Goal: Information Seeking & Learning: Find specific fact

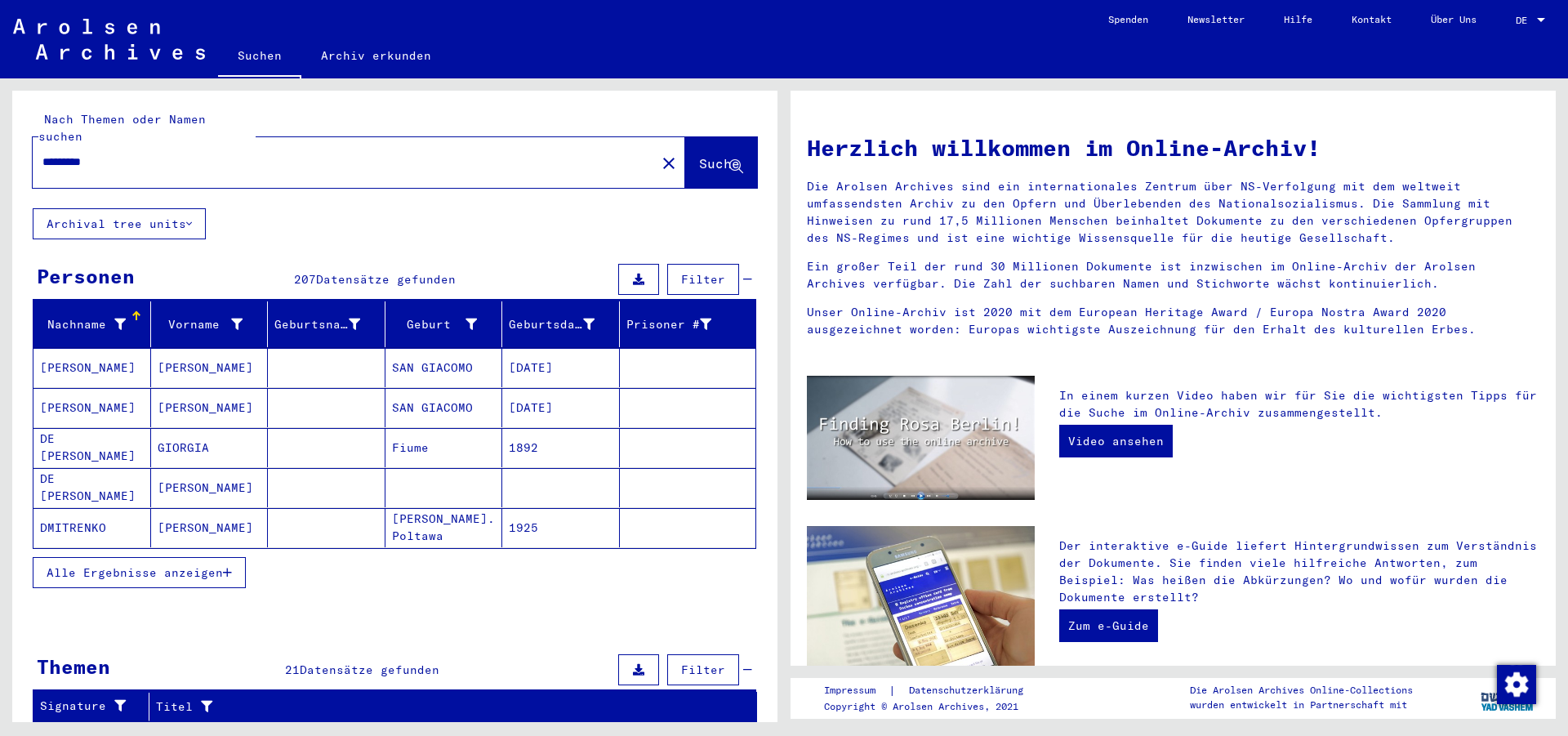
click at [226, 567] on icon "button" at bounding box center [228, 572] width 9 height 12
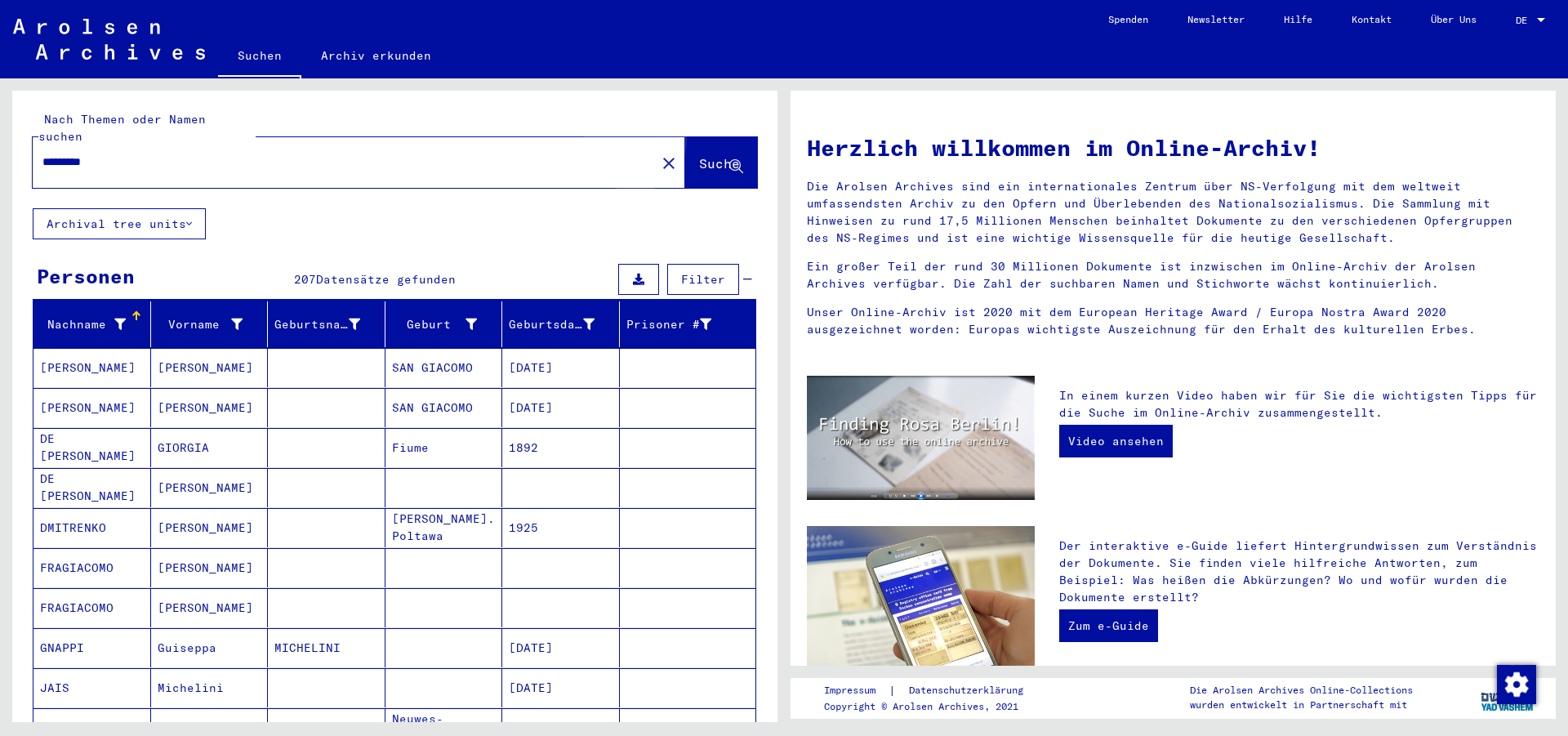
click at [699, 155] on span "Suche" at bounding box center [719, 163] width 41 height 16
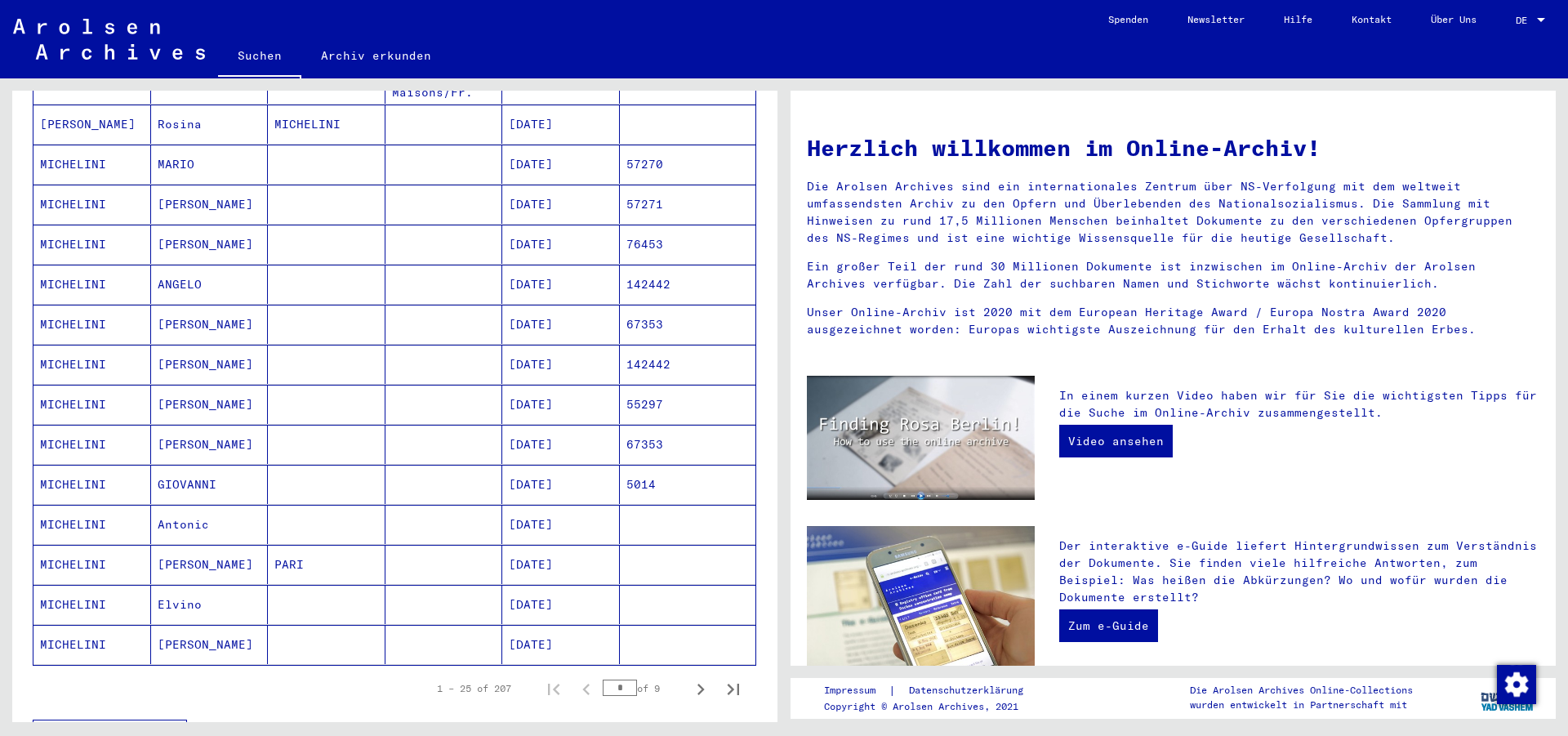
scroll to position [693, 0]
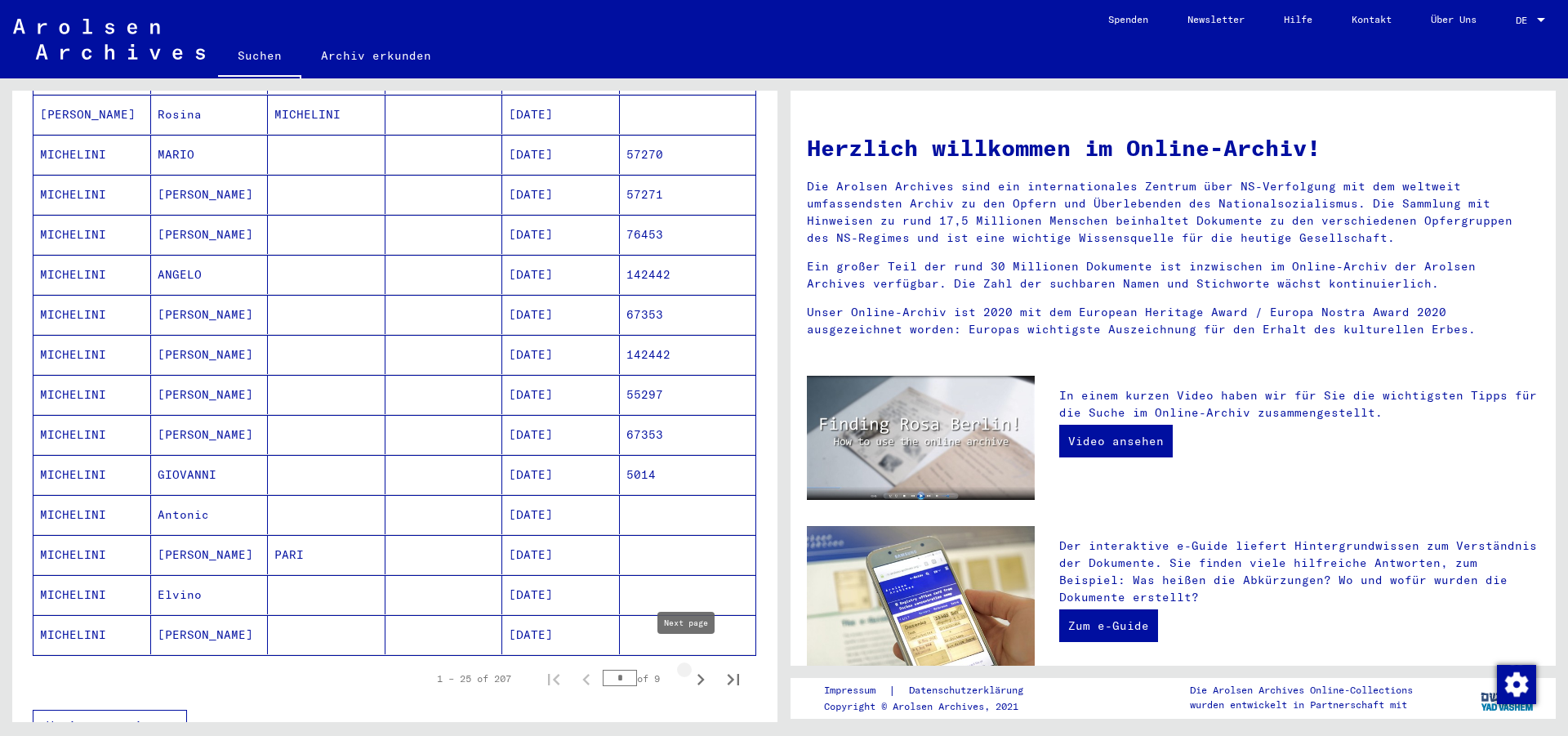
click at [689, 668] on icon "Next page" at bounding box center [701, 679] width 23 height 23
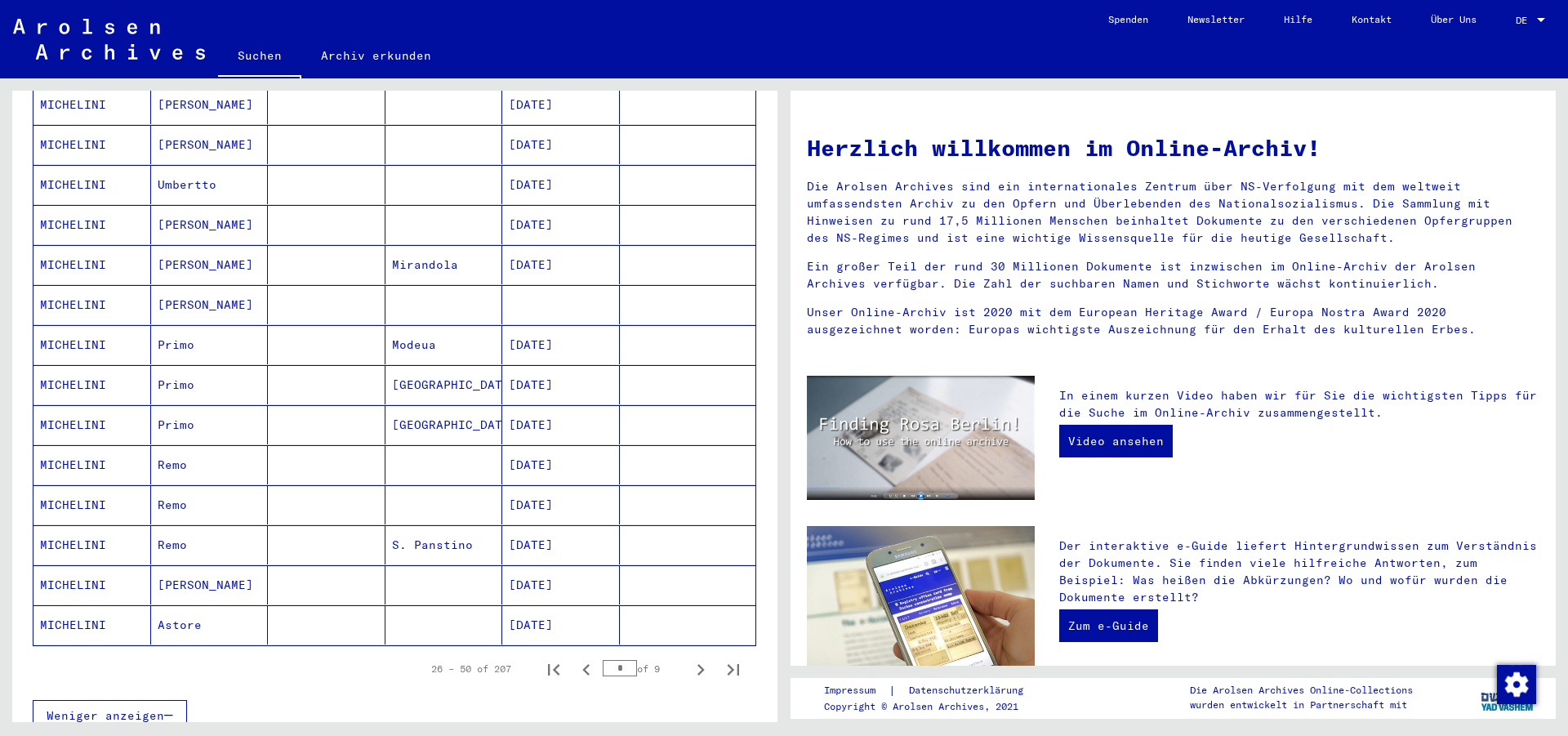
scroll to position [710, 0]
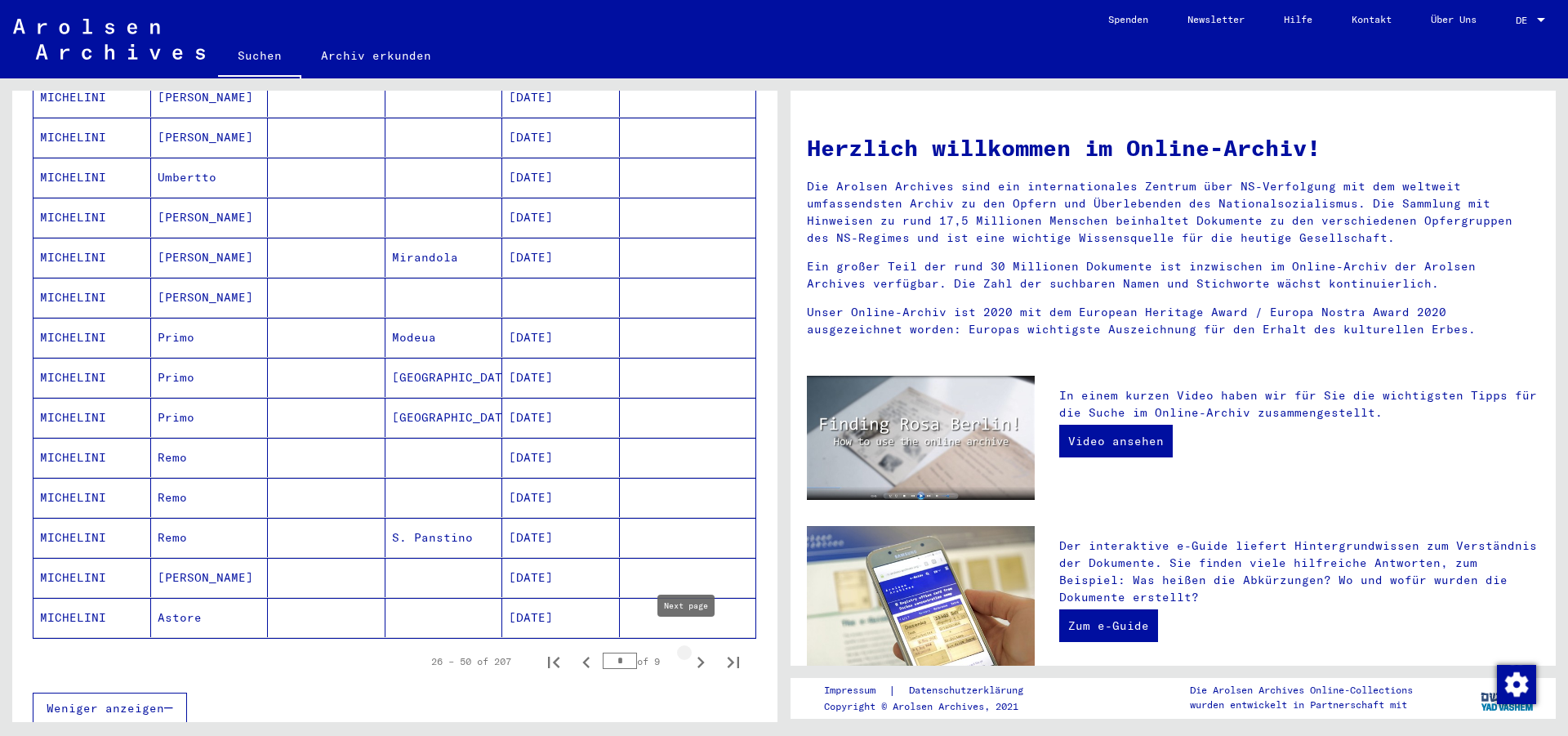
click at [697, 656] on icon "Next page" at bounding box center [701, 662] width 7 height 12
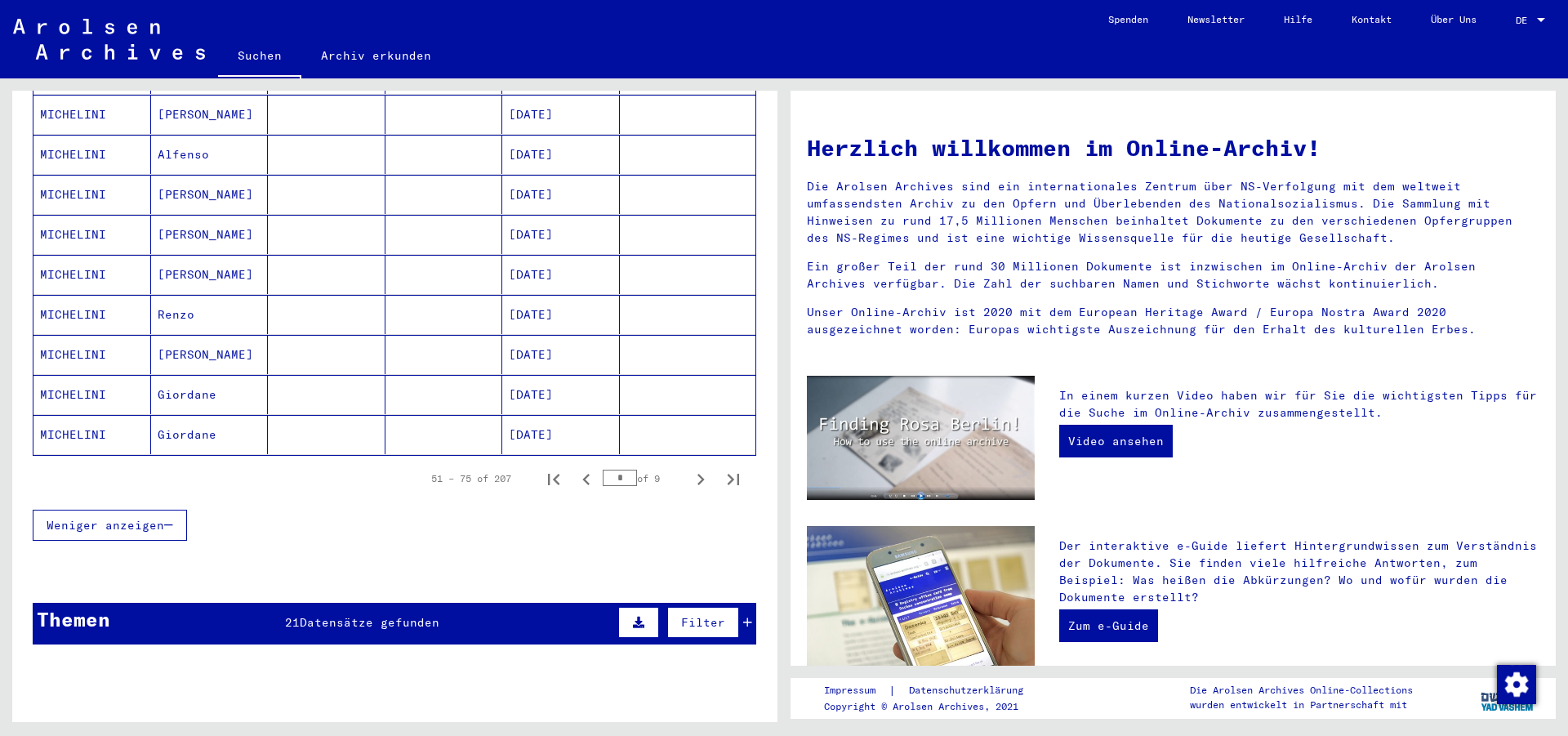
scroll to position [976, 0]
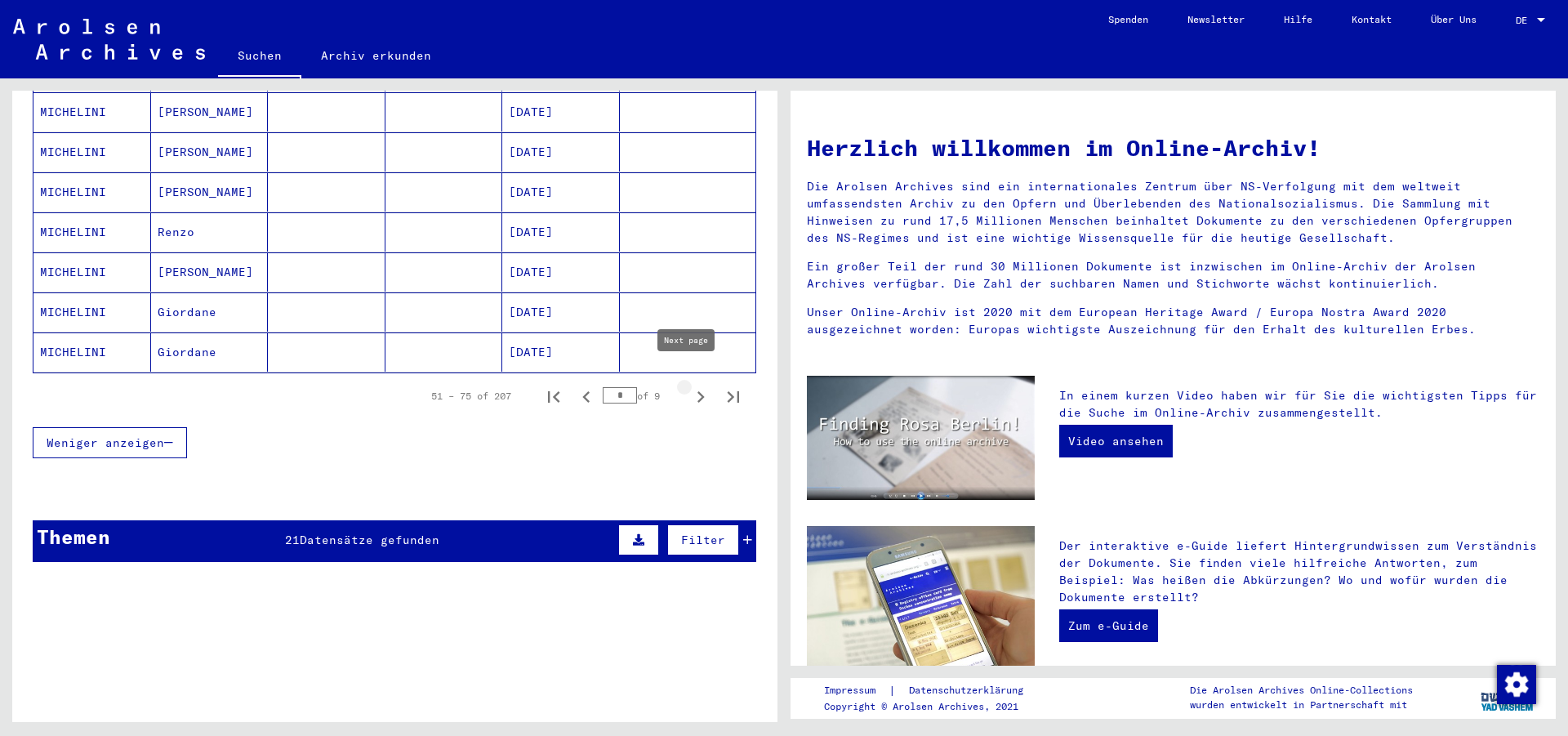
click at [689, 385] on icon "Next page" at bounding box center [701, 397] width 23 height 23
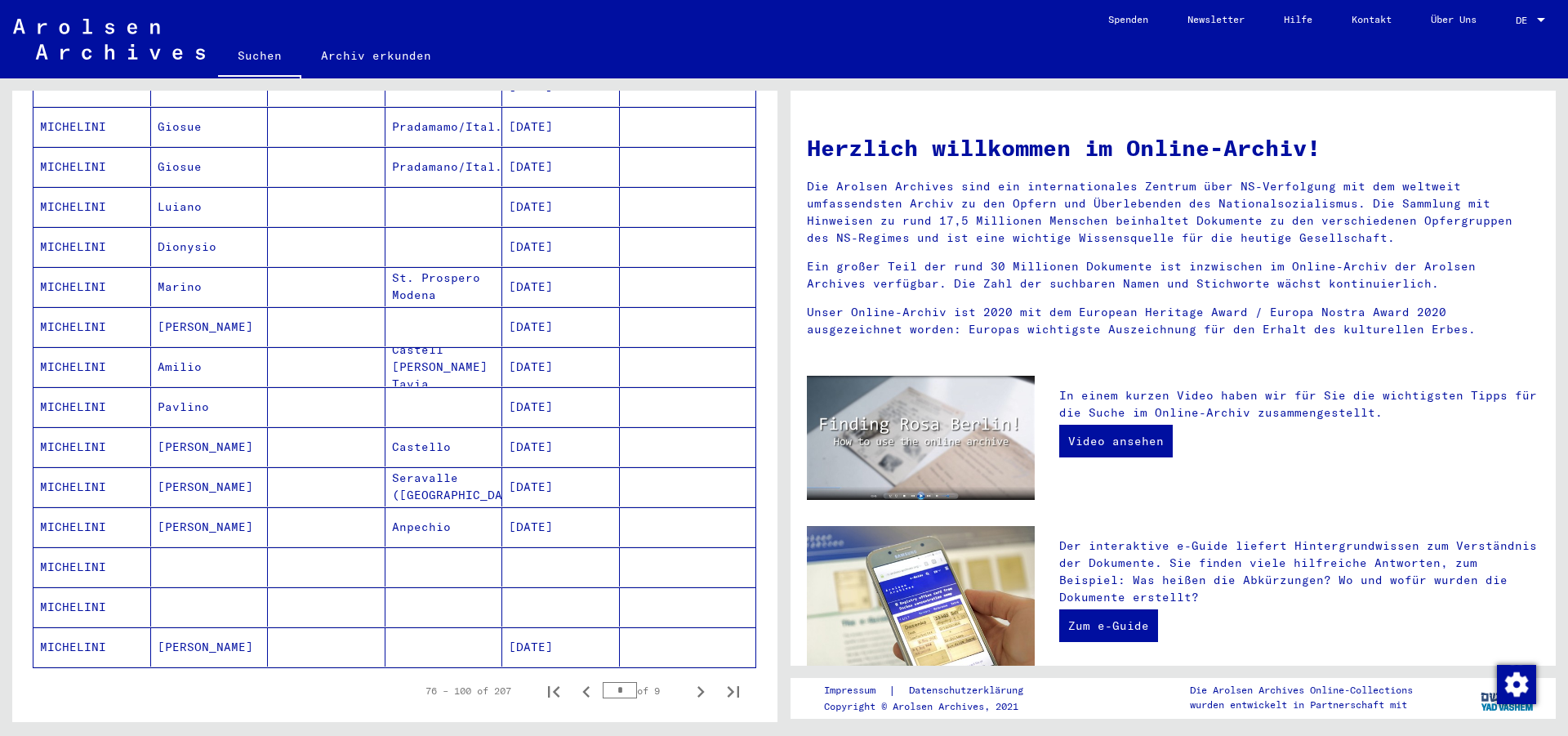
scroll to position [708, 0]
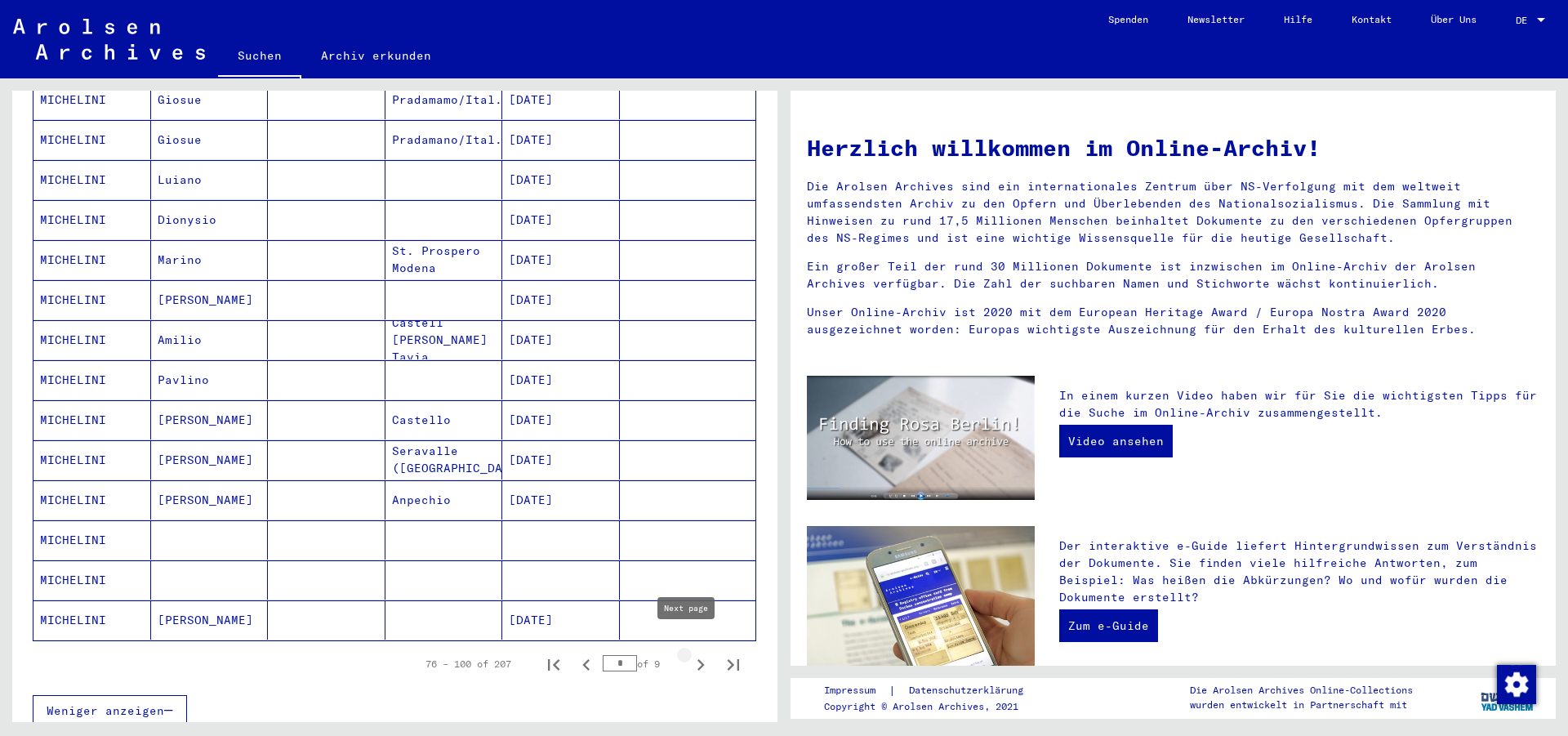
click at [697, 659] on icon "Next page" at bounding box center [701, 664] width 7 height 12
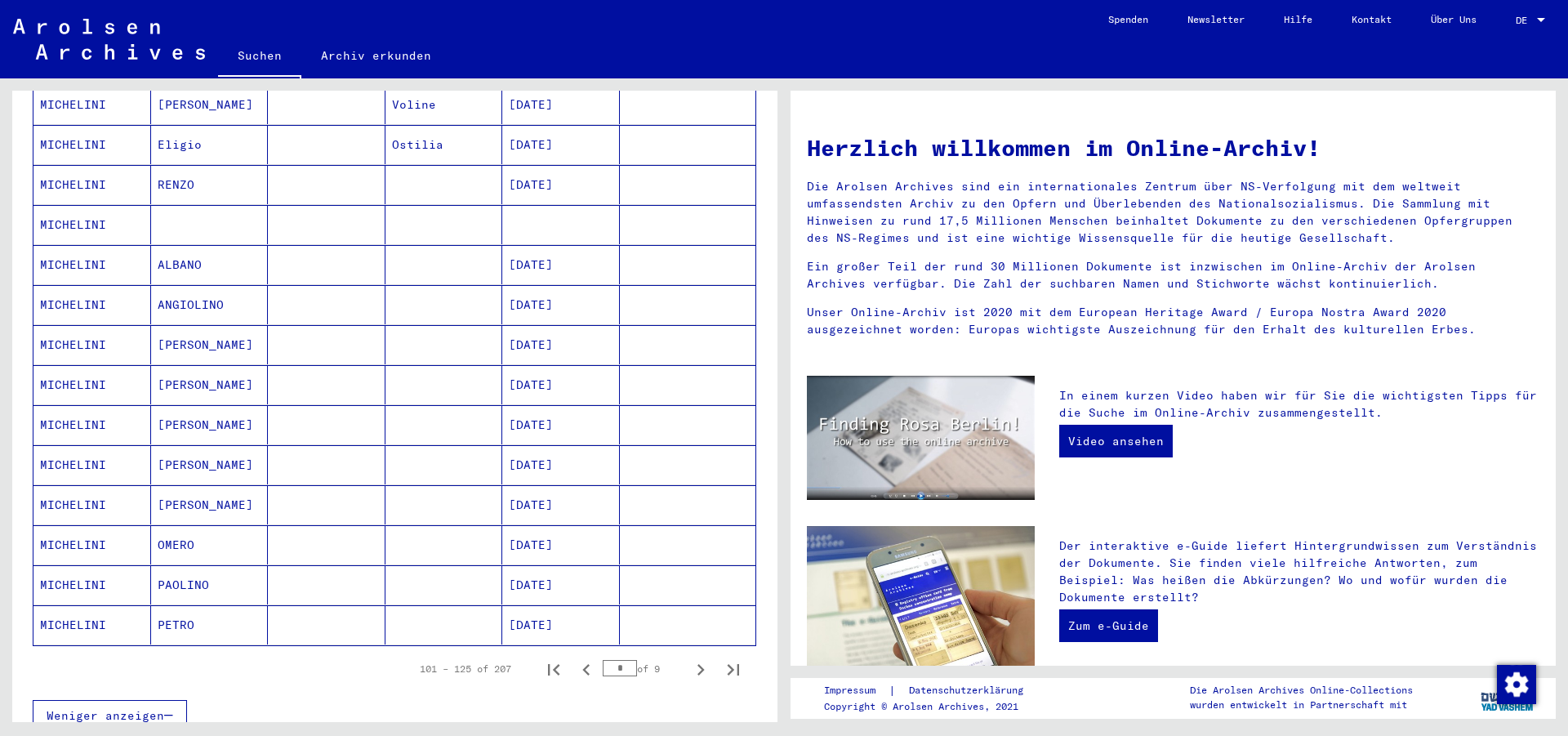
scroll to position [713, 0]
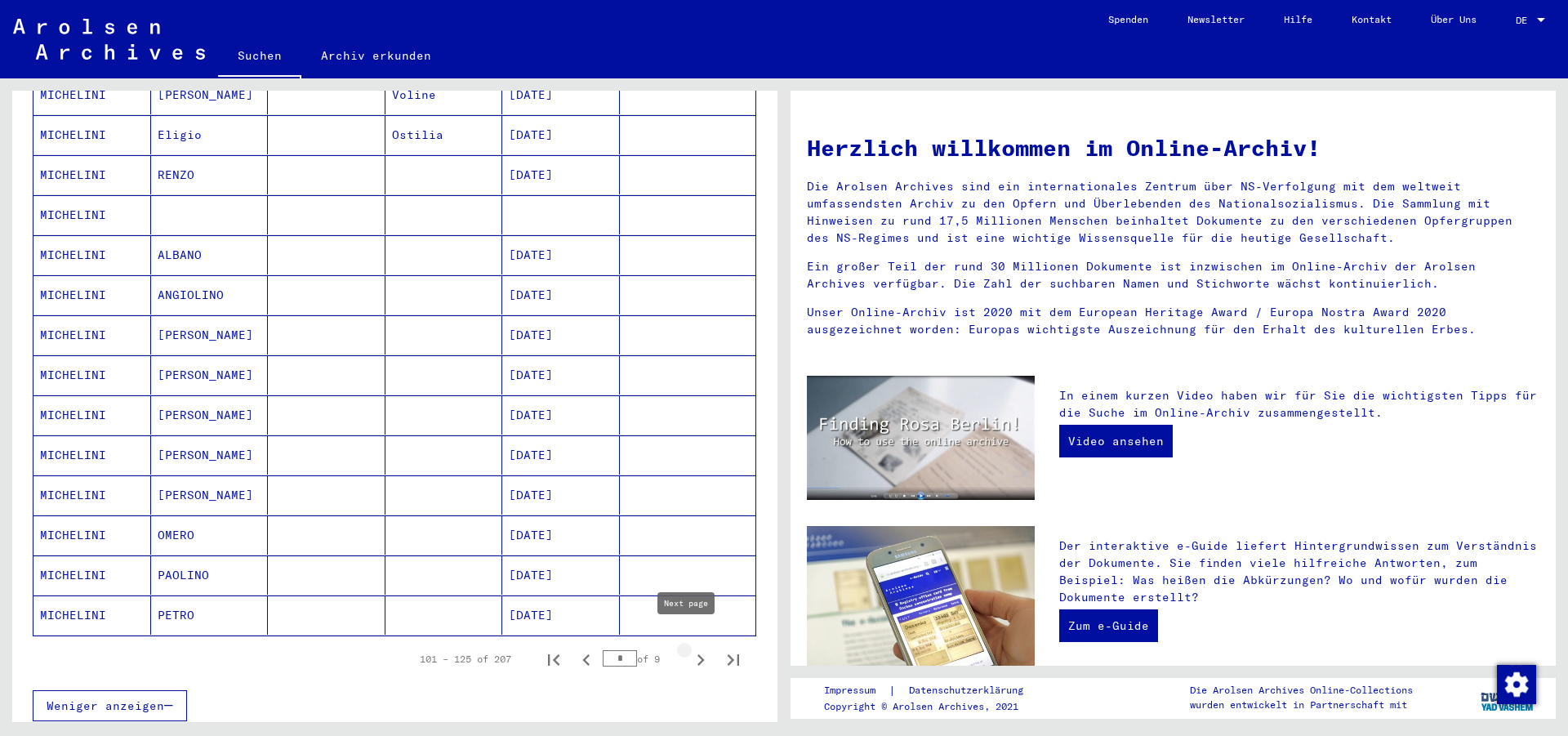
click at [689, 648] on icon "Next page" at bounding box center [701, 660] width 23 height 23
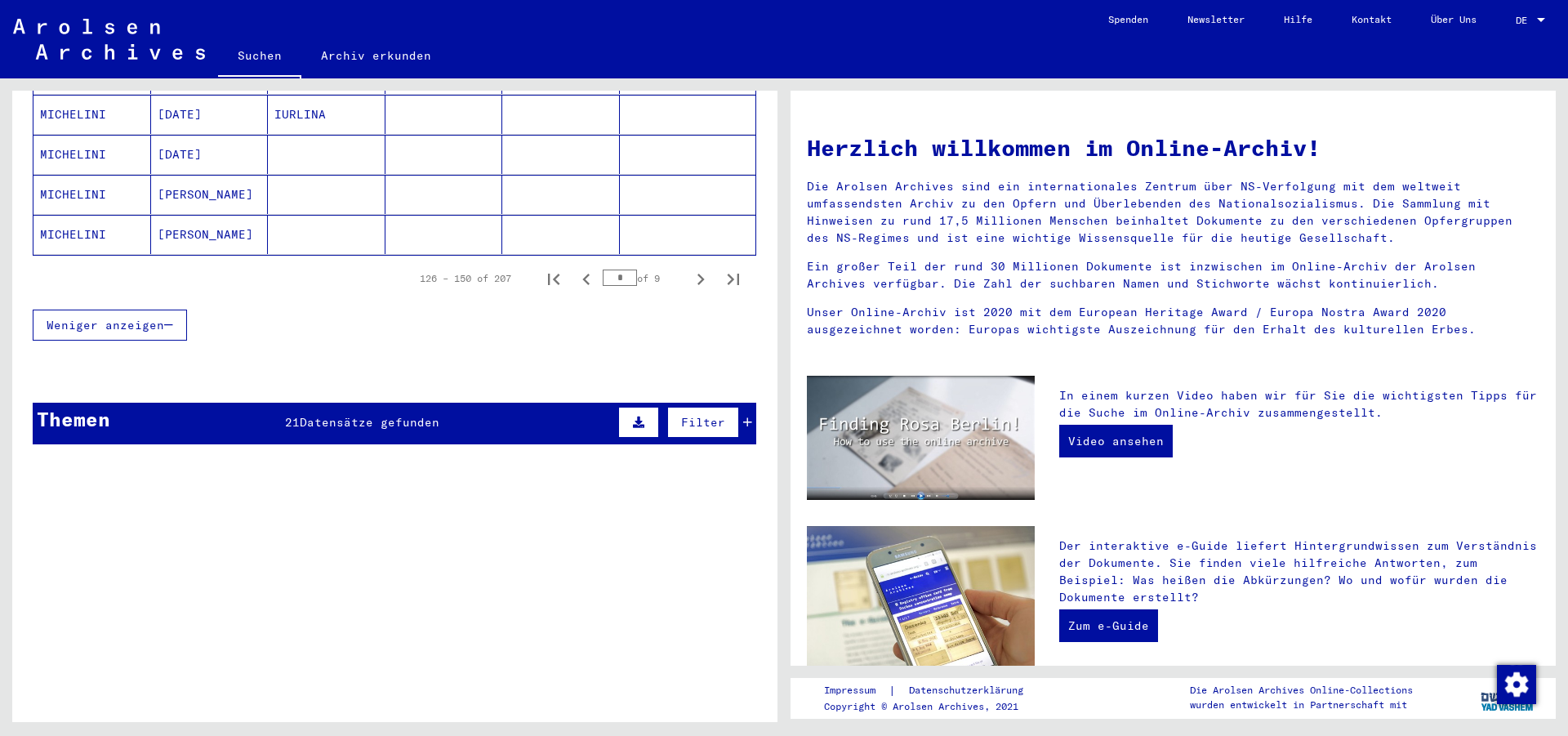
scroll to position [1105, 0]
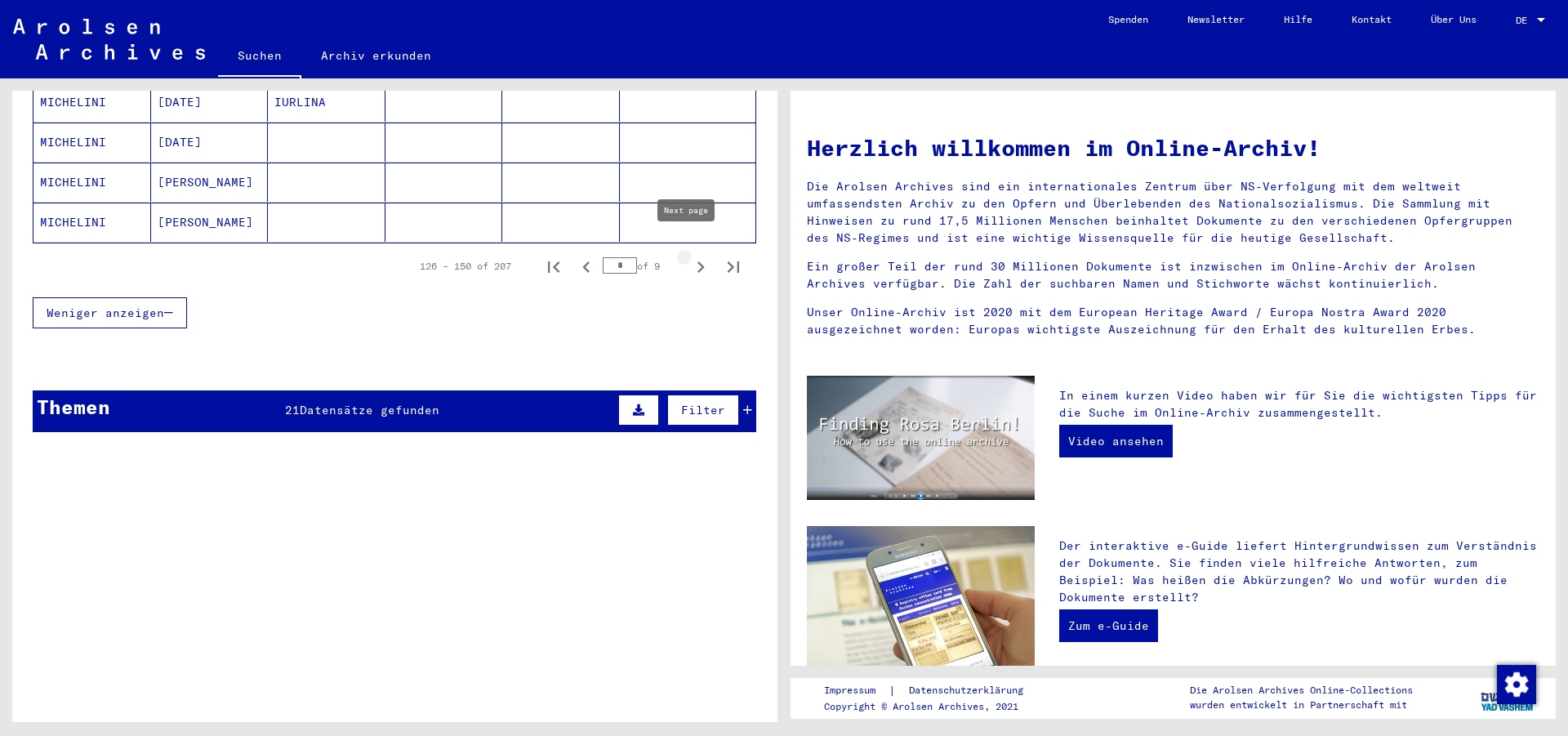
click at [697, 261] on icon "Next page" at bounding box center [701, 267] width 7 height 12
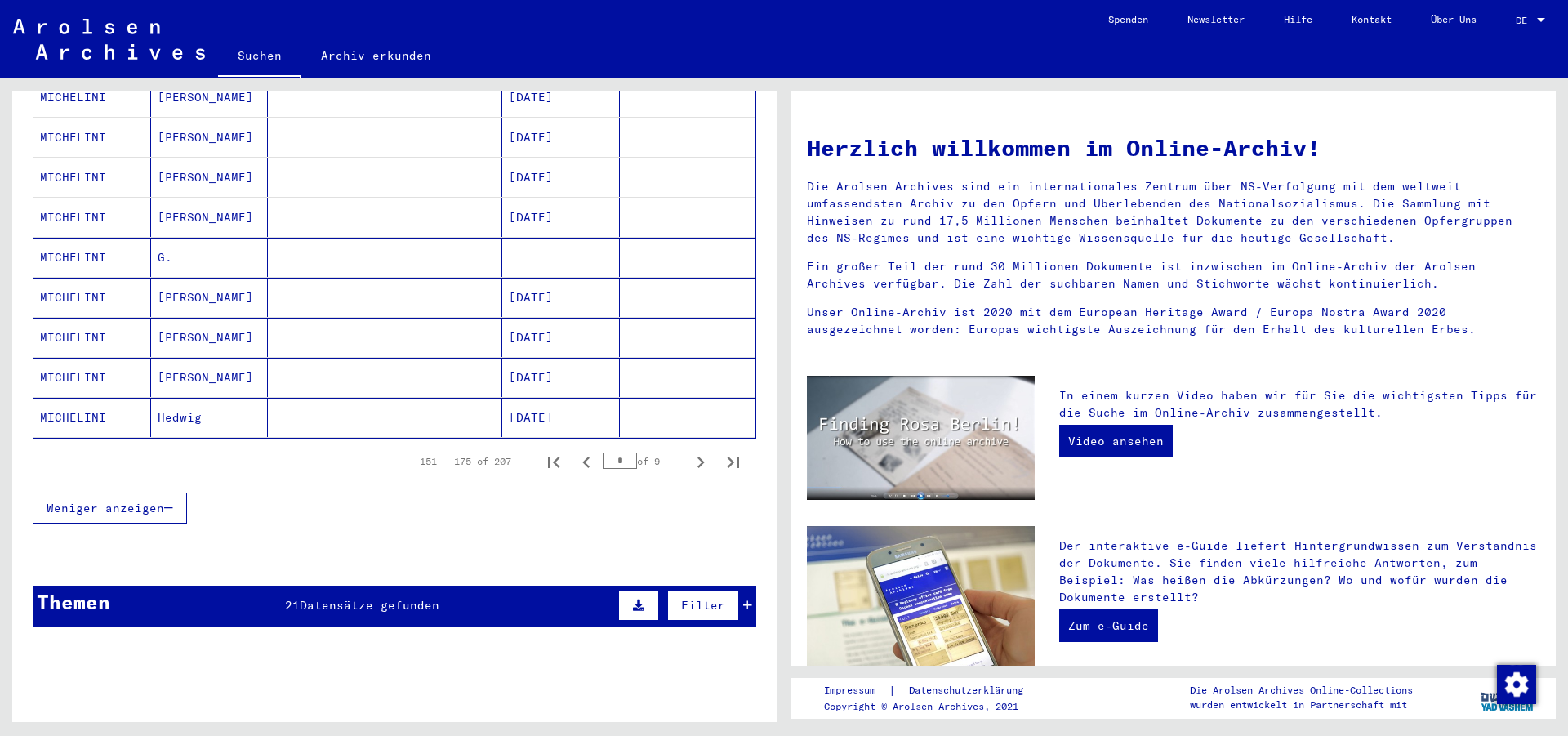
scroll to position [930, 0]
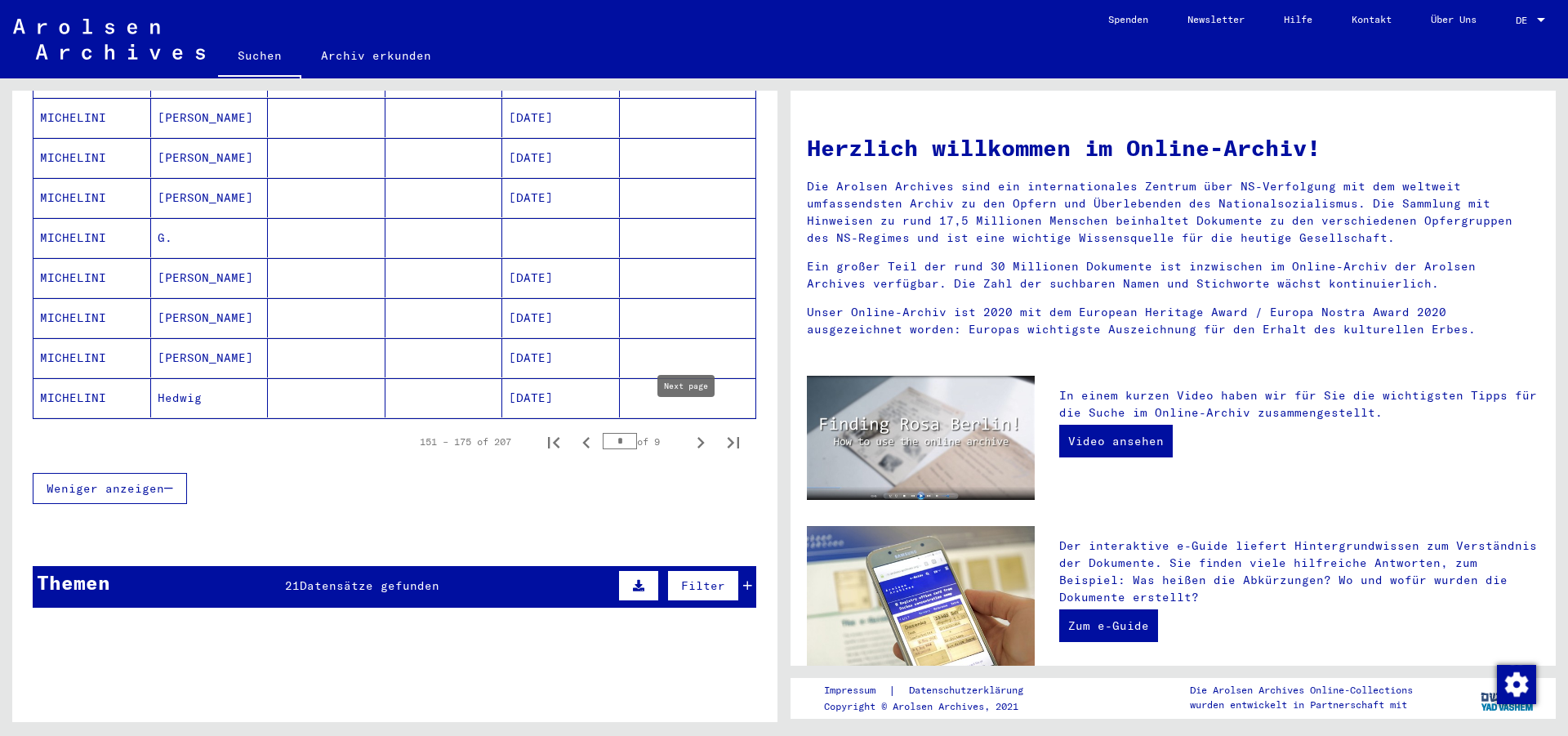
click at [697, 437] on icon "Next page" at bounding box center [701, 442] width 7 height 12
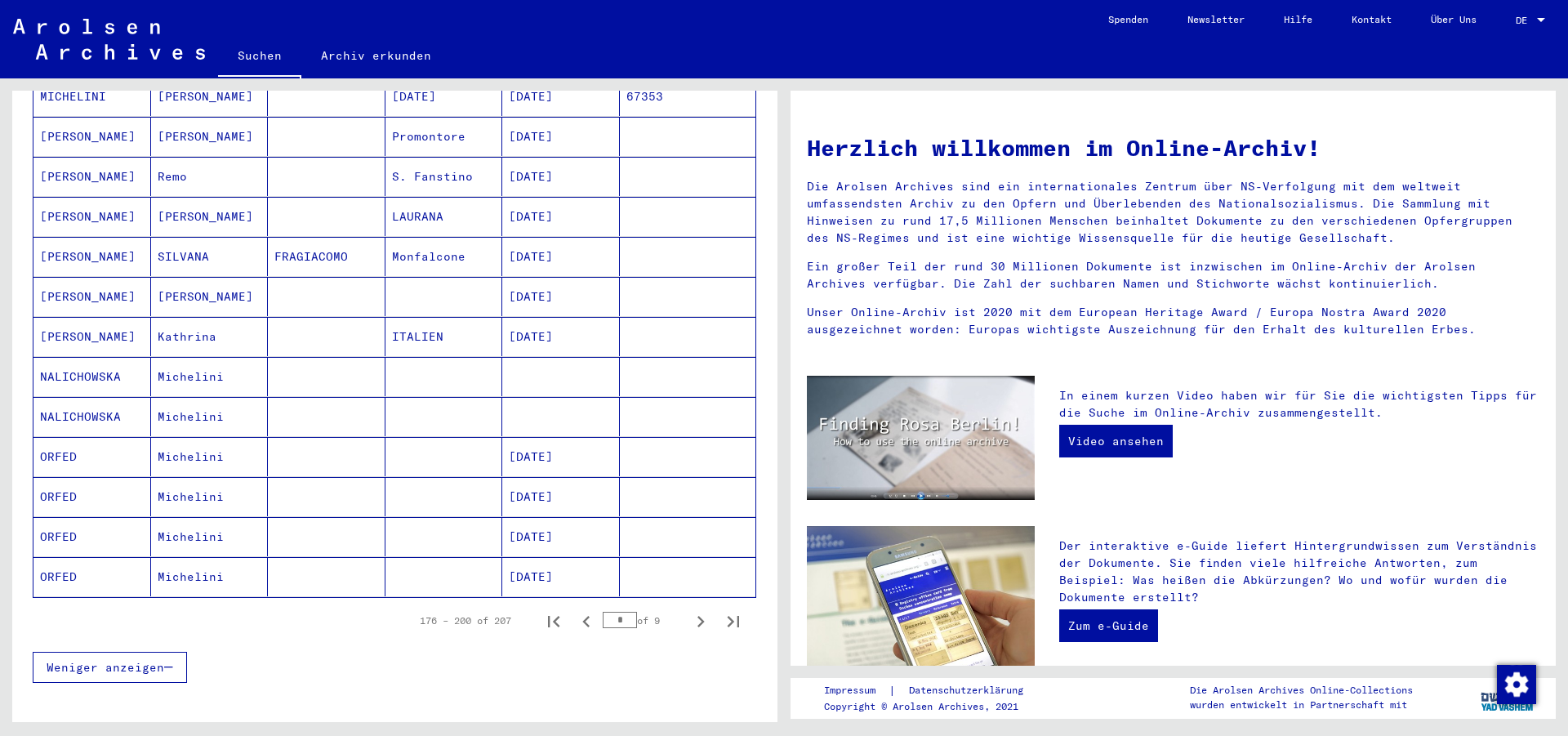
scroll to position [795, 0]
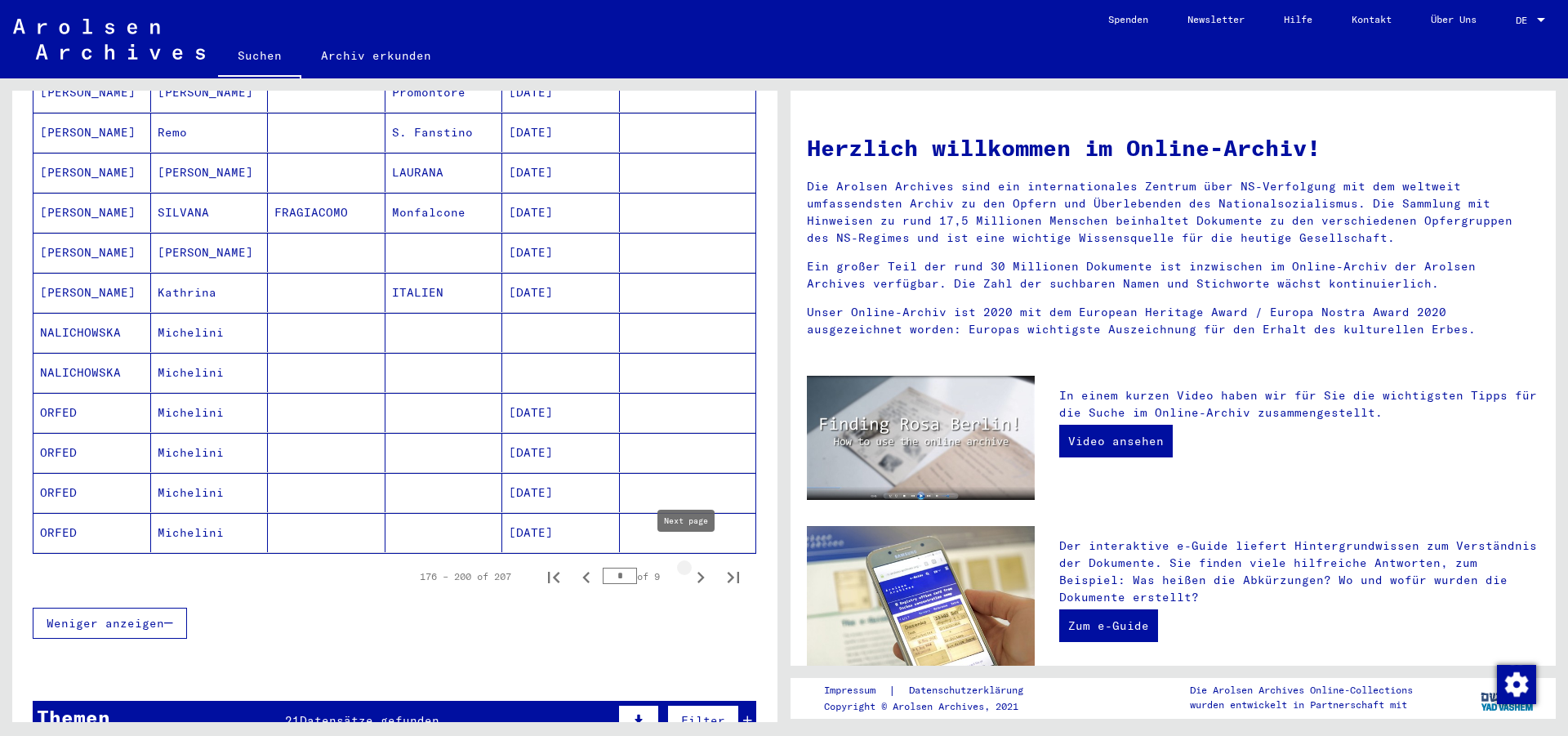
click at [697, 571] on icon "Next page" at bounding box center [701, 577] width 7 height 12
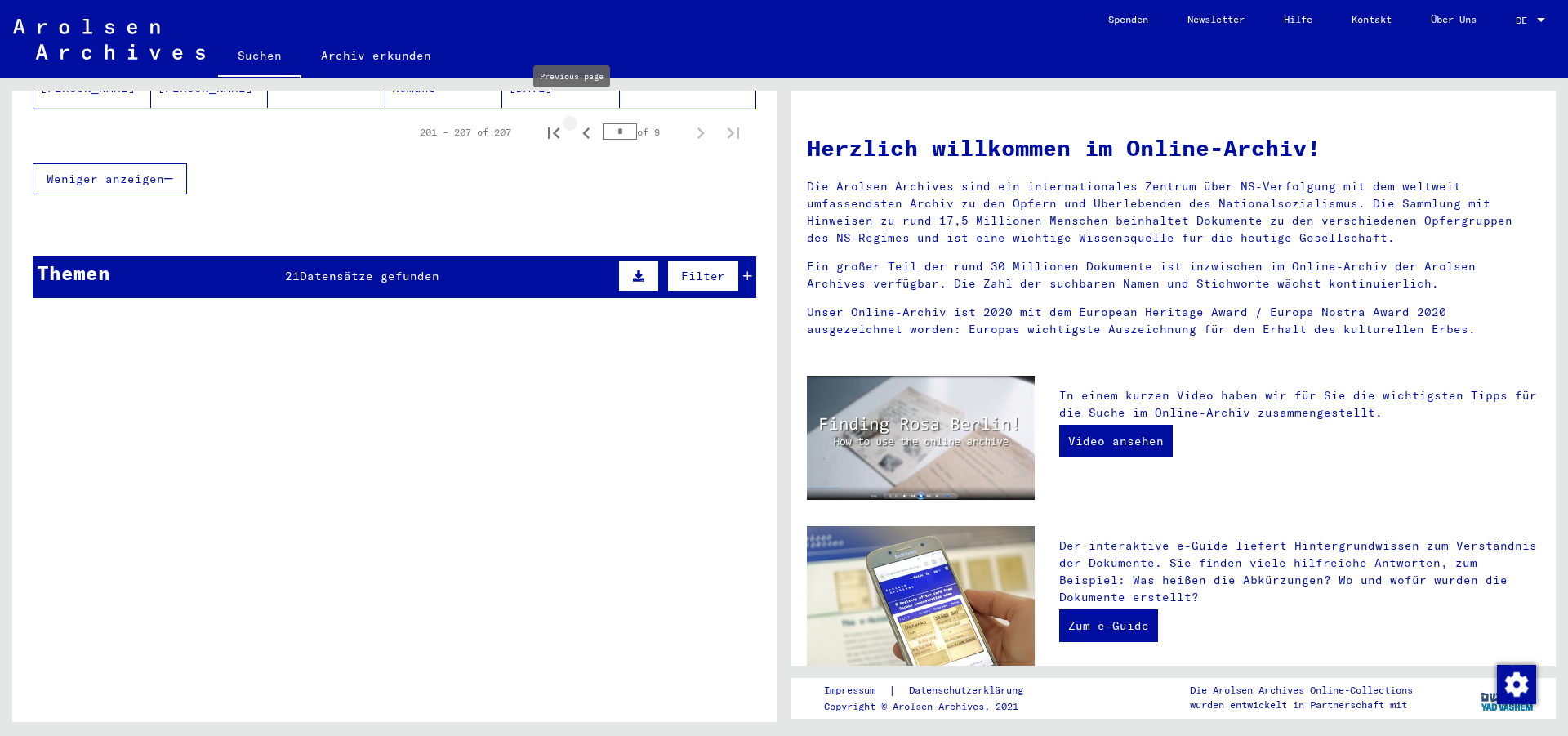
click at [575, 121] on icon "Previous page" at bounding box center [586, 133] width 23 height 23
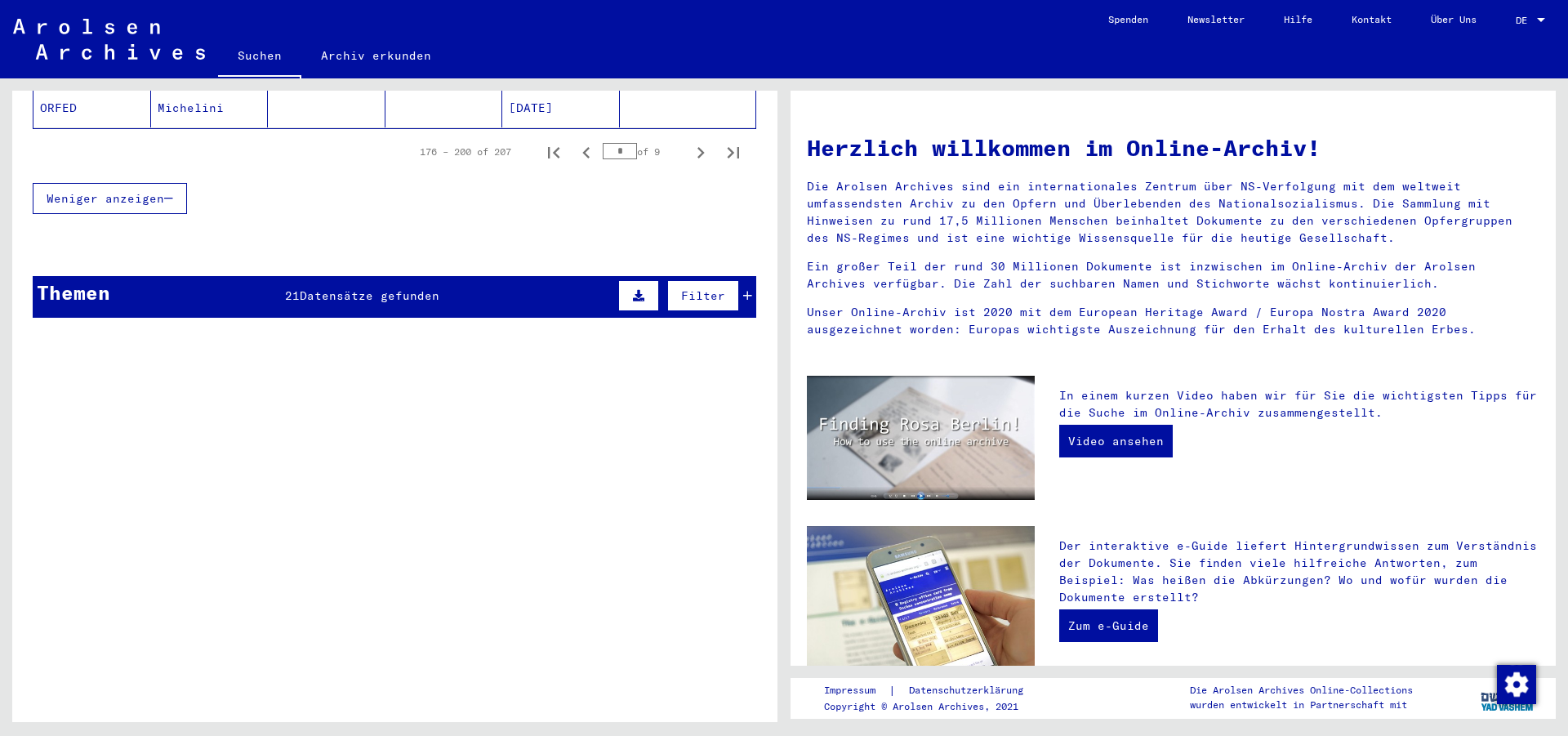
scroll to position [1239, 0]
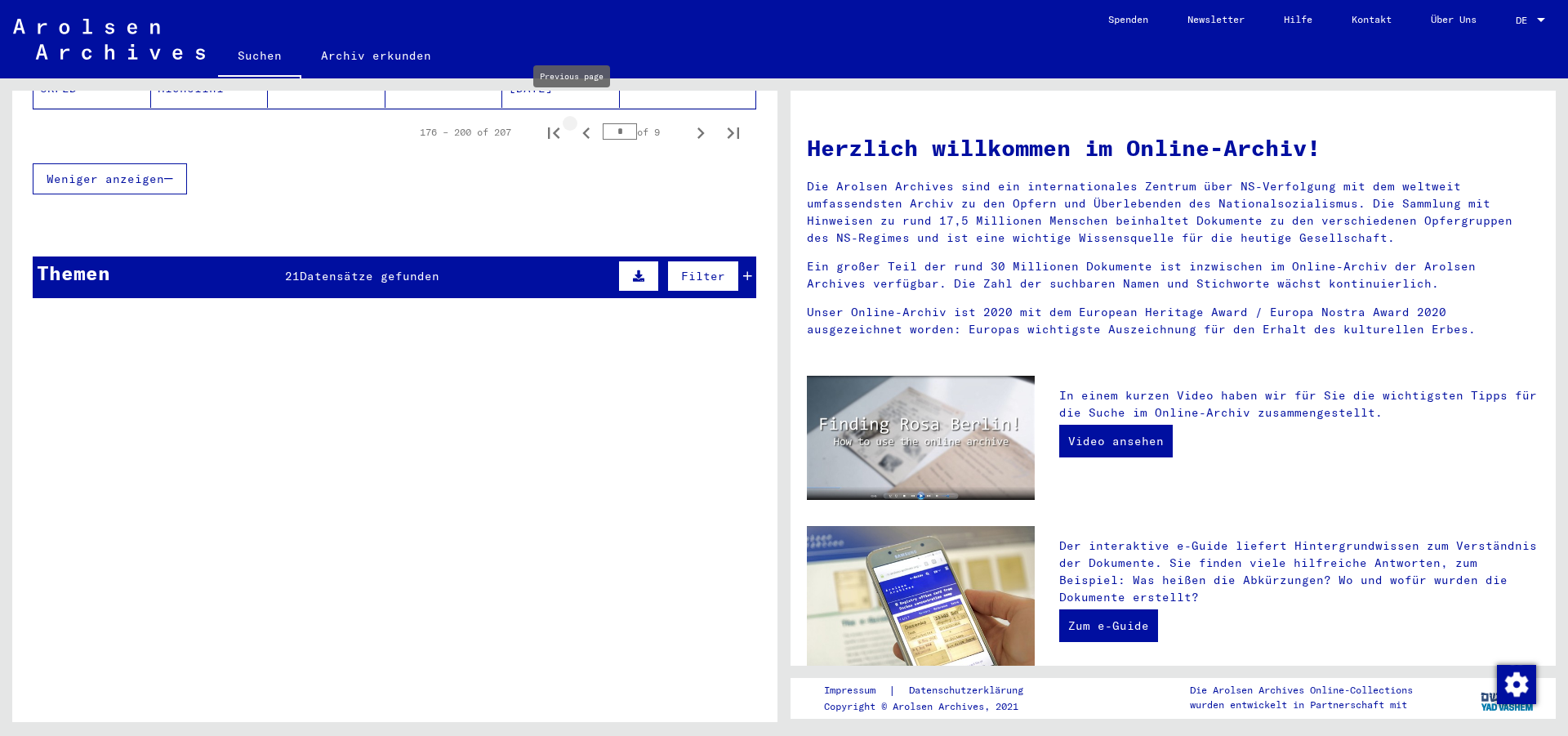
click at [575, 121] on icon "Previous page" at bounding box center [586, 133] width 23 height 23
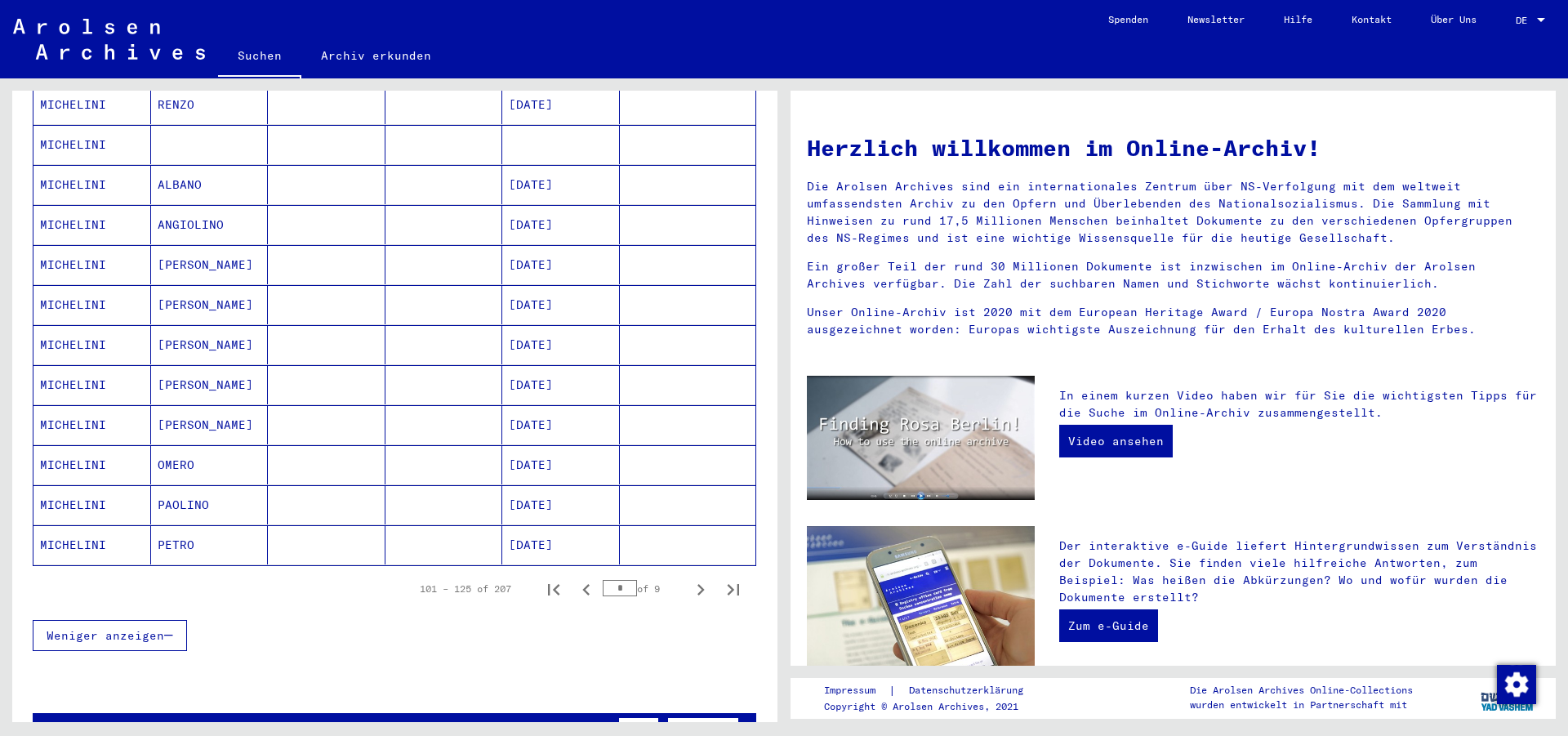
scroll to position [810, 0]
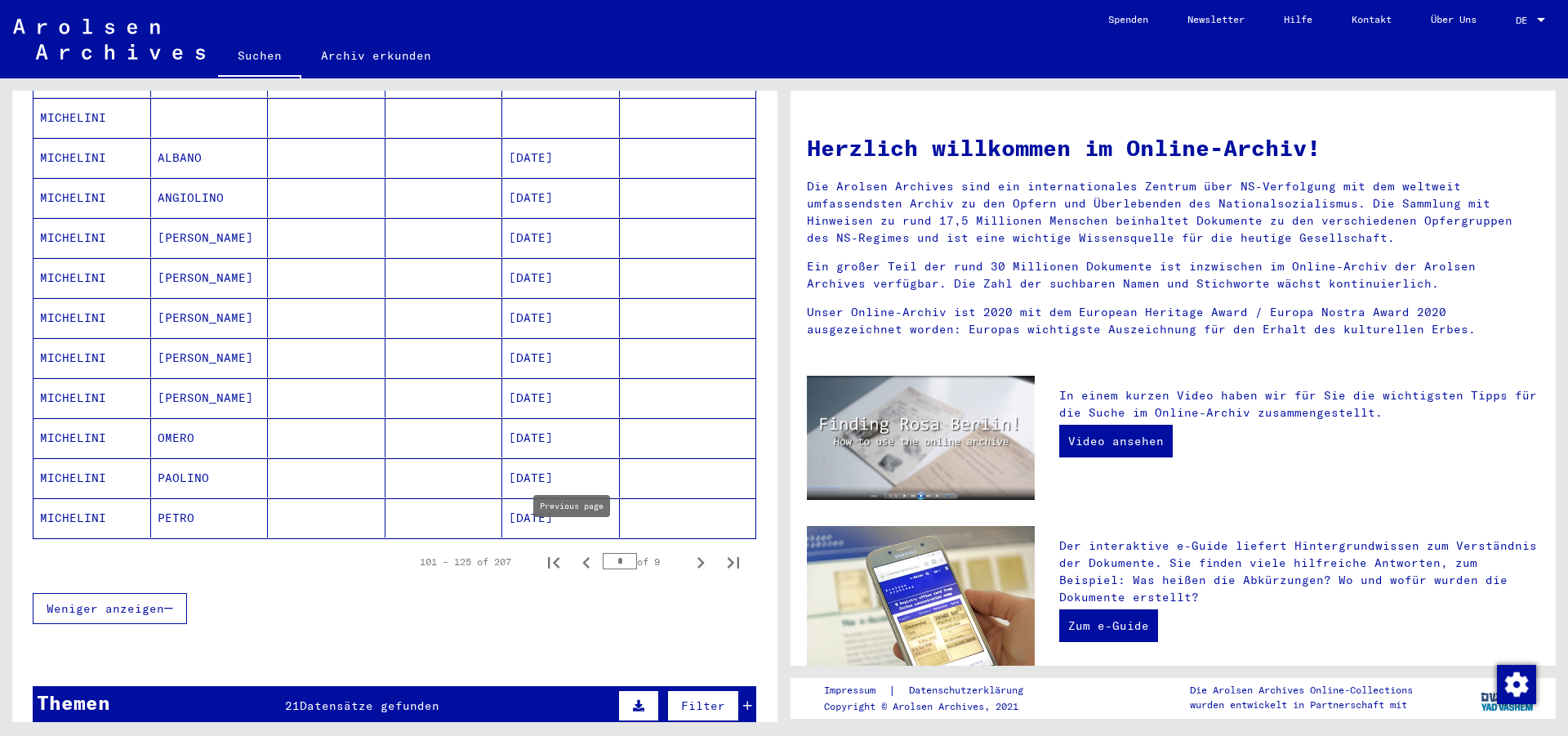
click at [582, 557] on icon "Previous page" at bounding box center [586, 562] width 7 height 12
type input "*"
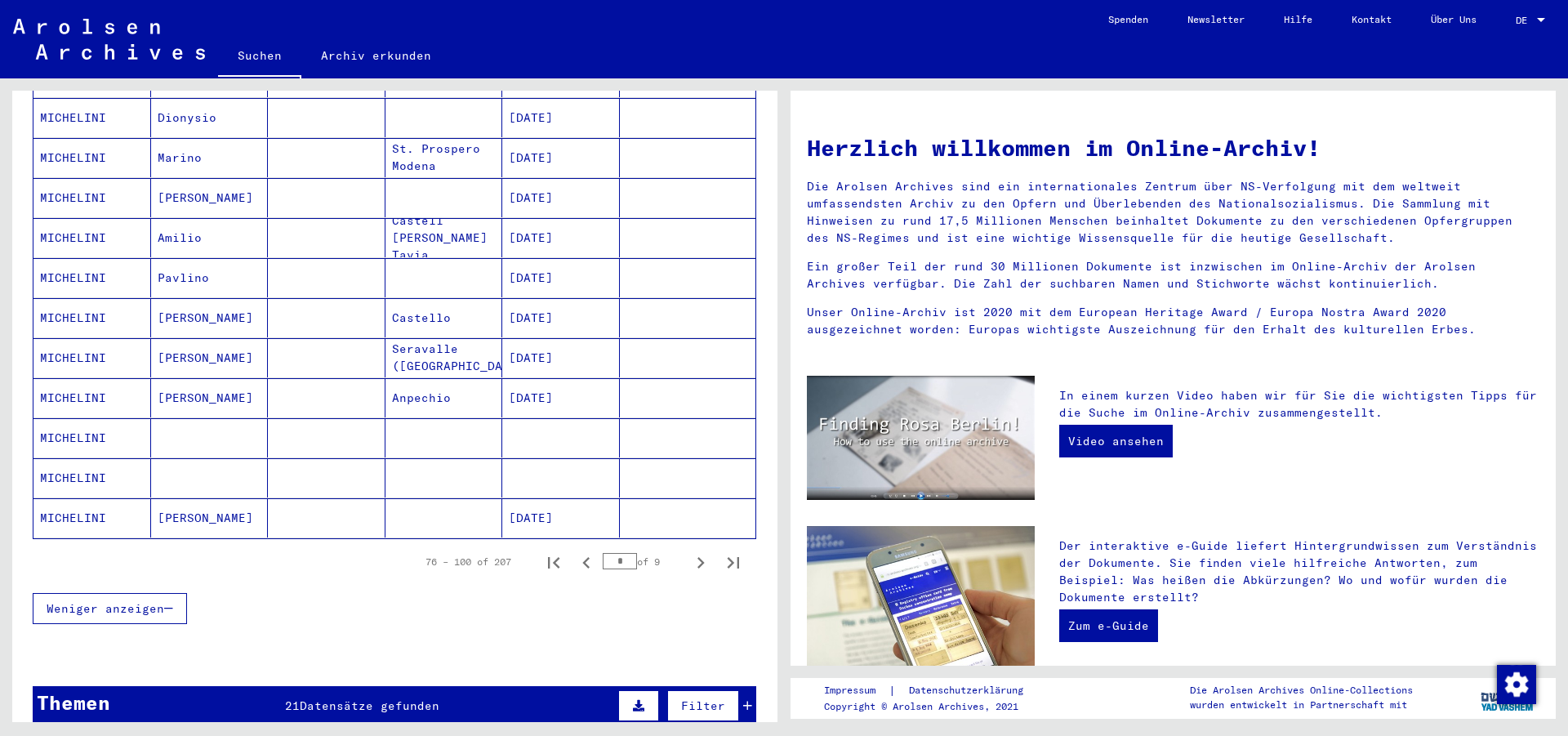
click at [122, 381] on mat-cell "MICHELINI" at bounding box center [92, 398] width 118 height 39
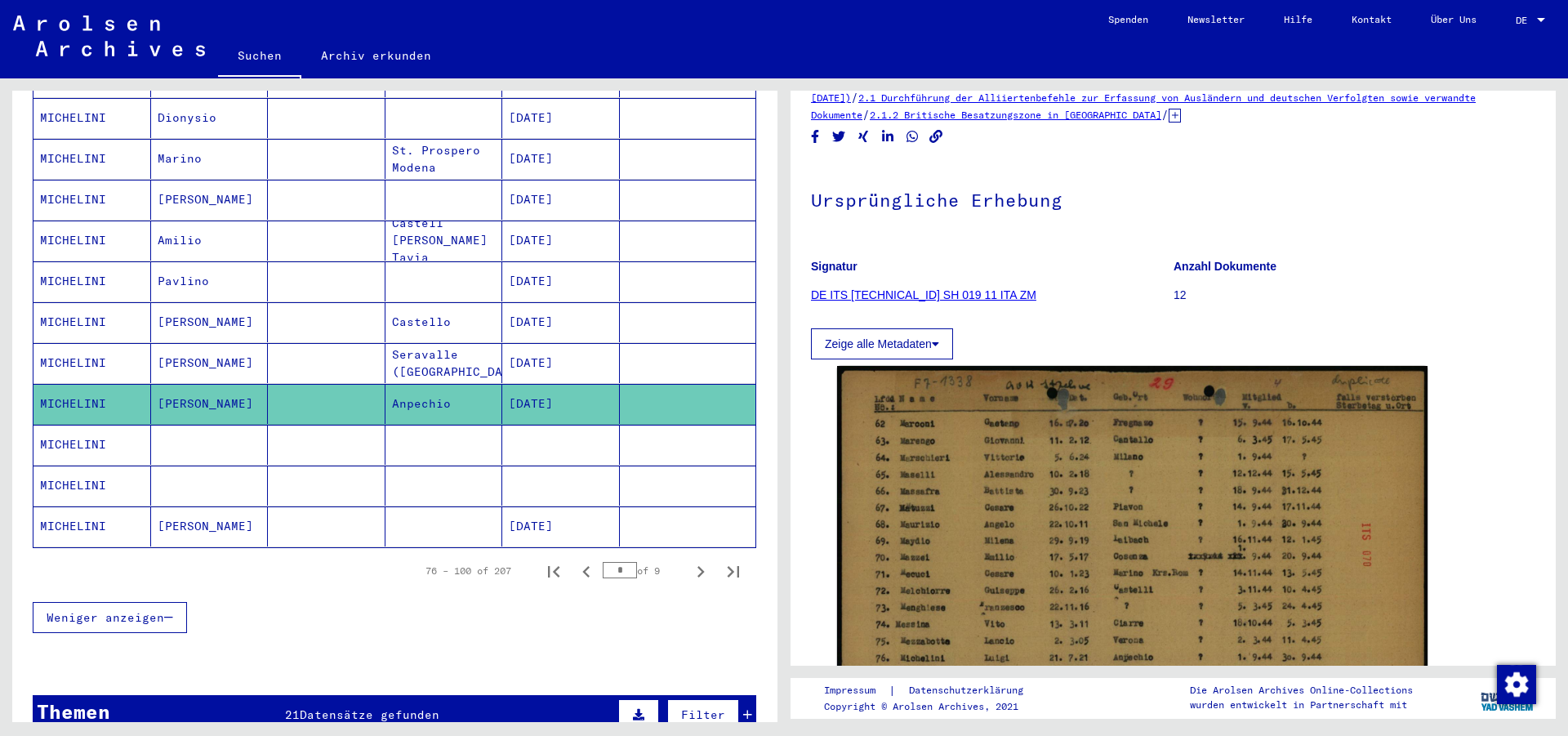
scroll to position [34, 0]
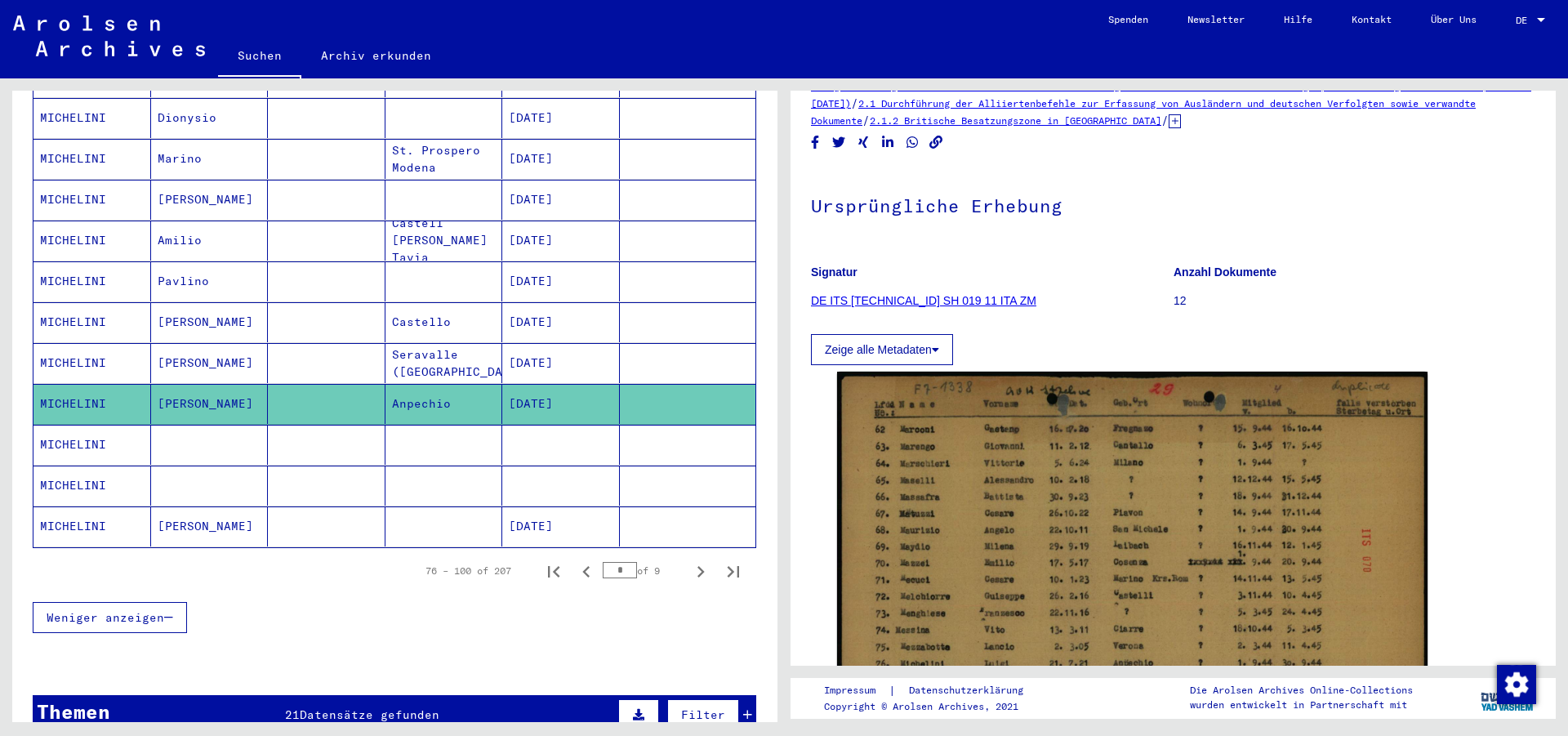
click at [903, 299] on link "DE ITS [TECHNICAL_ID] SH 019 11 ITA ZM" at bounding box center [923, 300] width 225 height 13
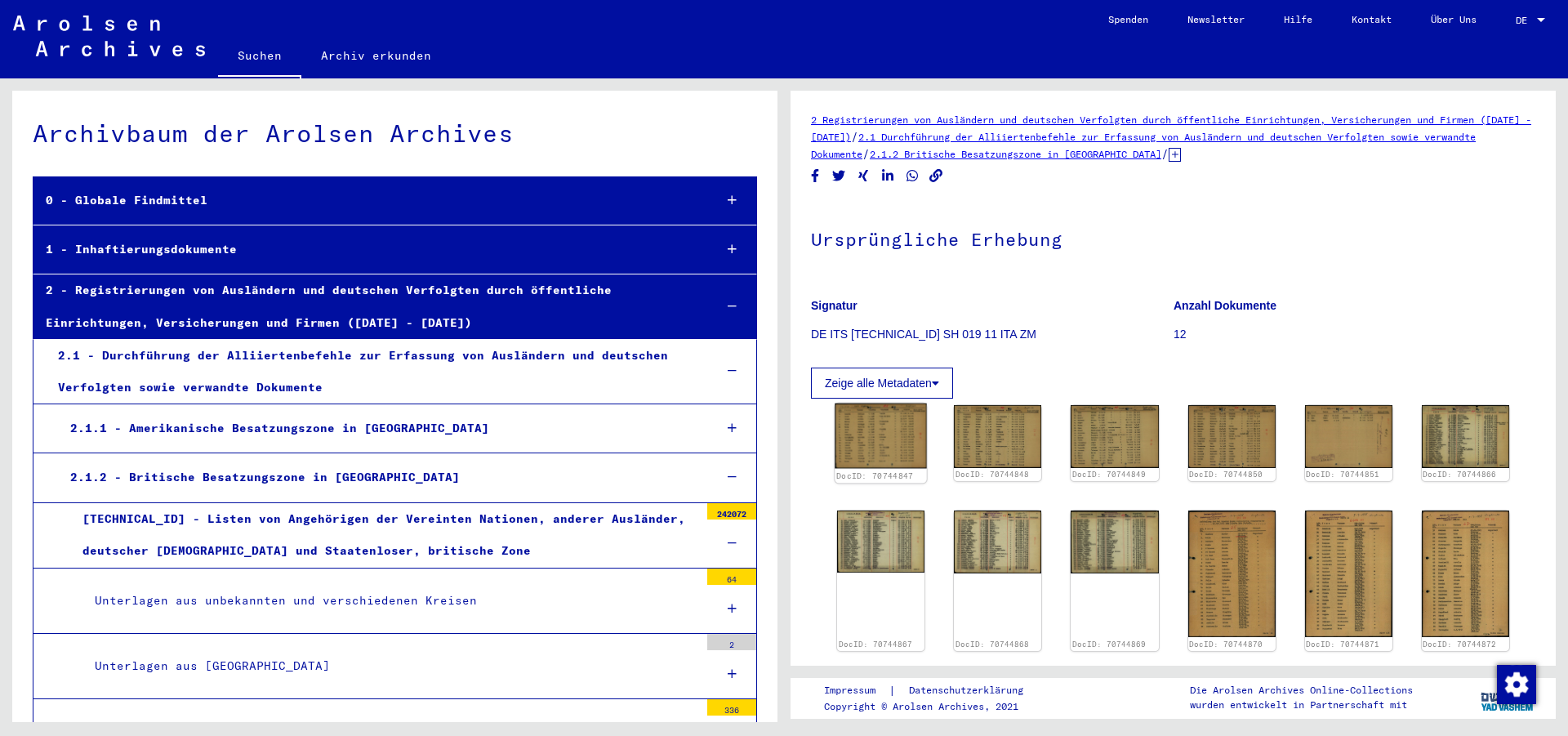
click at [867, 445] on img at bounding box center [881, 436] width 92 height 66
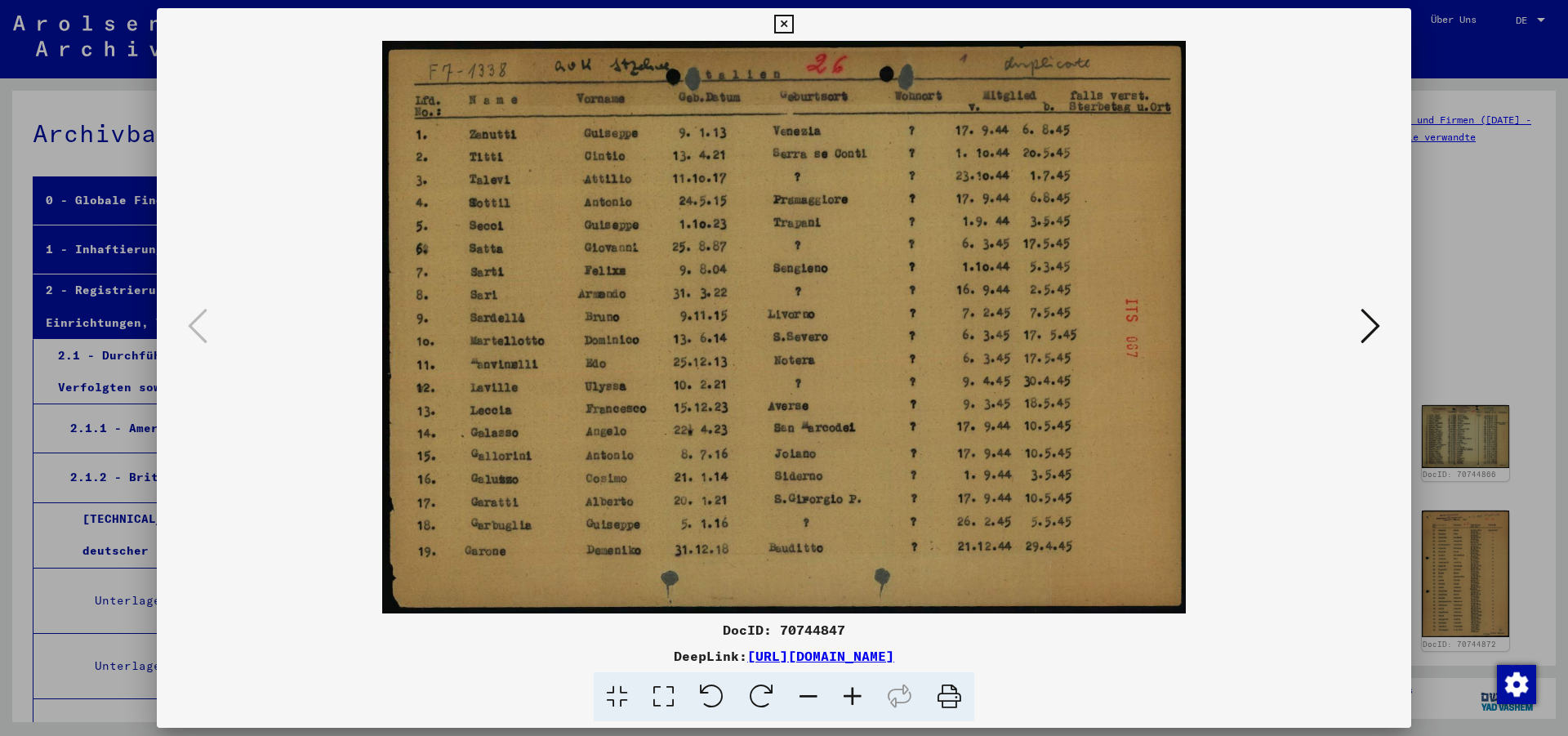
click at [1369, 332] on icon at bounding box center [1370, 326] width 19 height 39
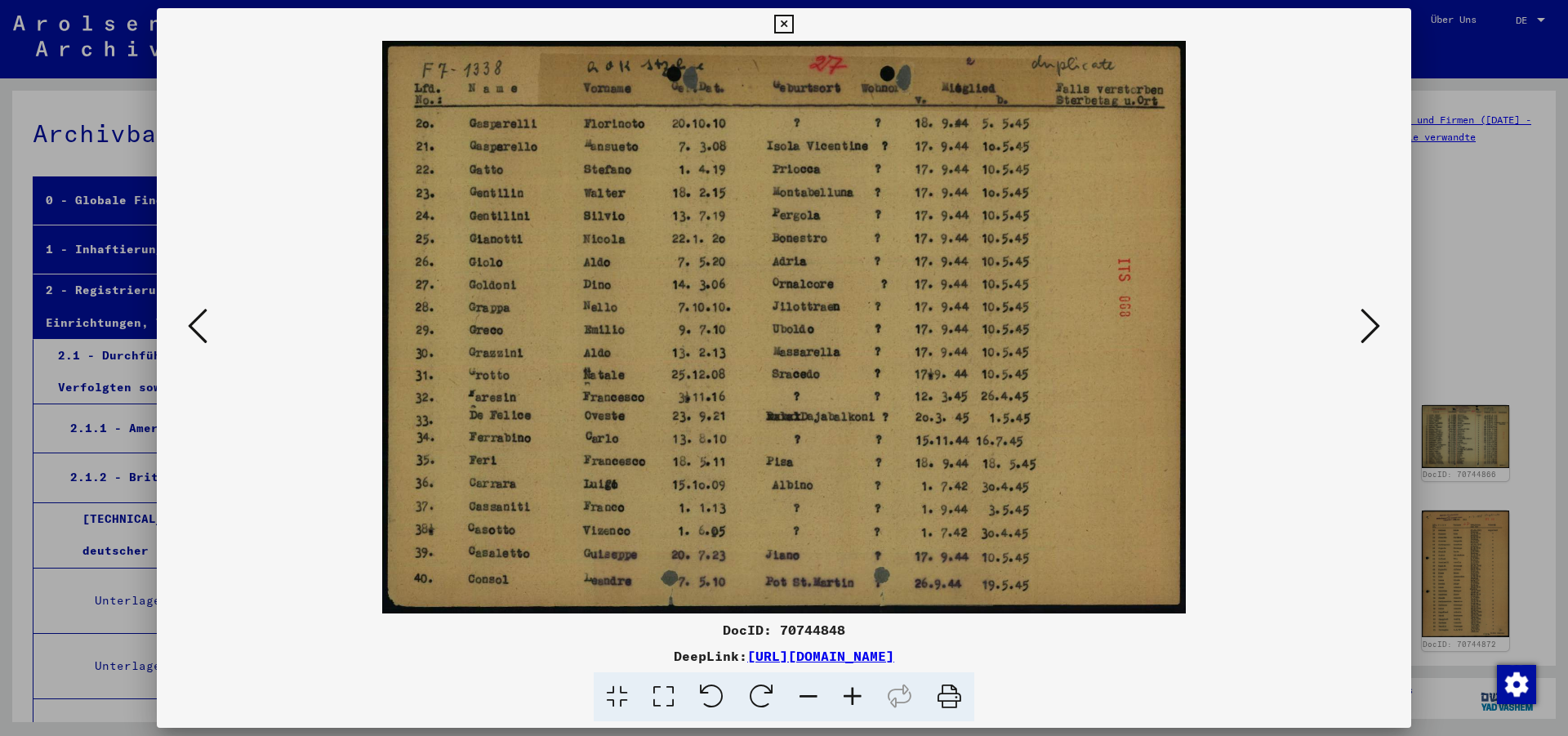
click at [1376, 321] on icon at bounding box center [1370, 326] width 19 height 39
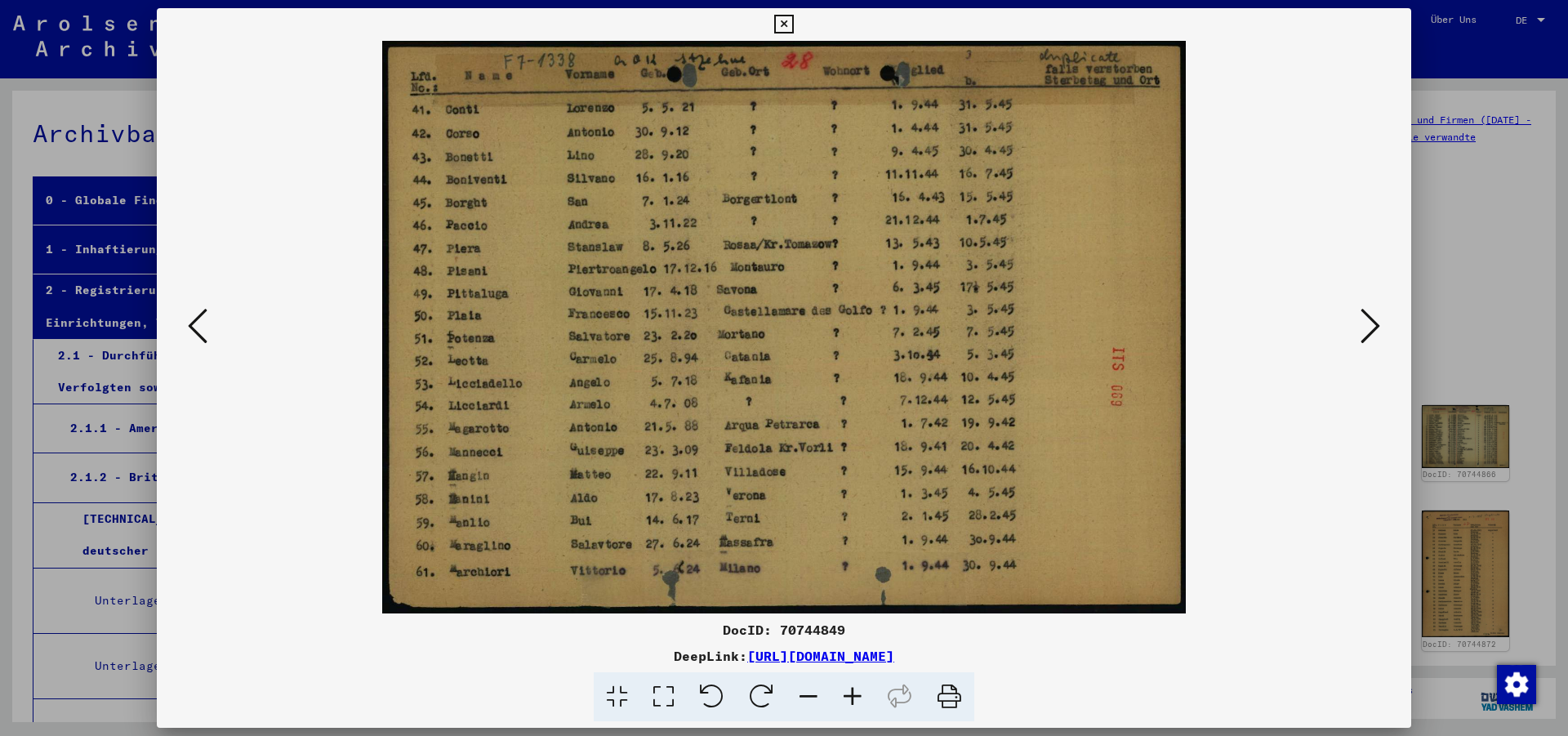
click at [1370, 325] on icon at bounding box center [1370, 326] width 19 height 39
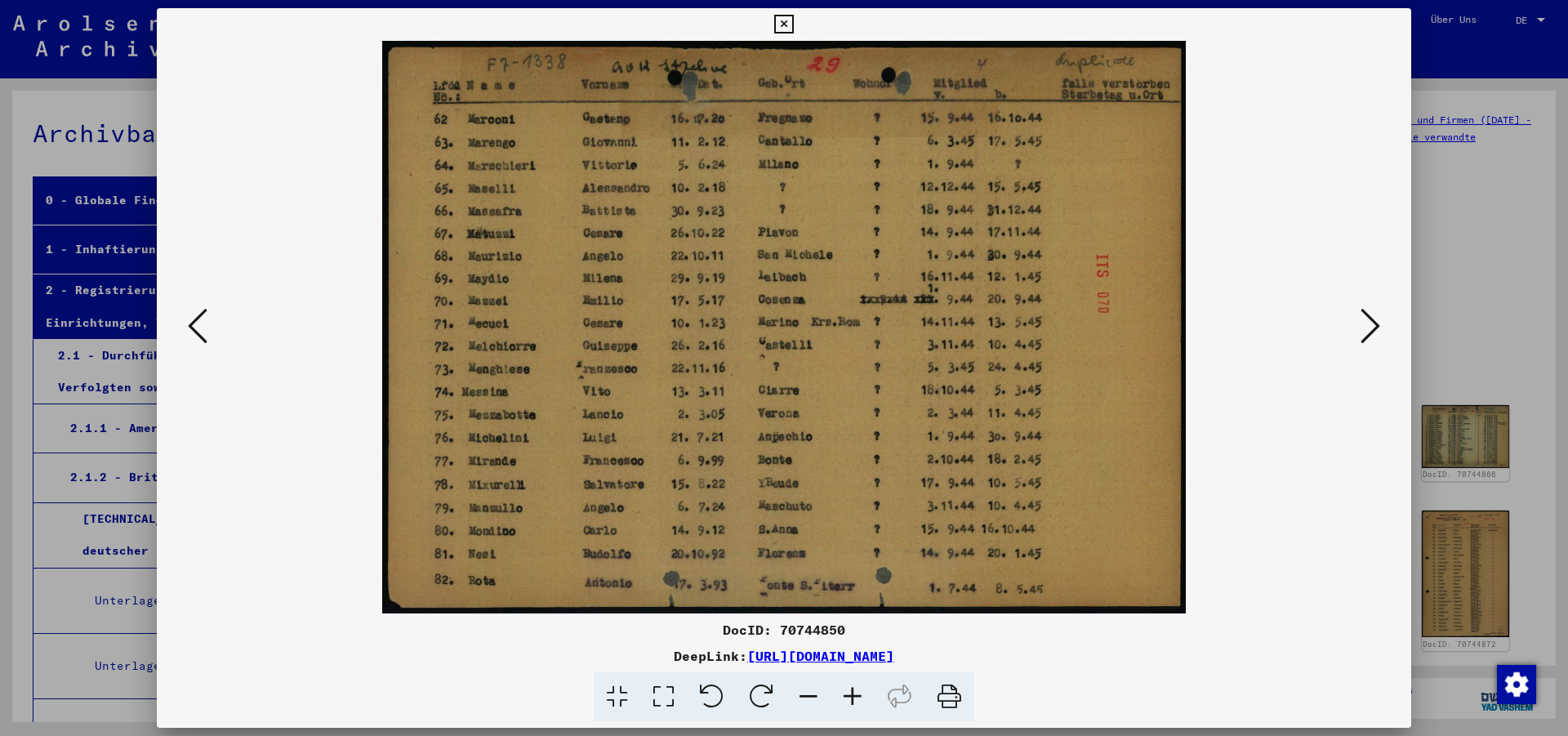
click at [793, 19] on icon at bounding box center [783, 25] width 19 height 19
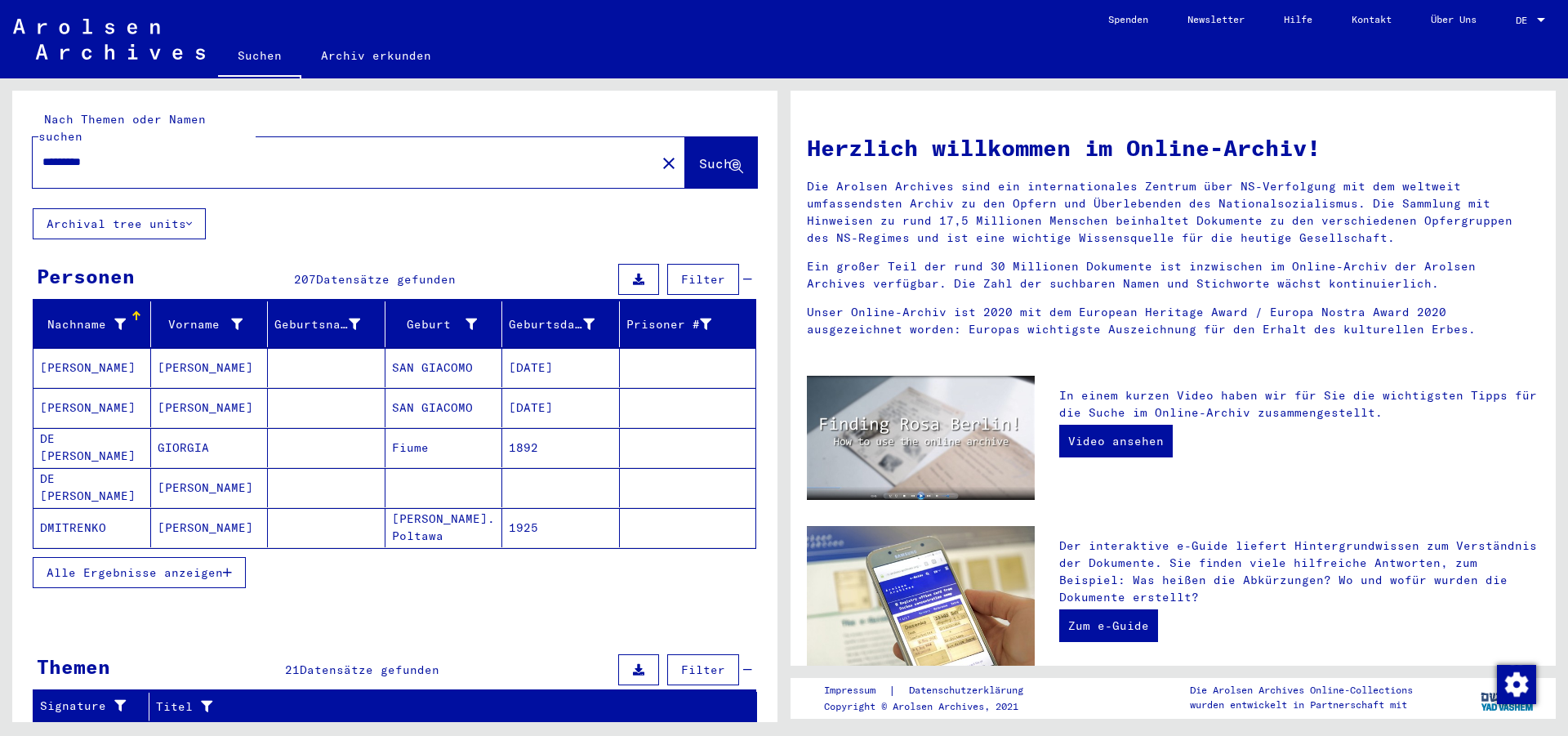
click at [66, 153] on input "*********" at bounding box center [339, 161] width 594 height 17
type input "********"
click at [699, 155] on span "Suche" at bounding box center [719, 163] width 41 height 16
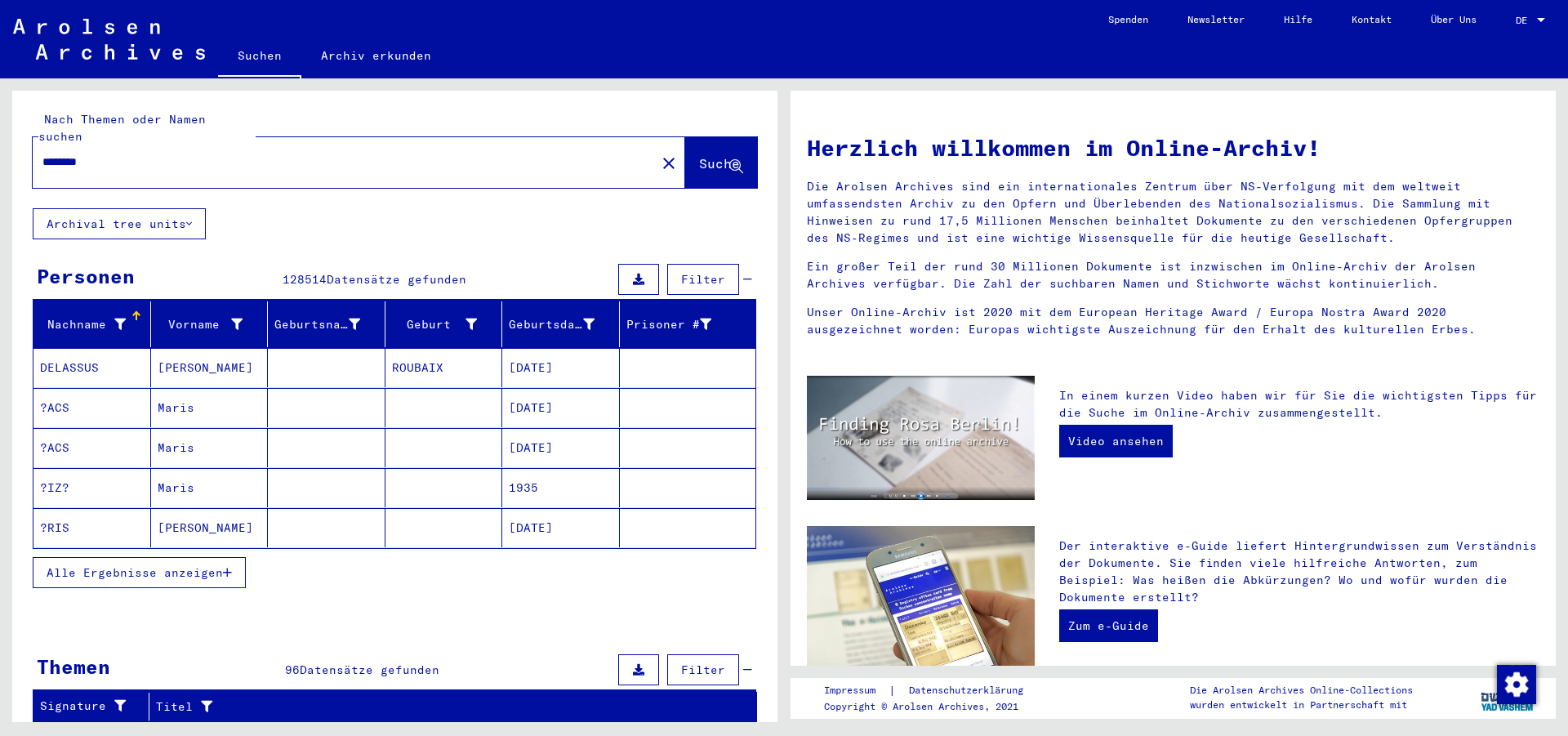
click at [213, 557] on button "Alle Ergebnisse anzeigen" at bounding box center [139, 572] width 213 height 31
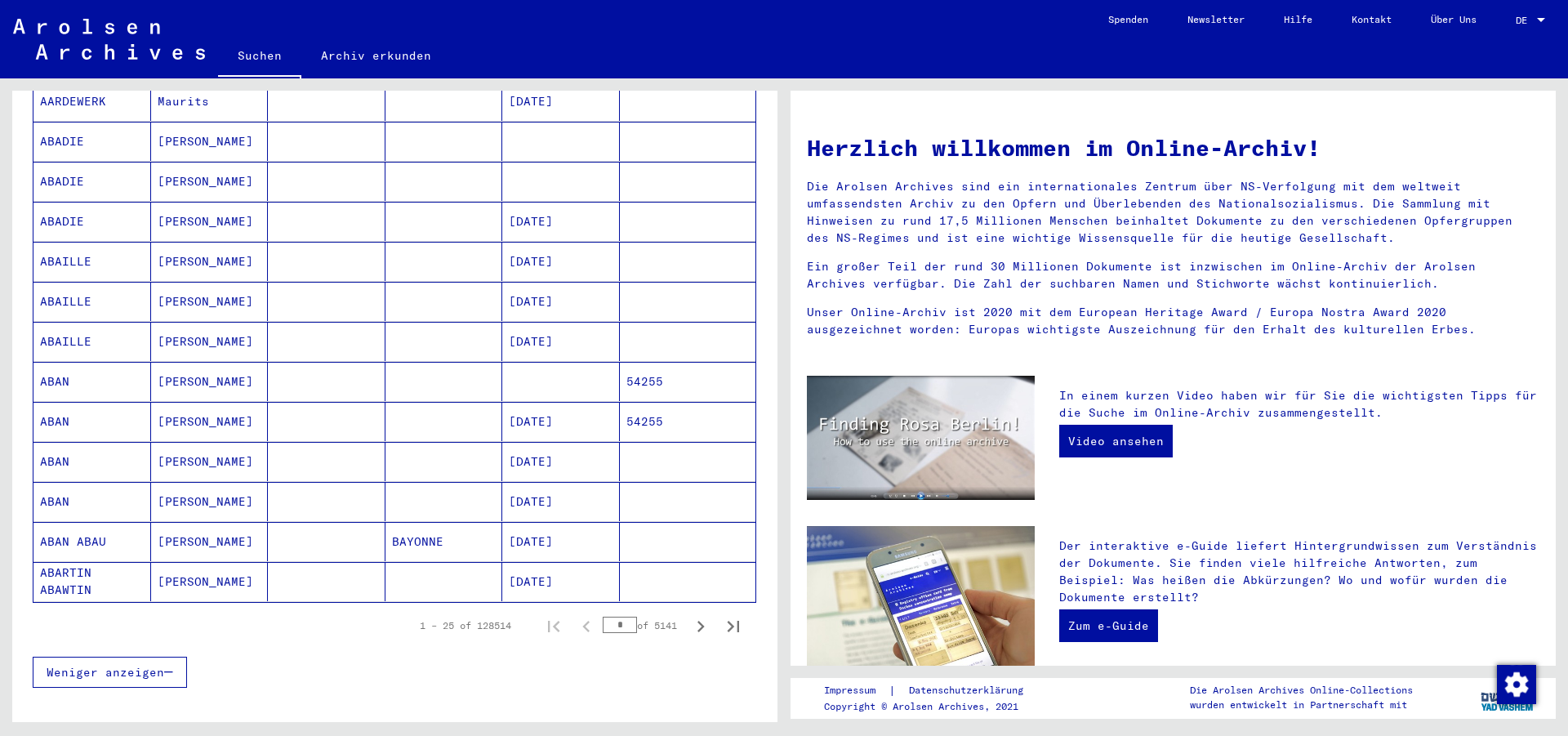
scroll to position [773, 0]
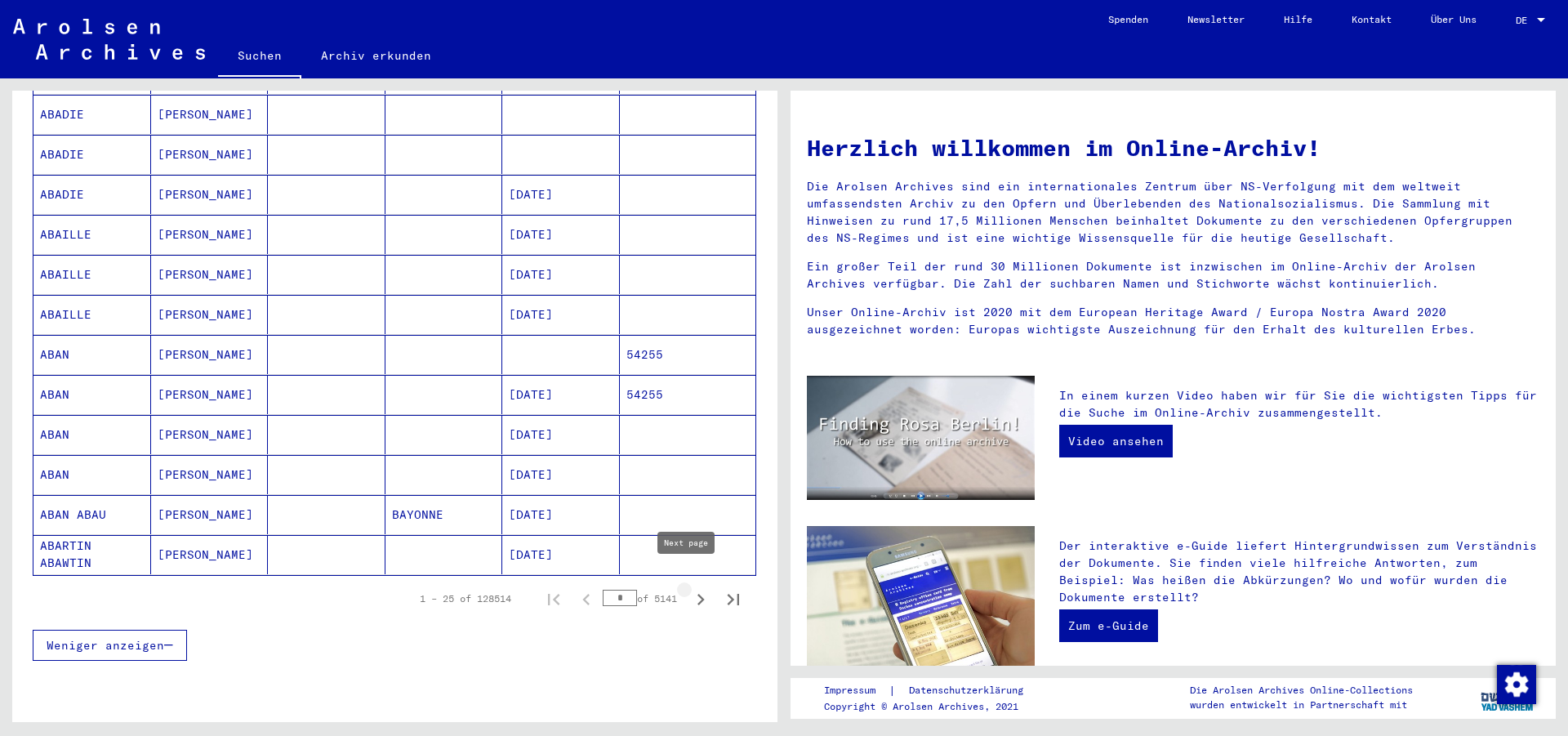
click at [689, 588] on icon "Next page" at bounding box center [701, 600] width 23 height 23
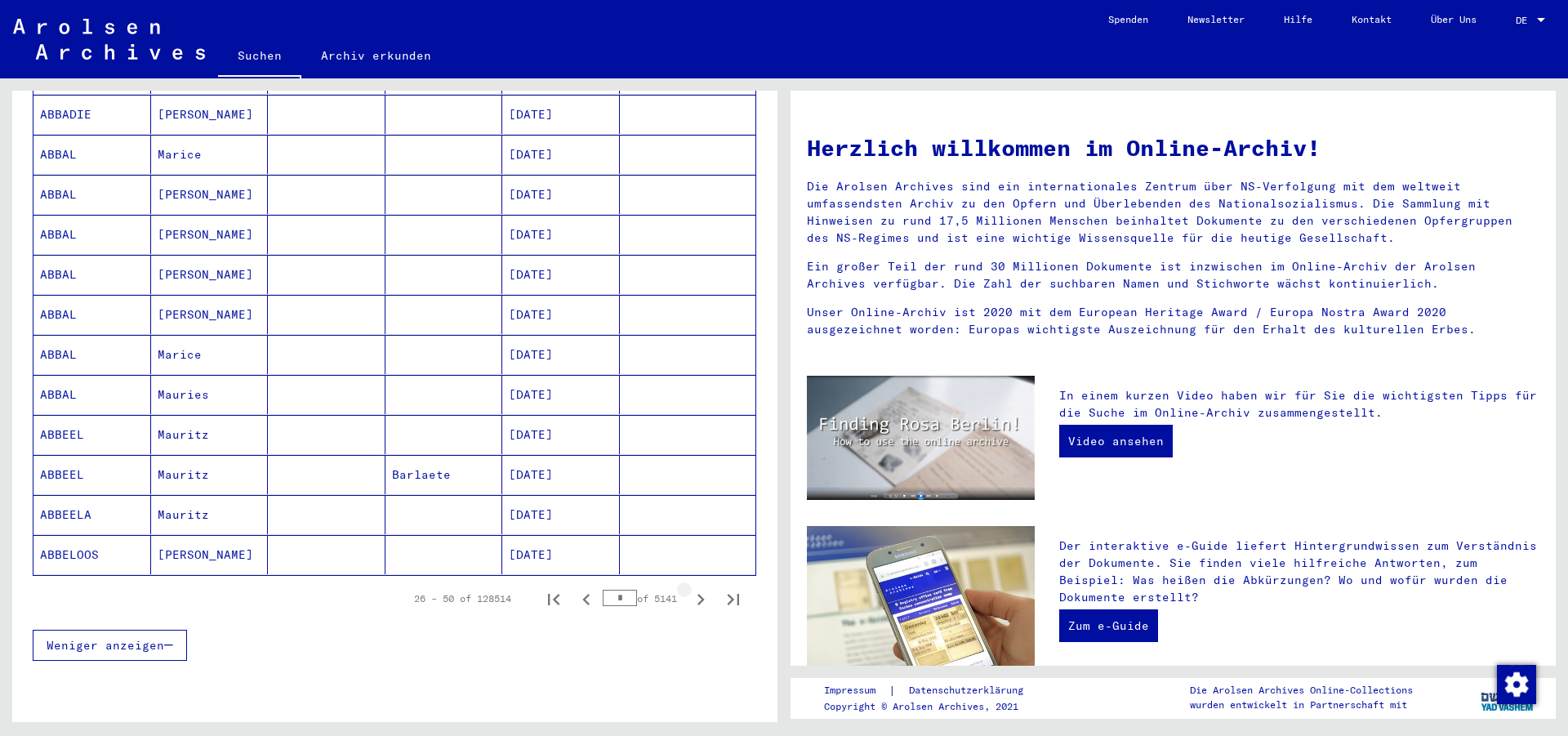
click at [689, 588] on icon "Next page" at bounding box center [701, 600] width 23 height 23
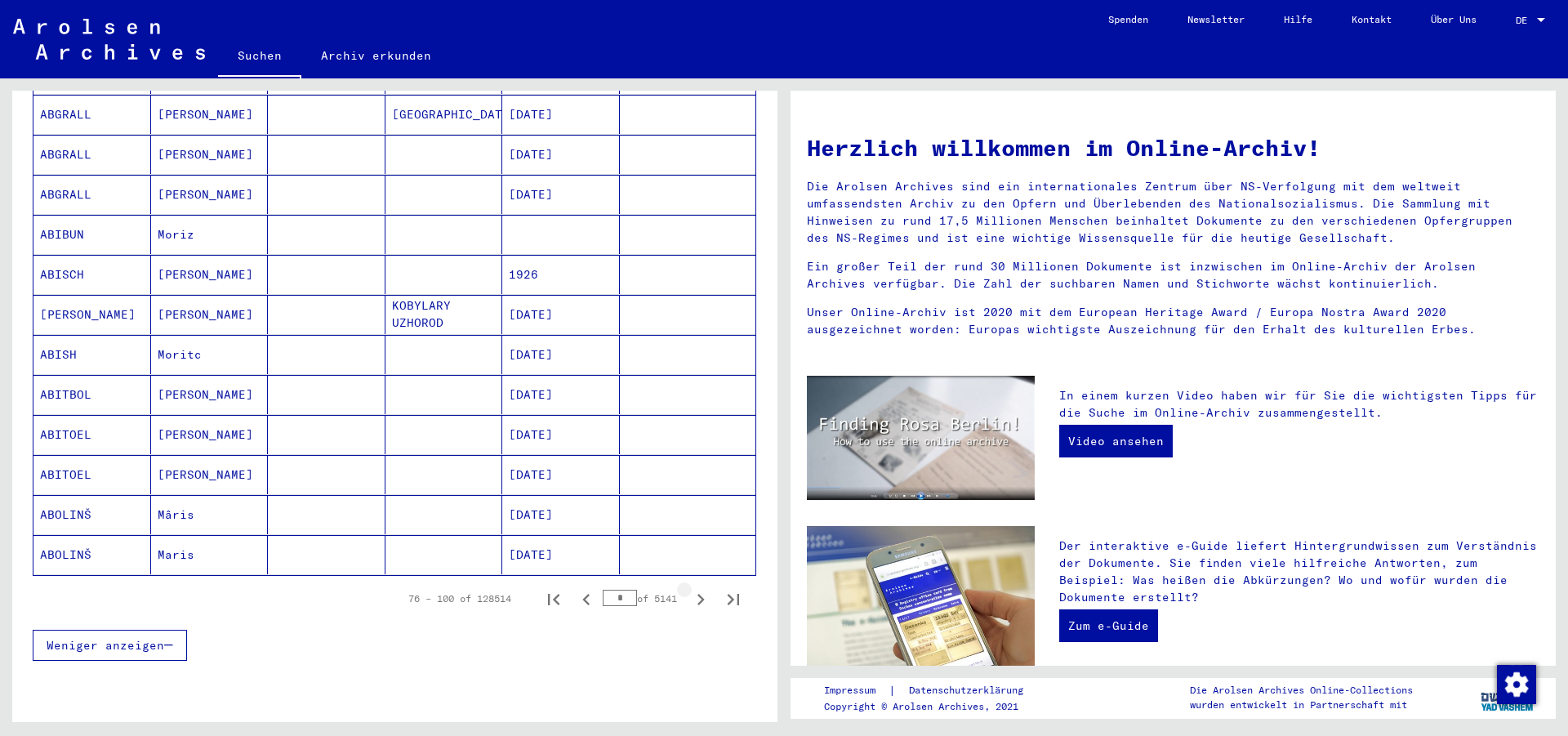
click at [689, 588] on icon "Next page" at bounding box center [701, 600] width 23 height 23
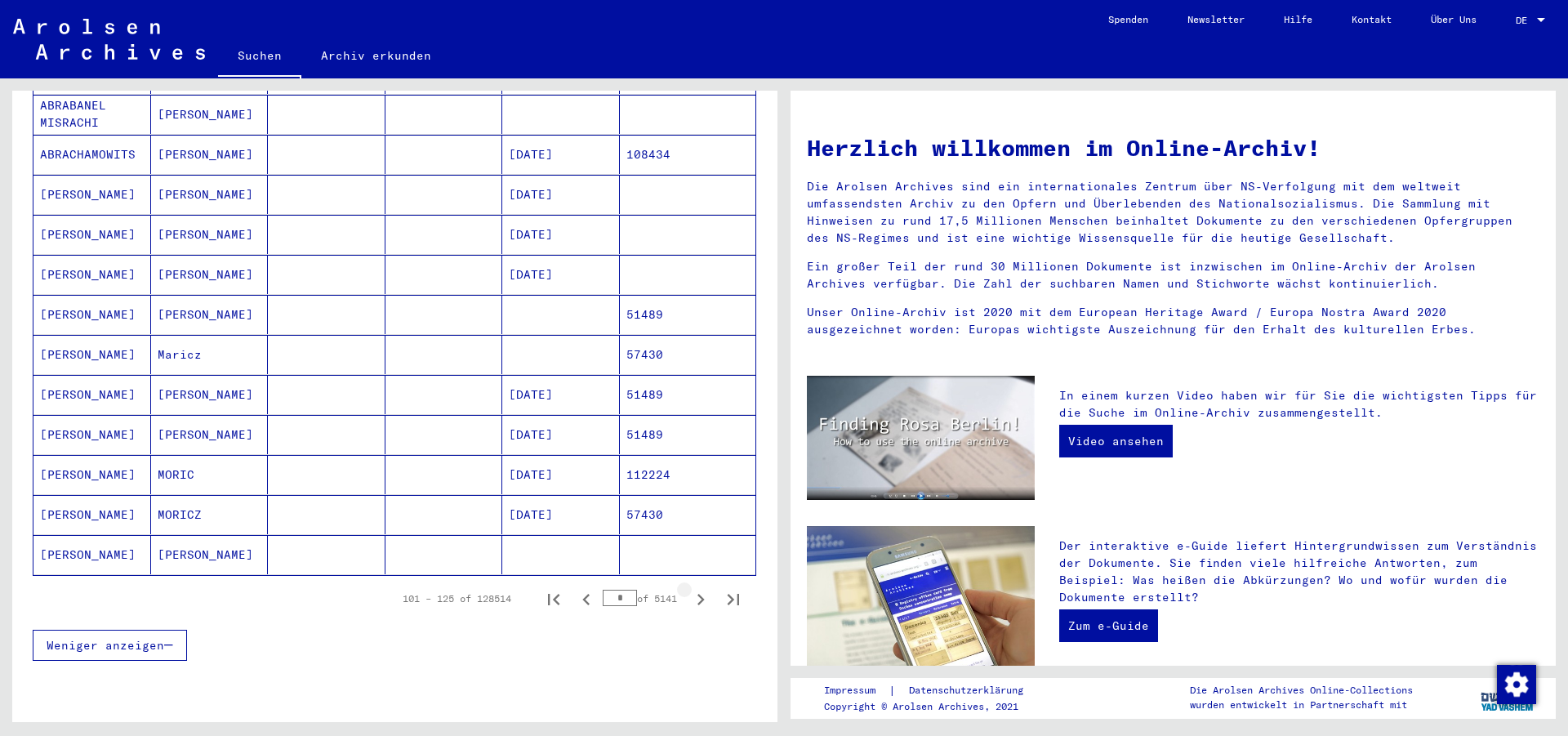
click at [689, 588] on icon "Next page" at bounding box center [701, 600] width 23 height 23
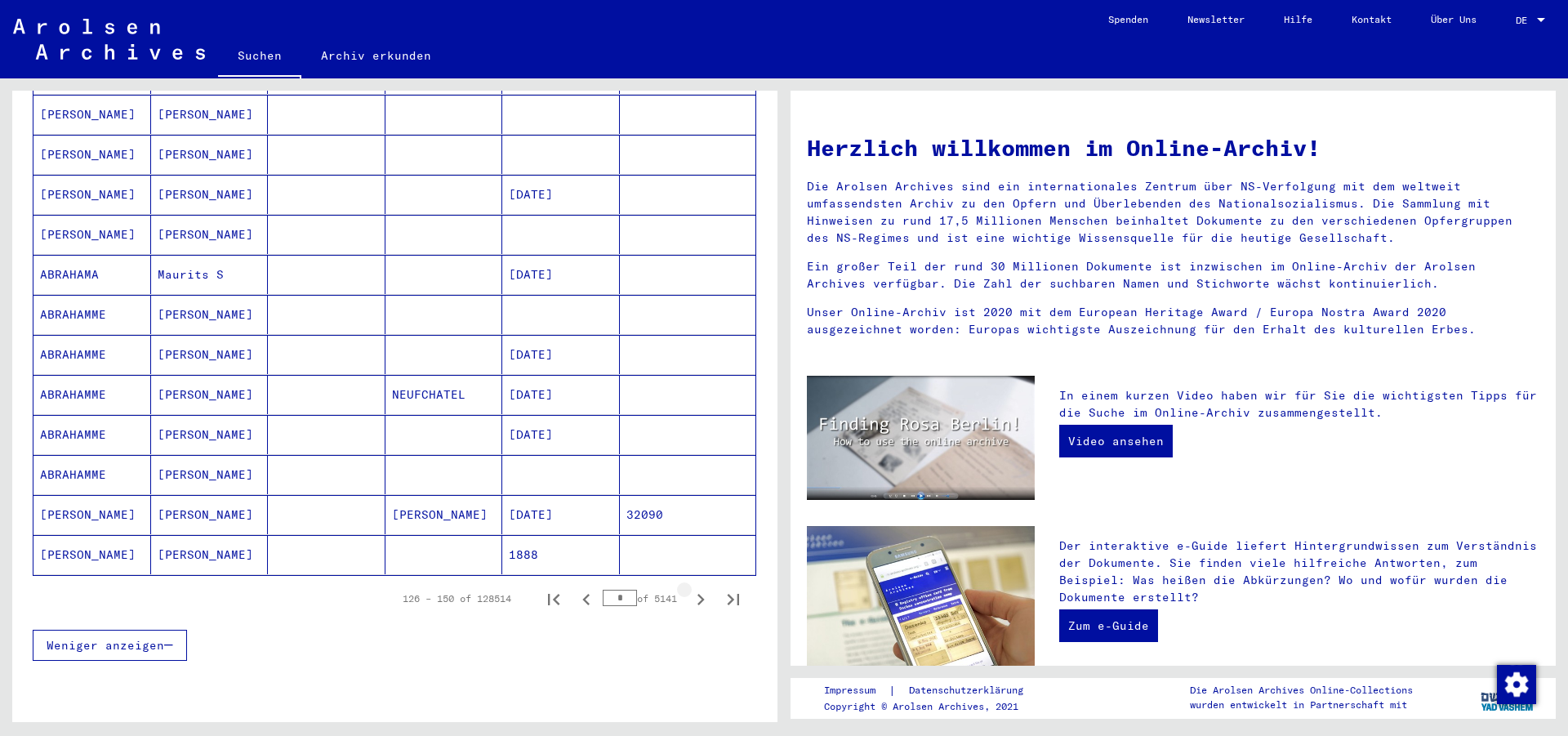
click at [689, 588] on icon "Next page" at bounding box center [701, 600] width 23 height 23
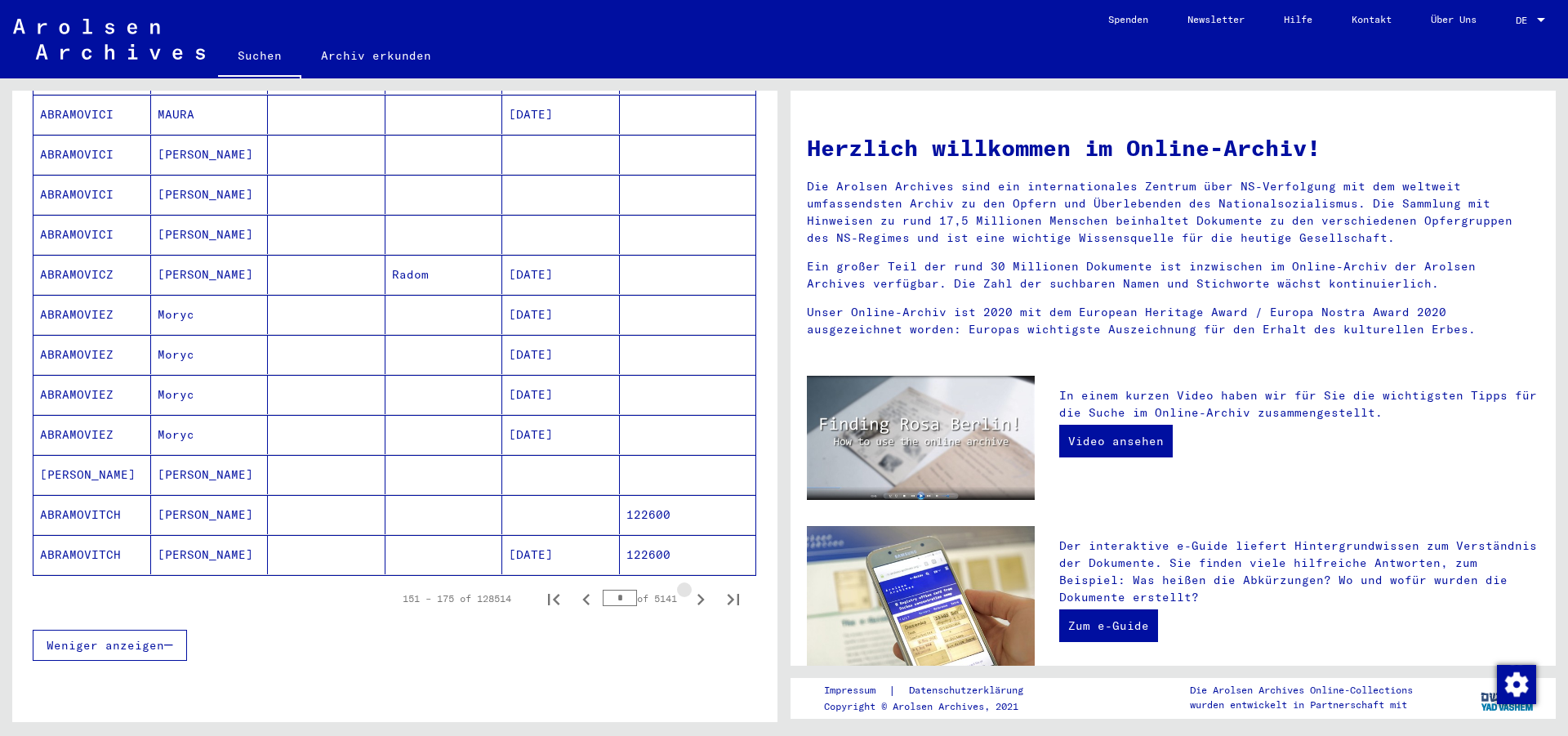
click at [689, 588] on icon "Next page" at bounding box center [701, 600] width 23 height 23
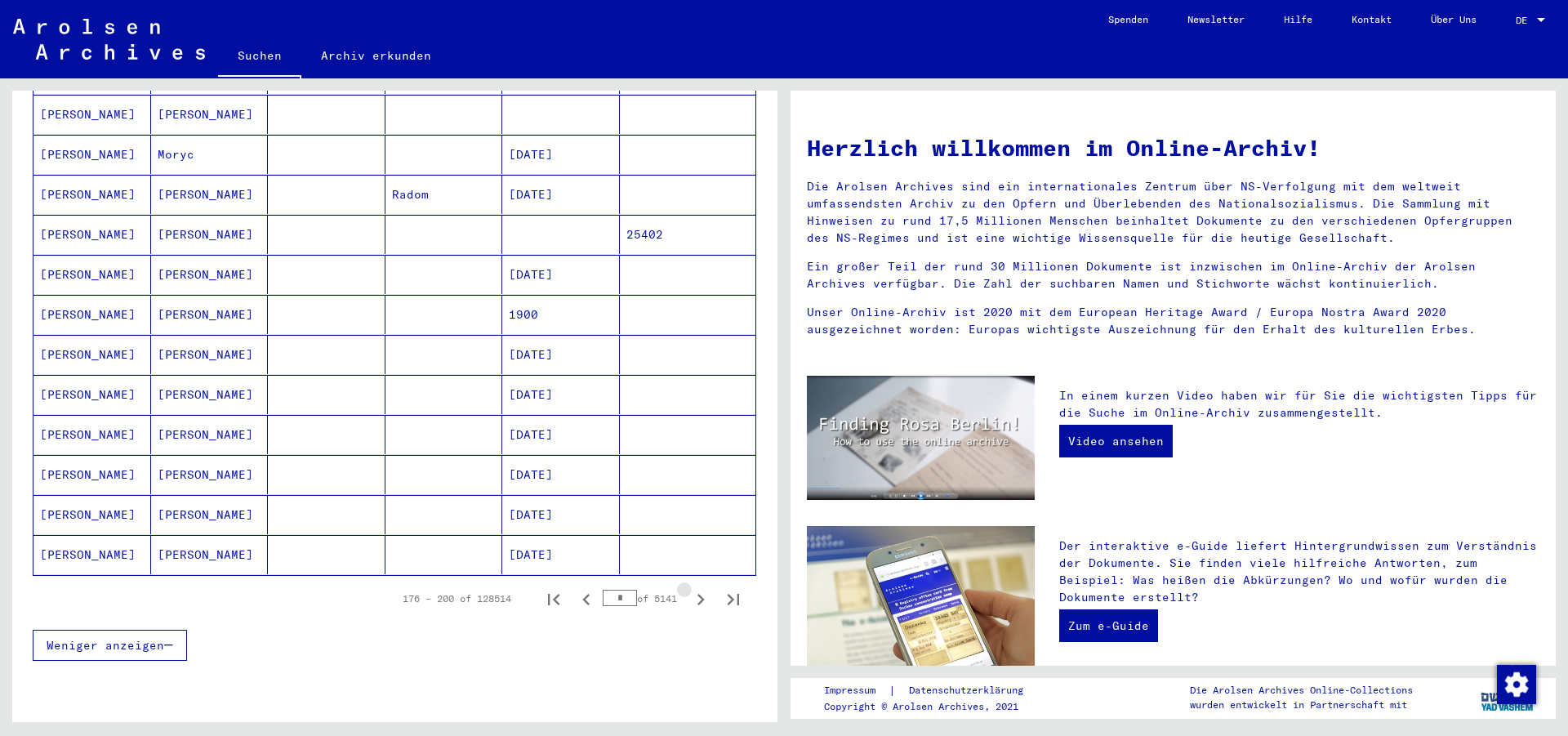
click at [689, 588] on icon "Next page" at bounding box center [701, 600] width 23 height 23
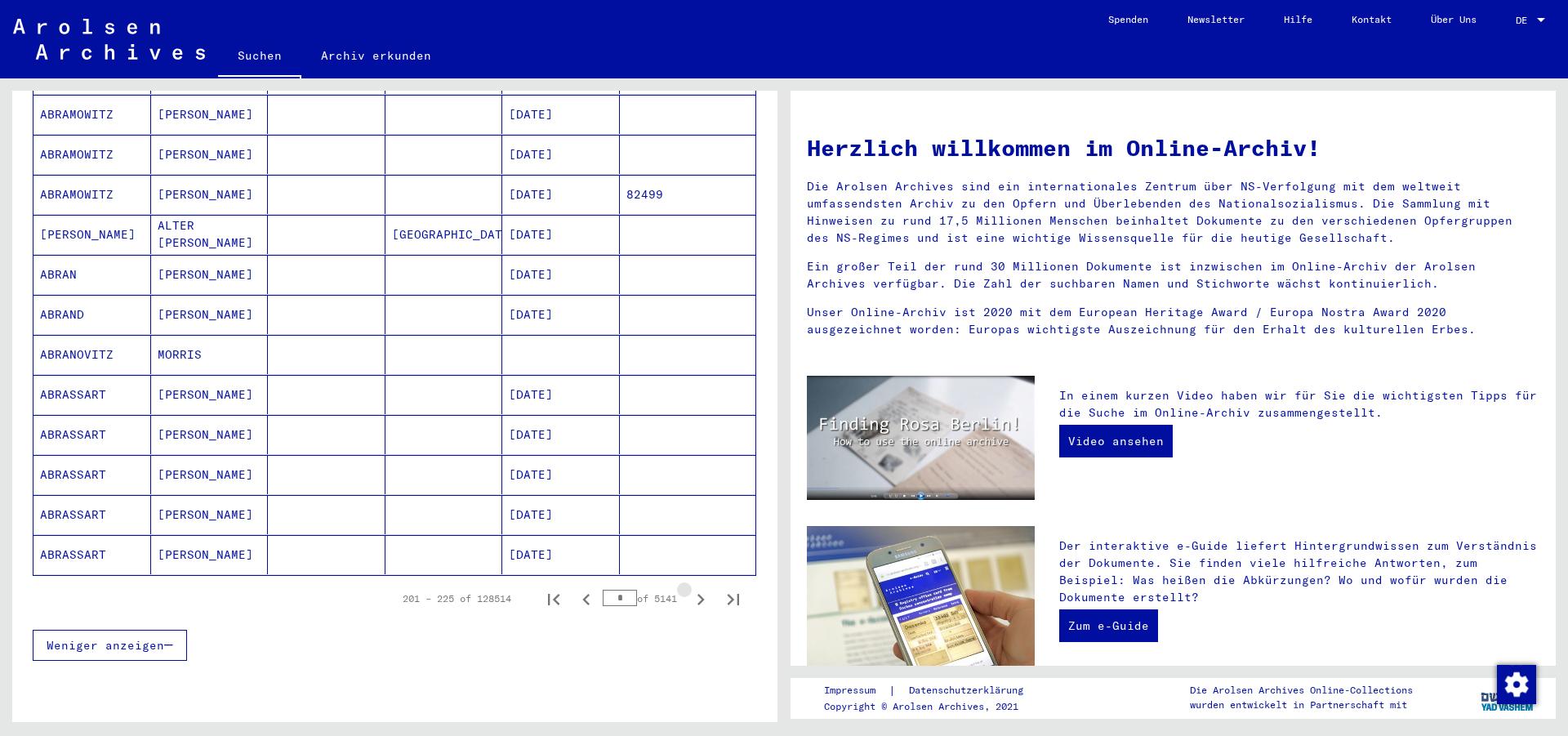
click at [689, 588] on icon "Next page" at bounding box center [701, 600] width 23 height 23
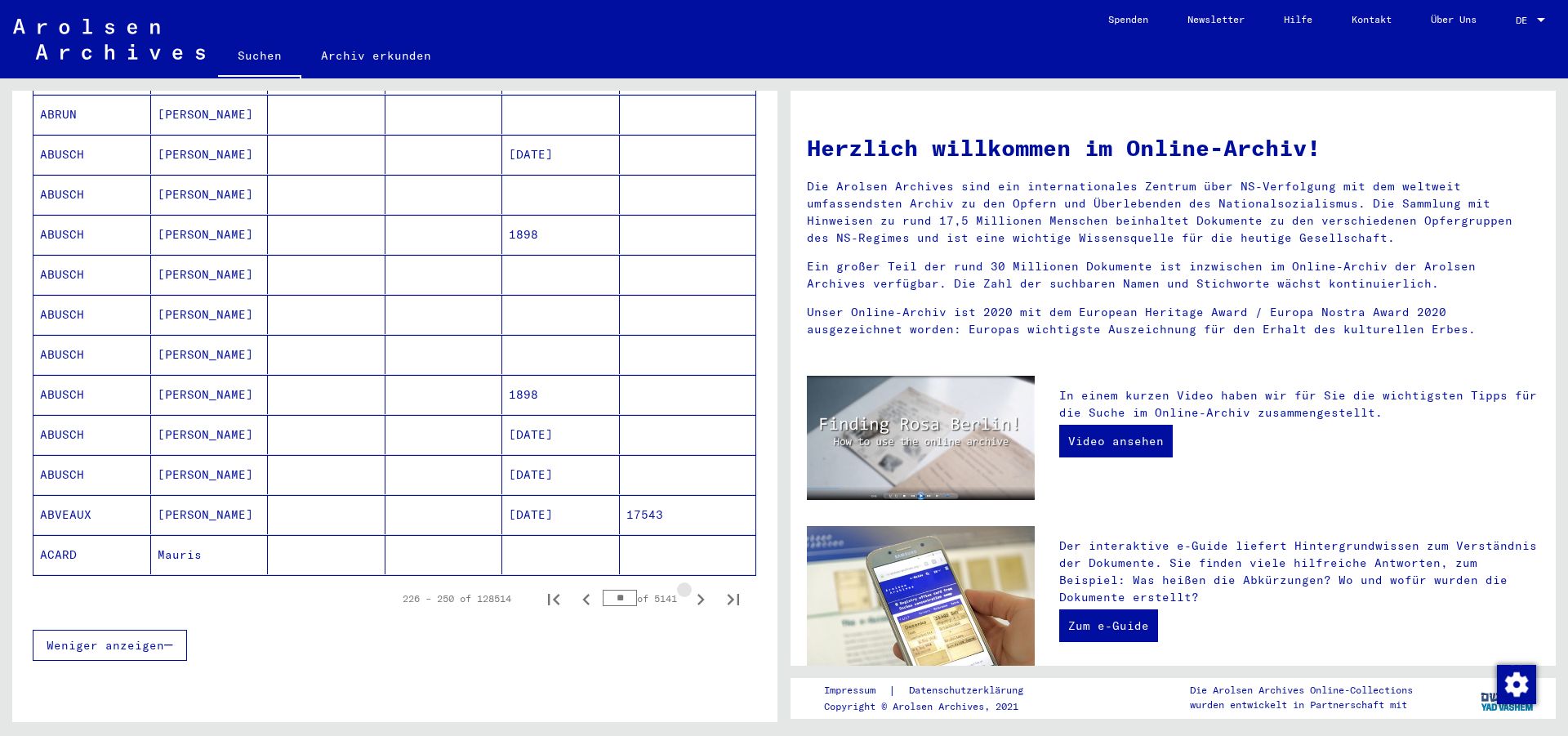
click at [689, 588] on icon "Next page" at bounding box center [701, 600] width 23 height 23
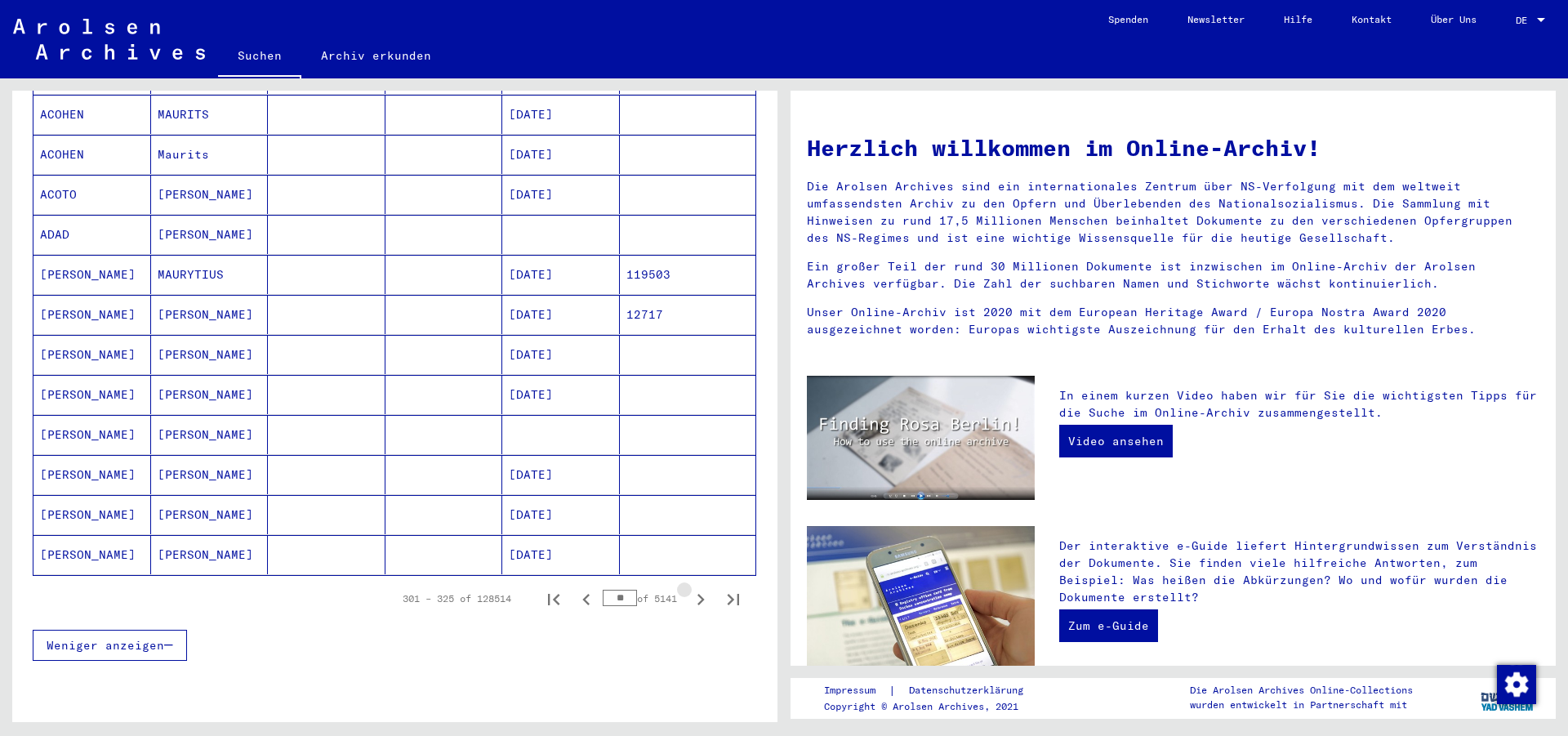
click at [689, 588] on icon "Next page" at bounding box center [701, 600] width 23 height 23
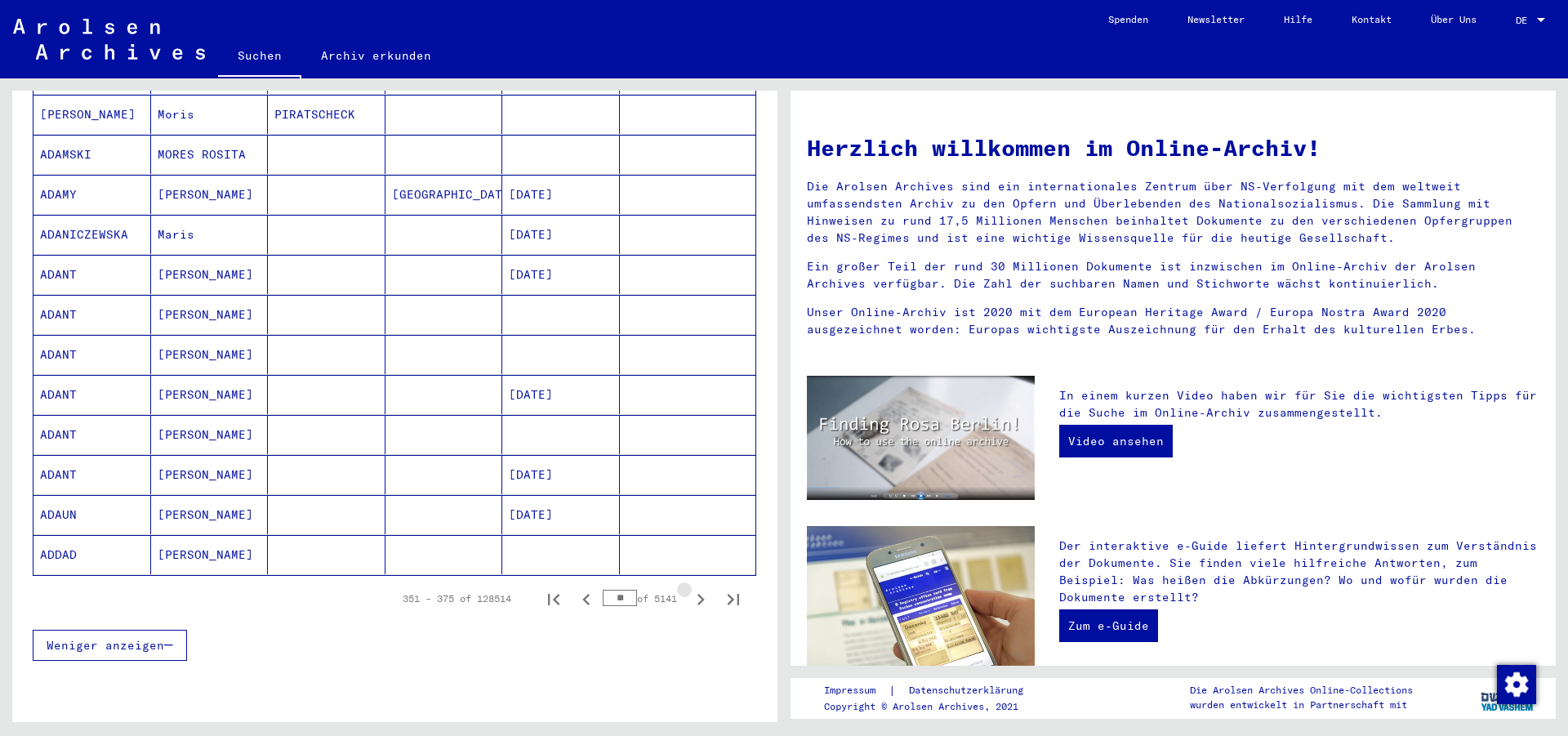
click at [689, 588] on icon "Next page" at bounding box center [701, 600] width 23 height 23
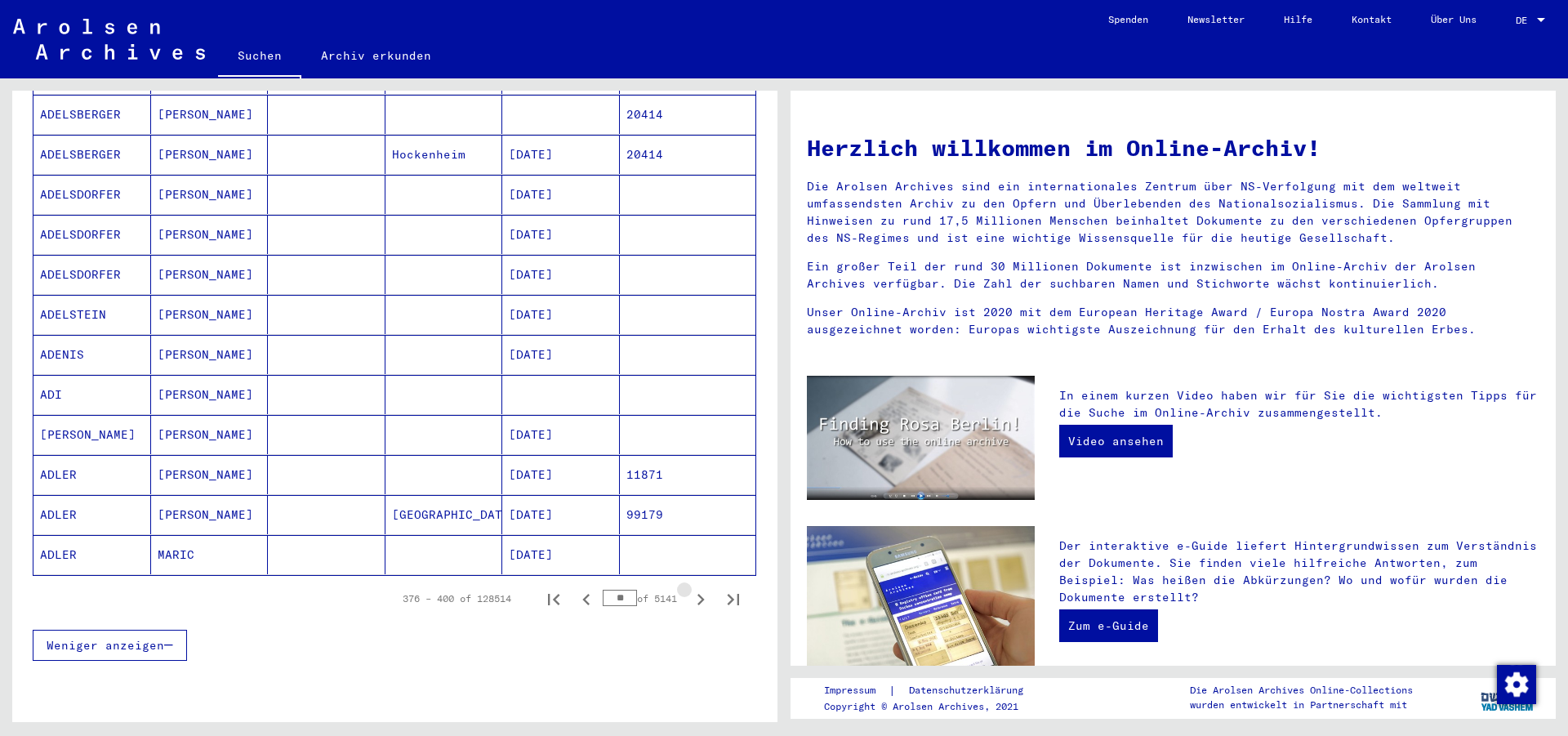
click at [689, 588] on icon "Next page" at bounding box center [701, 600] width 23 height 23
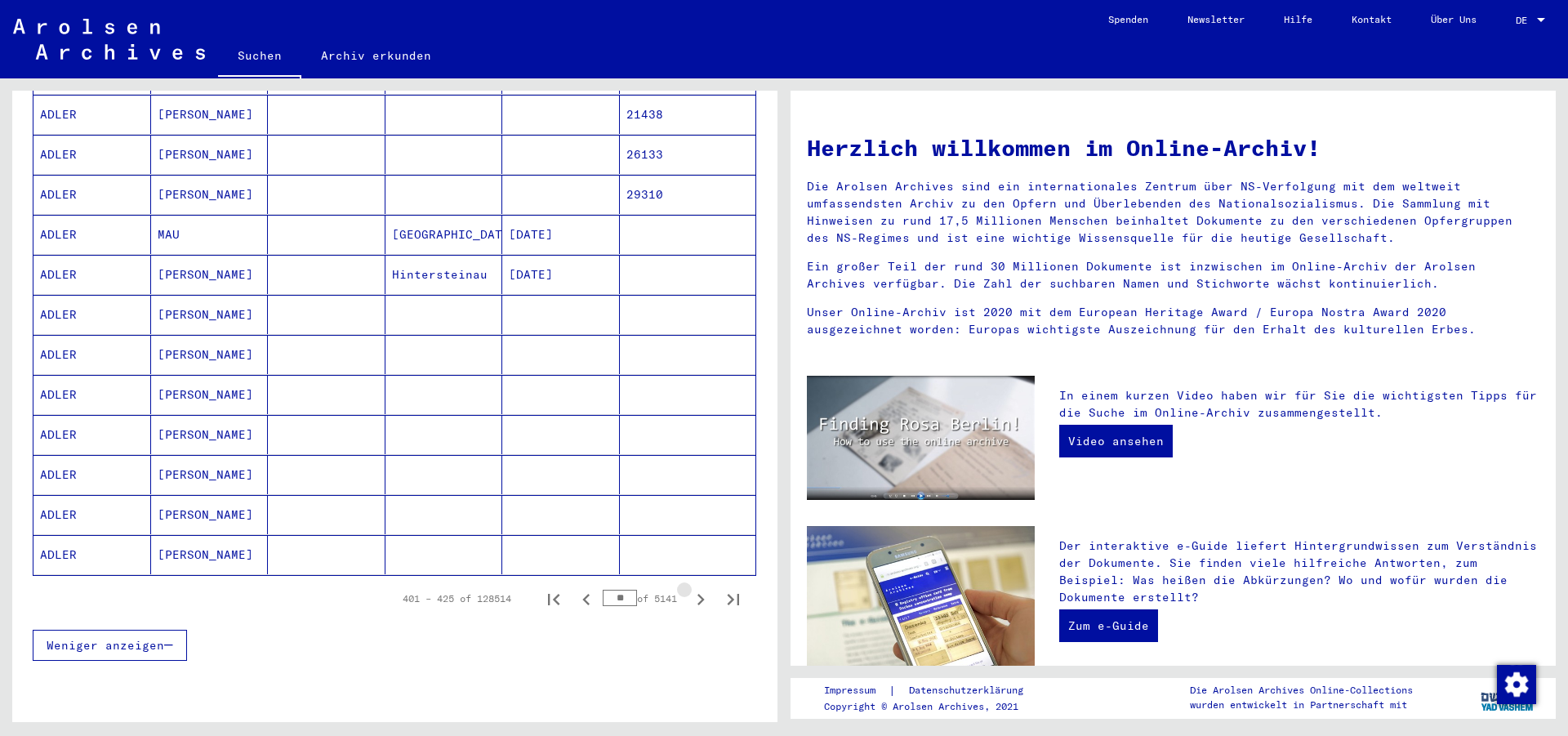
click at [689, 588] on icon "Next page" at bounding box center [701, 600] width 23 height 23
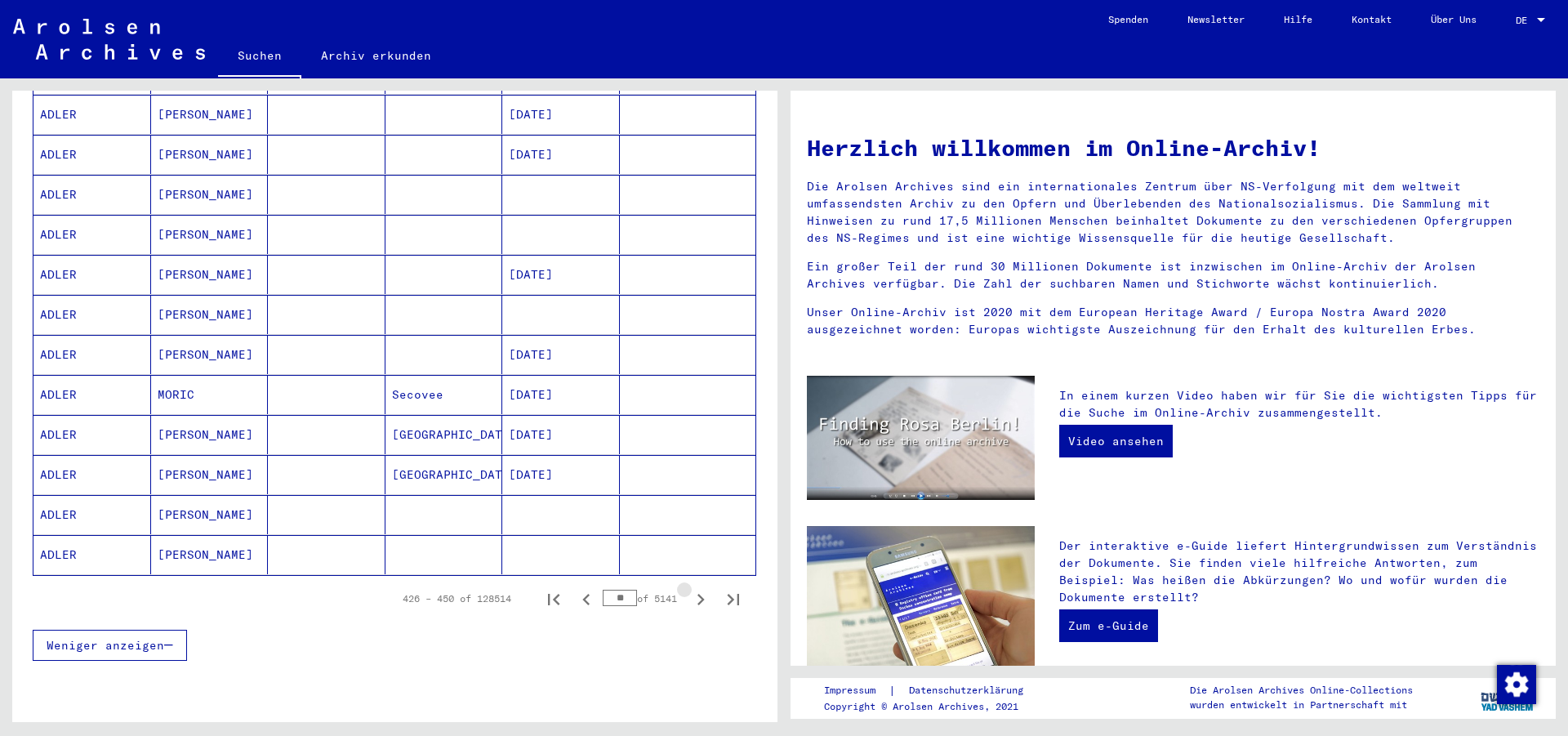
click at [689, 588] on icon "Next page" at bounding box center [701, 600] width 23 height 23
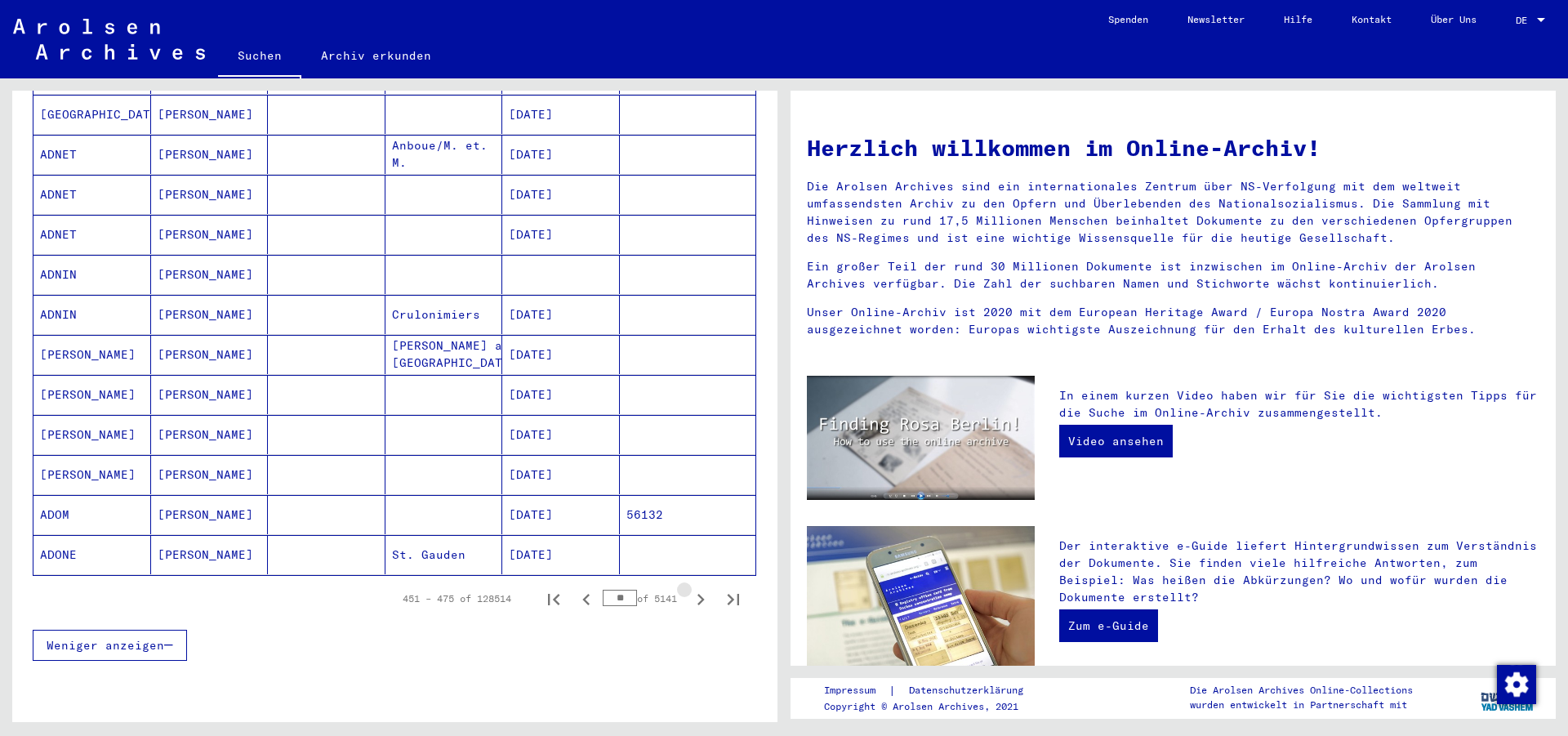
click at [689, 588] on icon "Next page" at bounding box center [701, 600] width 23 height 23
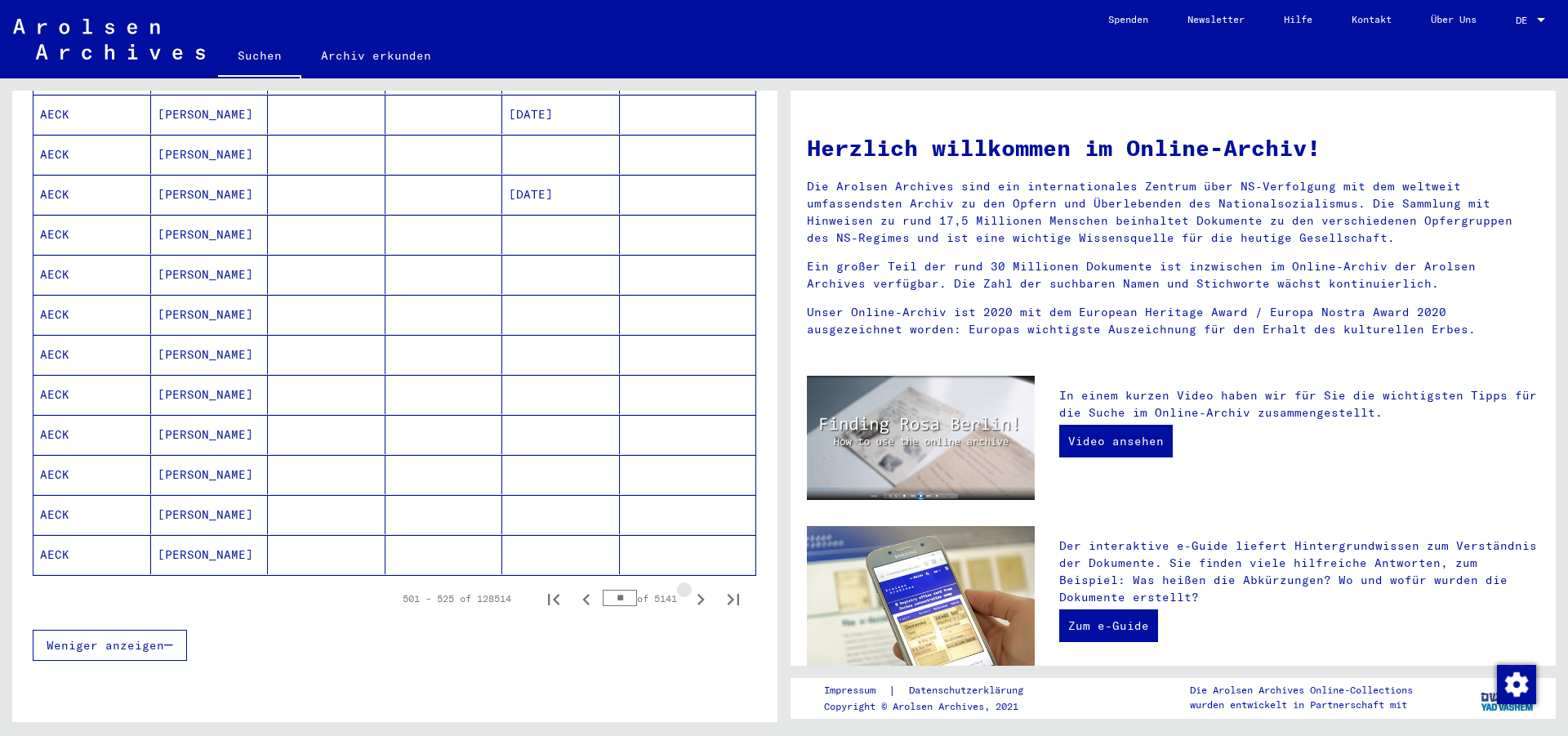
click at [689, 588] on icon "Next page" at bounding box center [701, 600] width 23 height 23
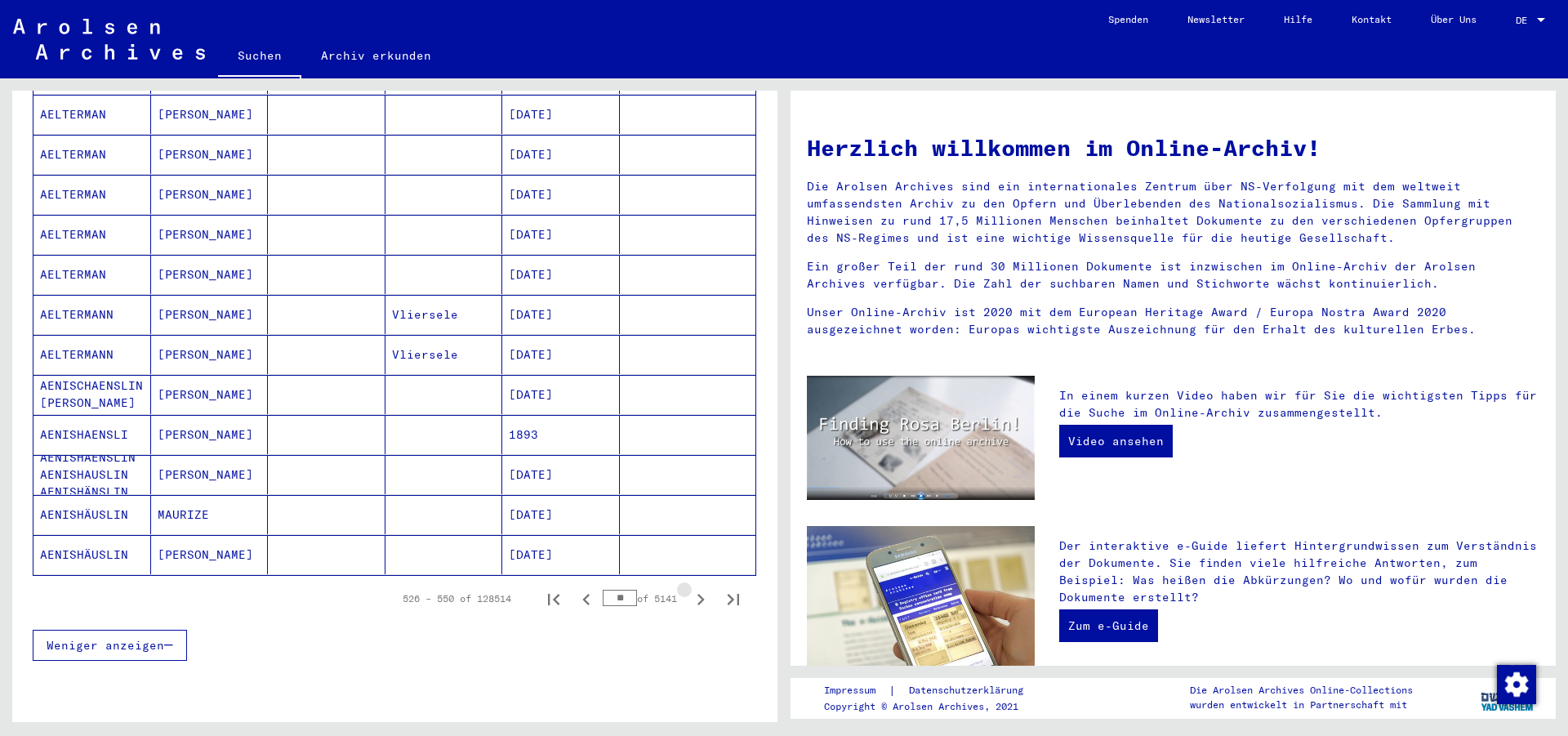
click at [689, 588] on icon "Next page" at bounding box center [701, 600] width 23 height 23
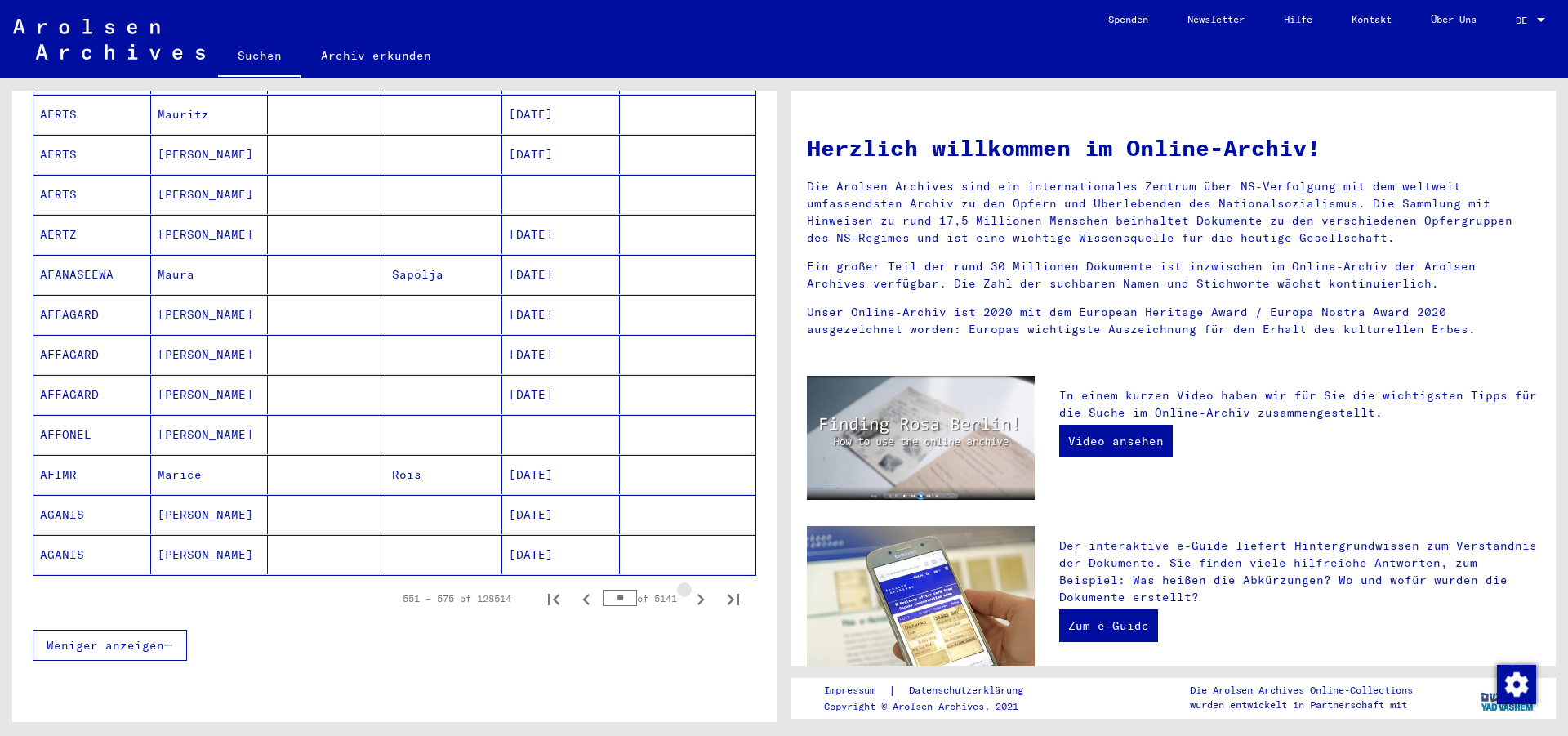
click at [689, 588] on icon "Next page" at bounding box center [701, 600] width 23 height 23
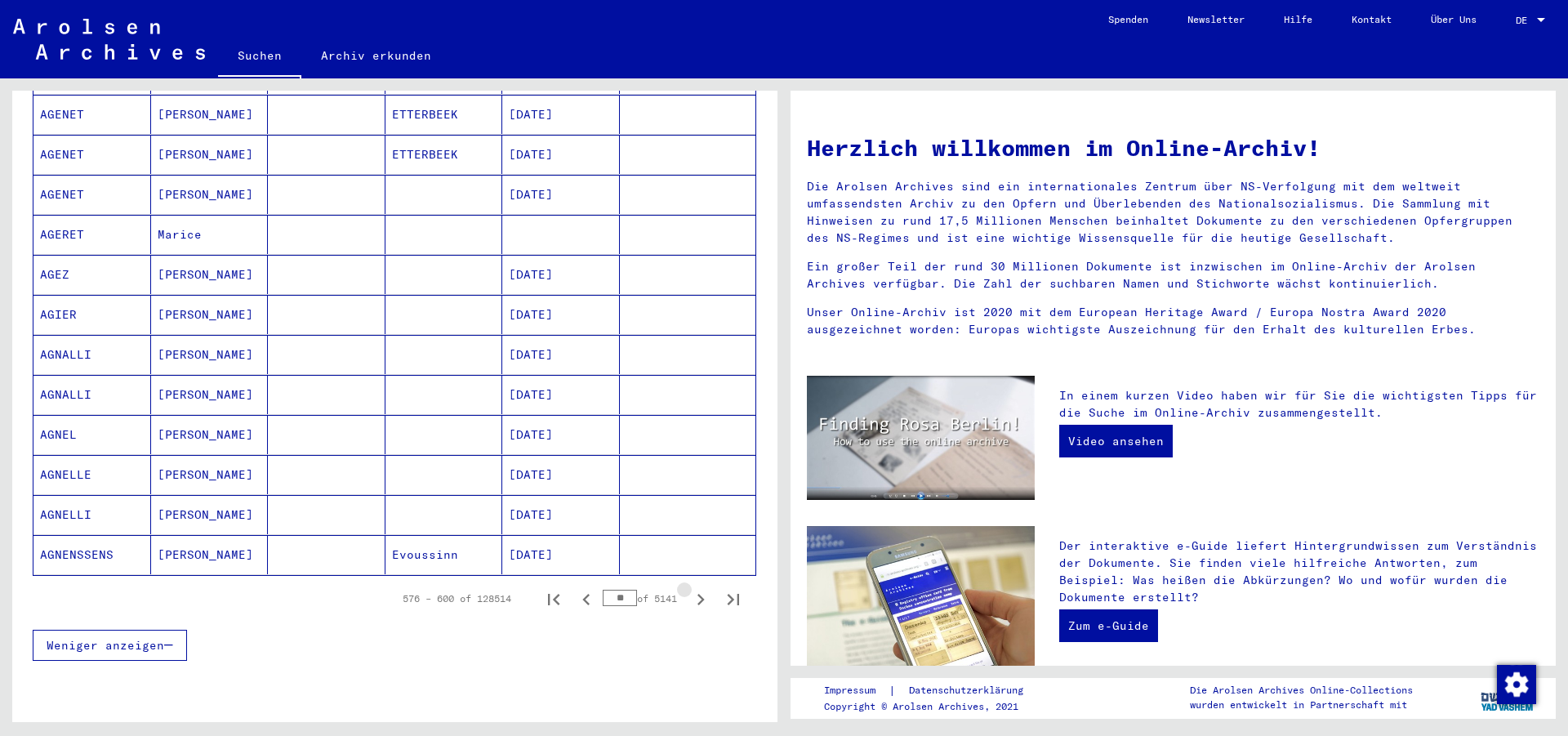
click at [689, 588] on icon "Next page" at bounding box center [701, 600] width 23 height 23
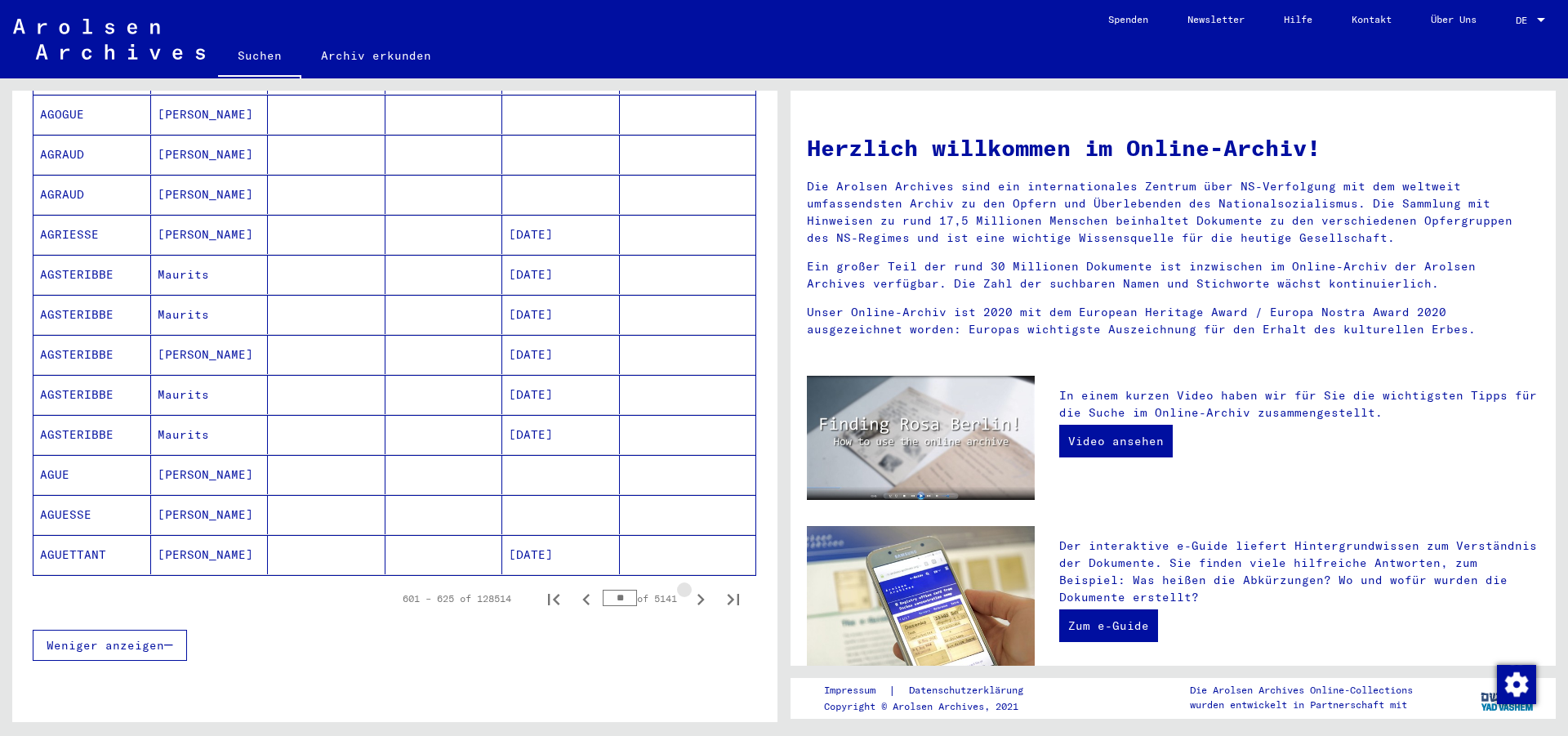
click at [689, 588] on icon "Next page" at bounding box center [701, 600] width 23 height 23
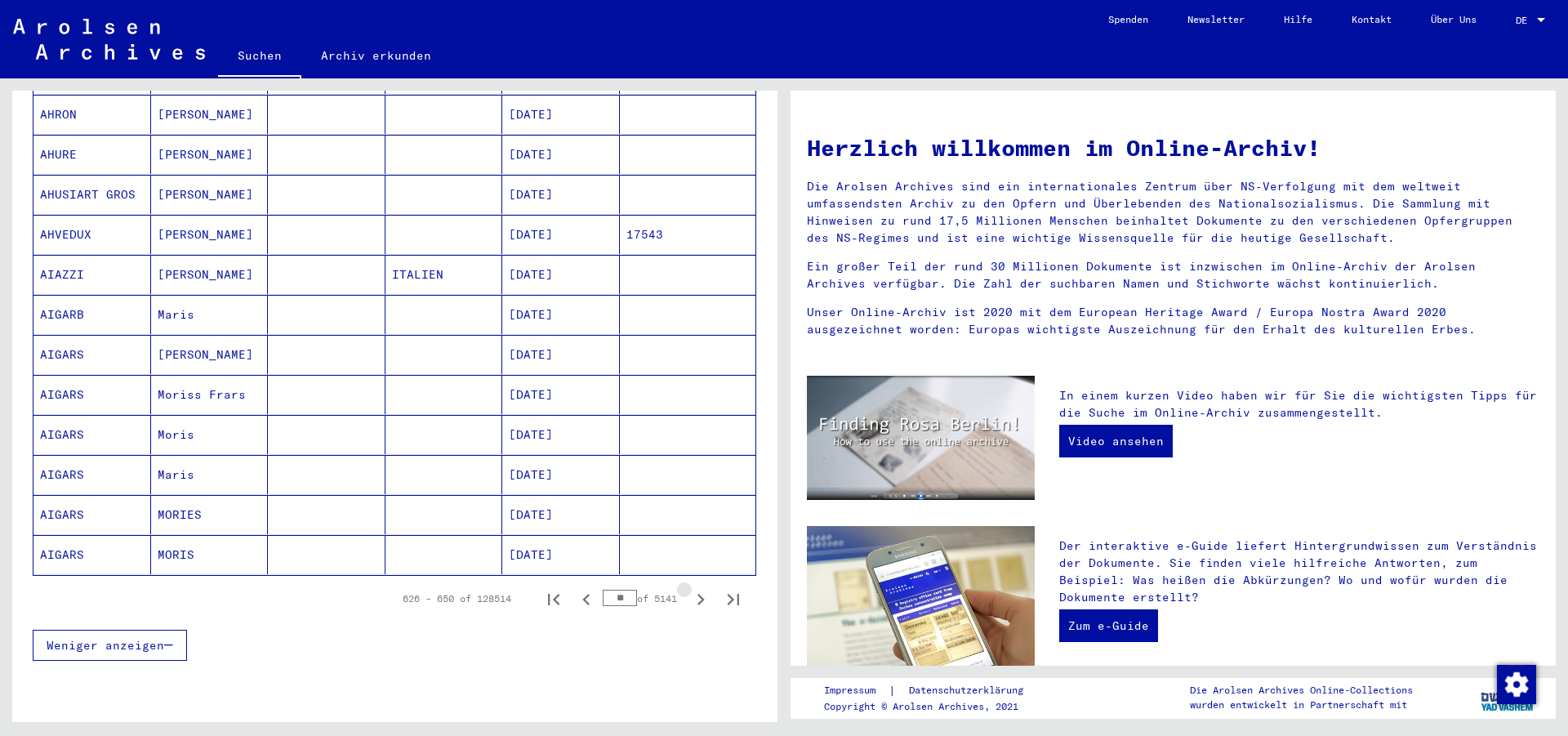
click at [689, 588] on icon "Next page" at bounding box center [701, 600] width 23 height 23
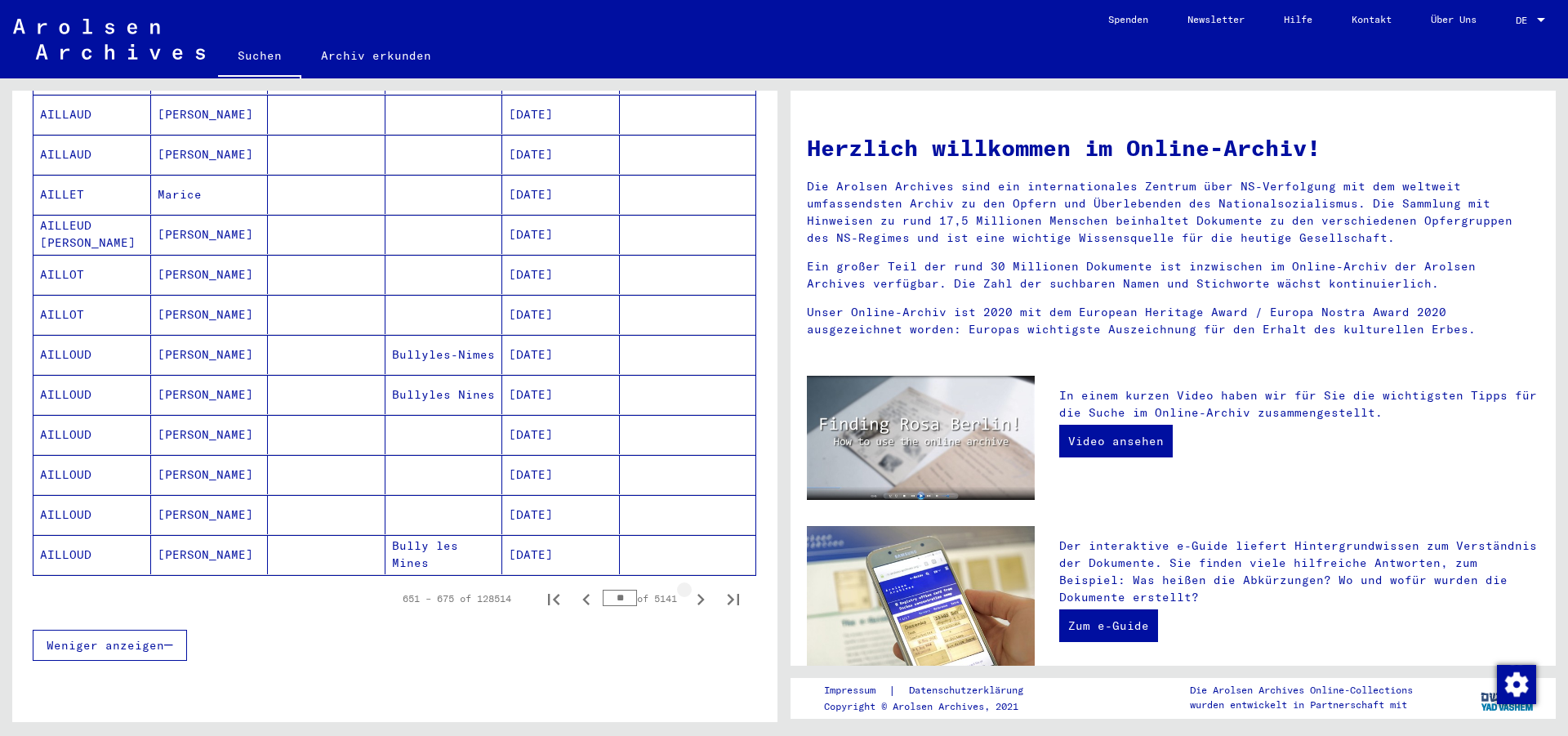
click at [689, 588] on icon "Next page" at bounding box center [701, 600] width 23 height 23
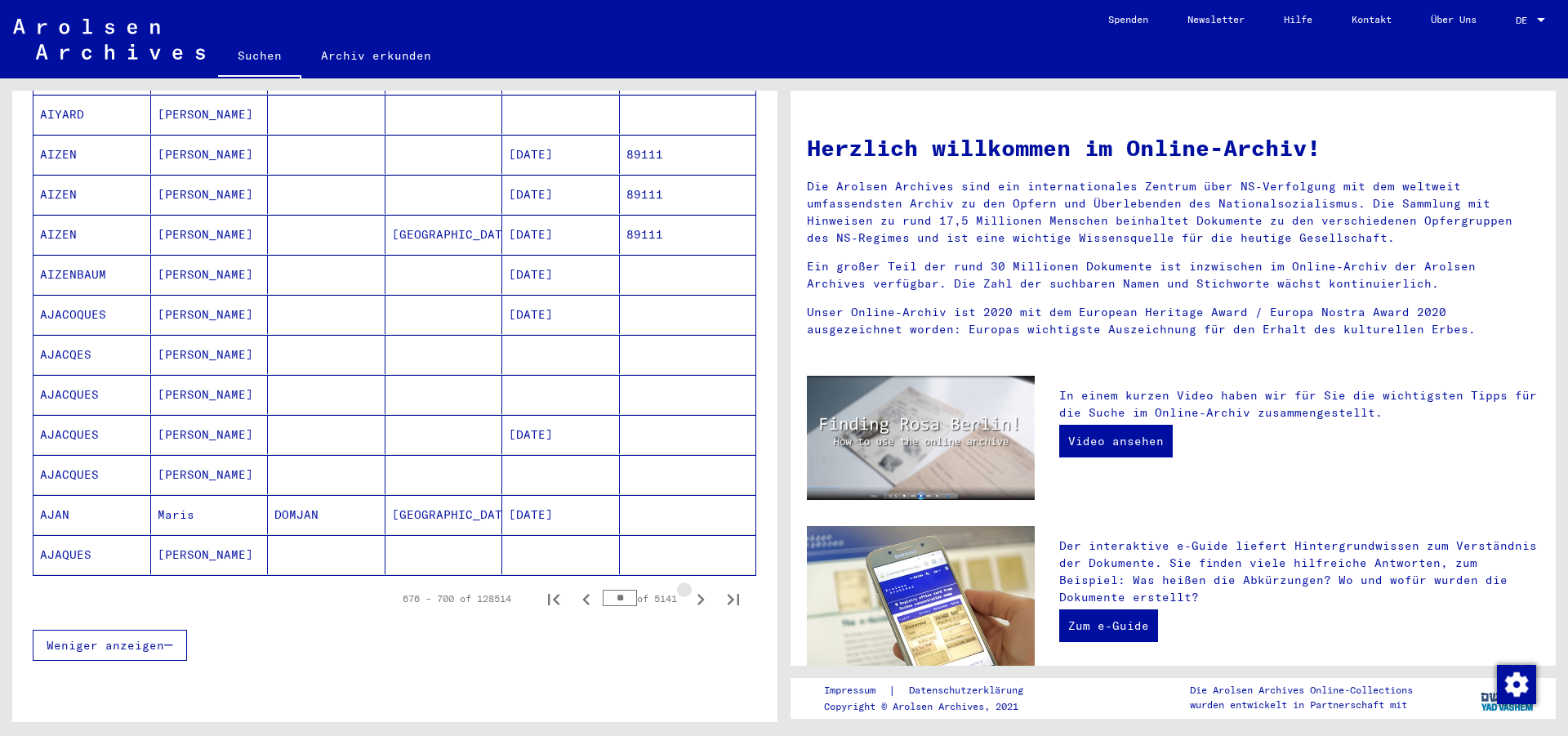
click at [689, 588] on icon "Next page" at bounding box center [701, 600] width 23 height 23
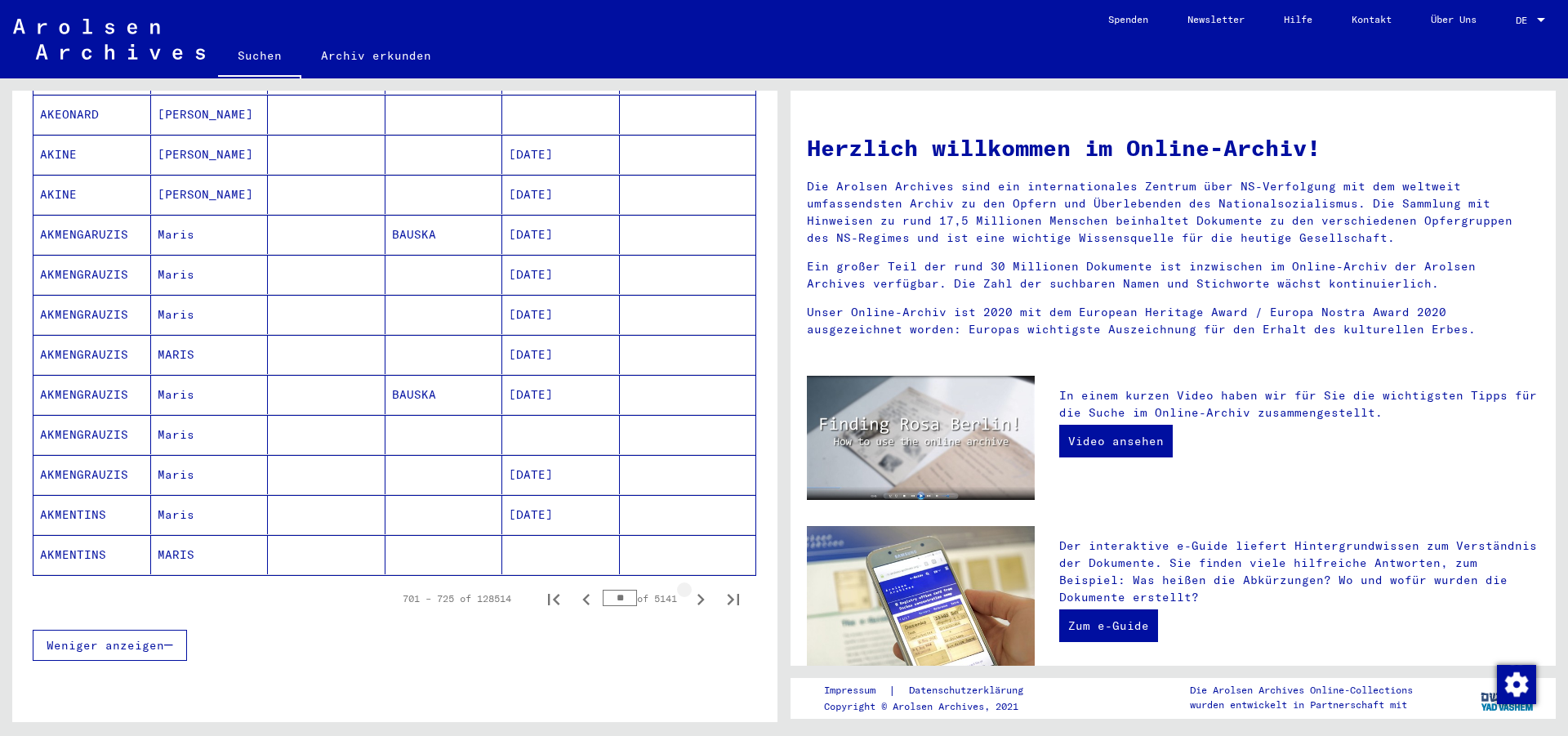
click at [689, 588] on icon "Next page" at bounding box center [701, 600] width 23 height 23
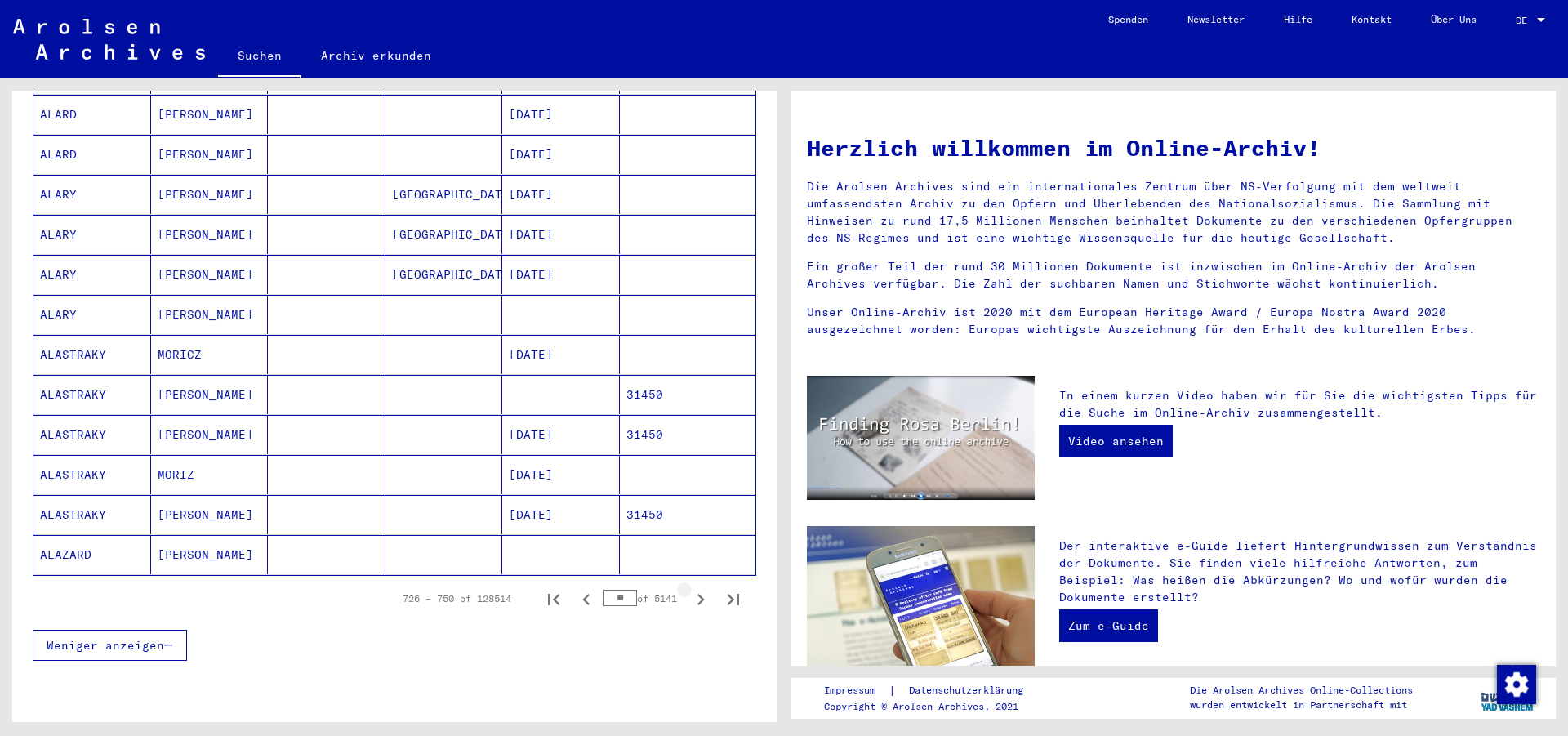
click at [689, 588] on icon "Next page" at bounding box center [701, 600] width 23 height 23
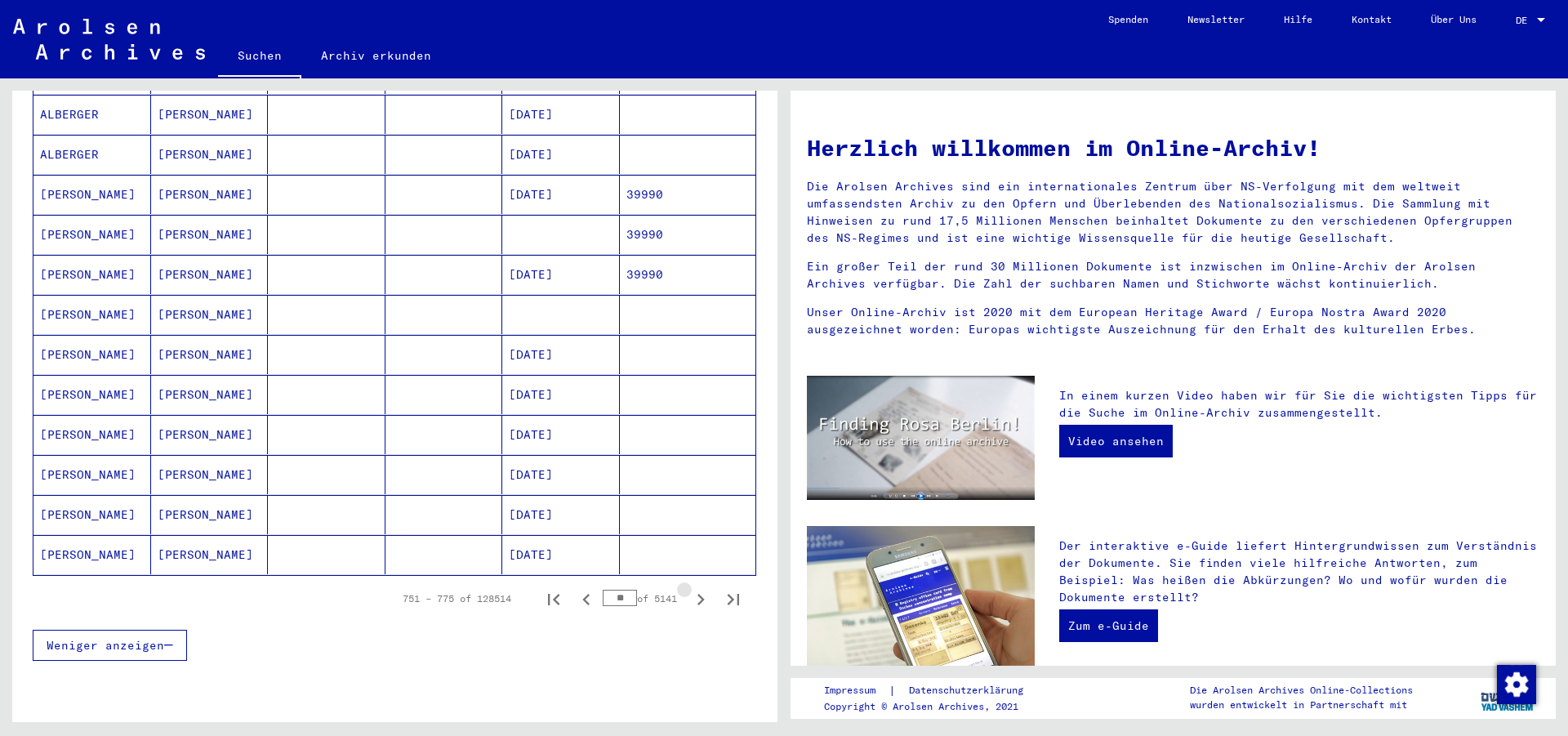
click at [689, 588] on icon "Next page" at bounding box center [701, 600] width 23 height 23
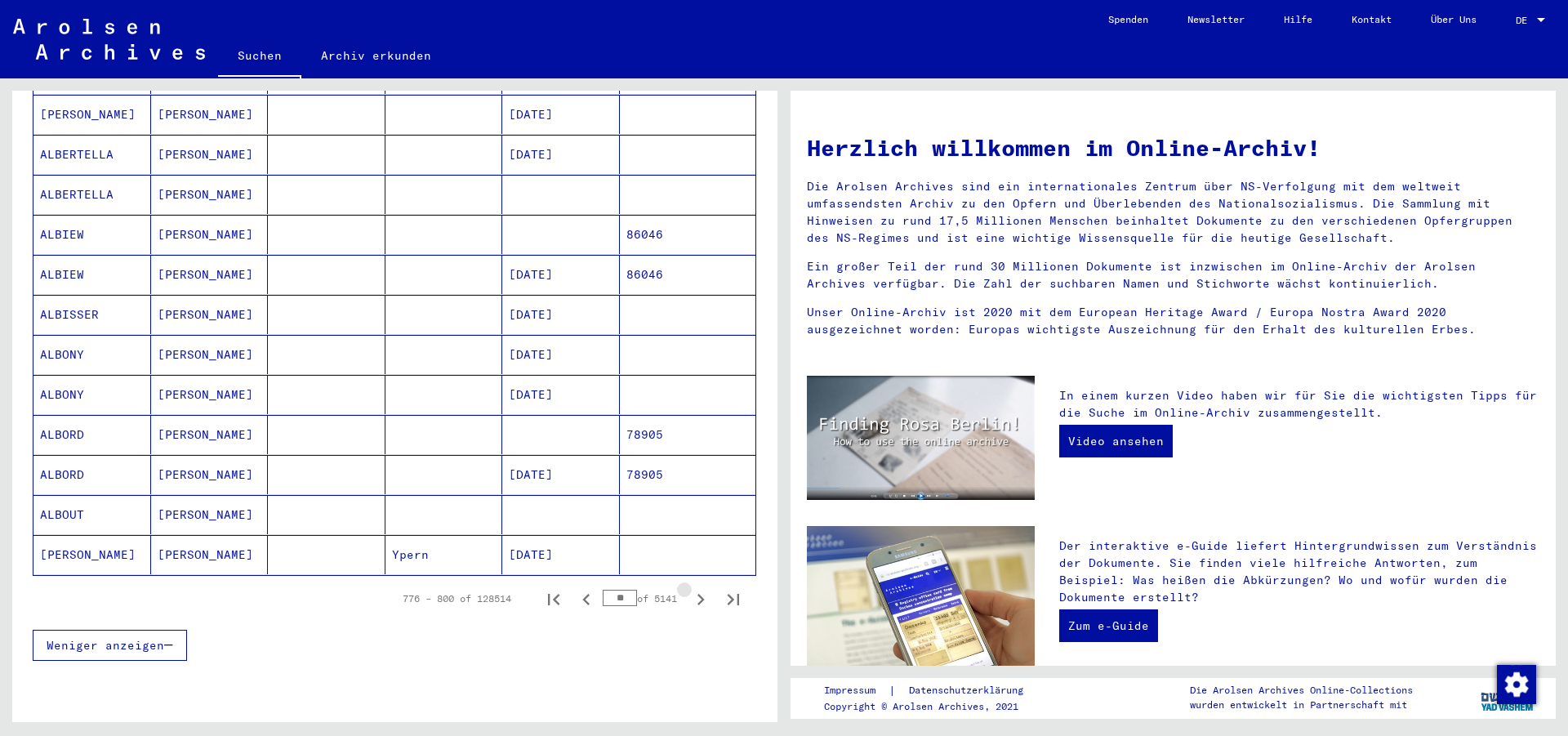
click at [689, 588] on icon "Next page" at bounding box center [701, 600] width 23 height 23
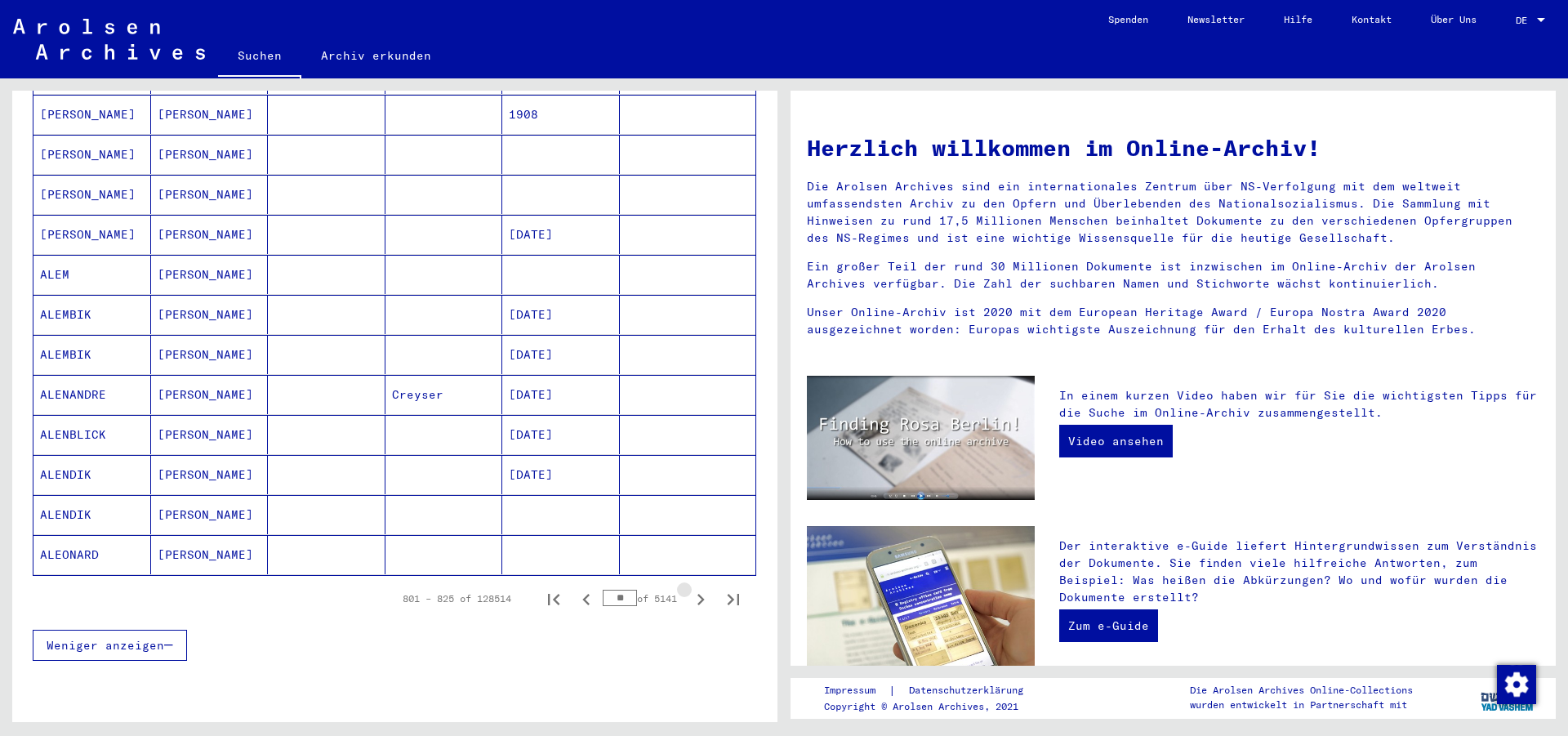
click at [689, 588] on icon "Next page" at bounding box center [701, 600] width 23 height 23
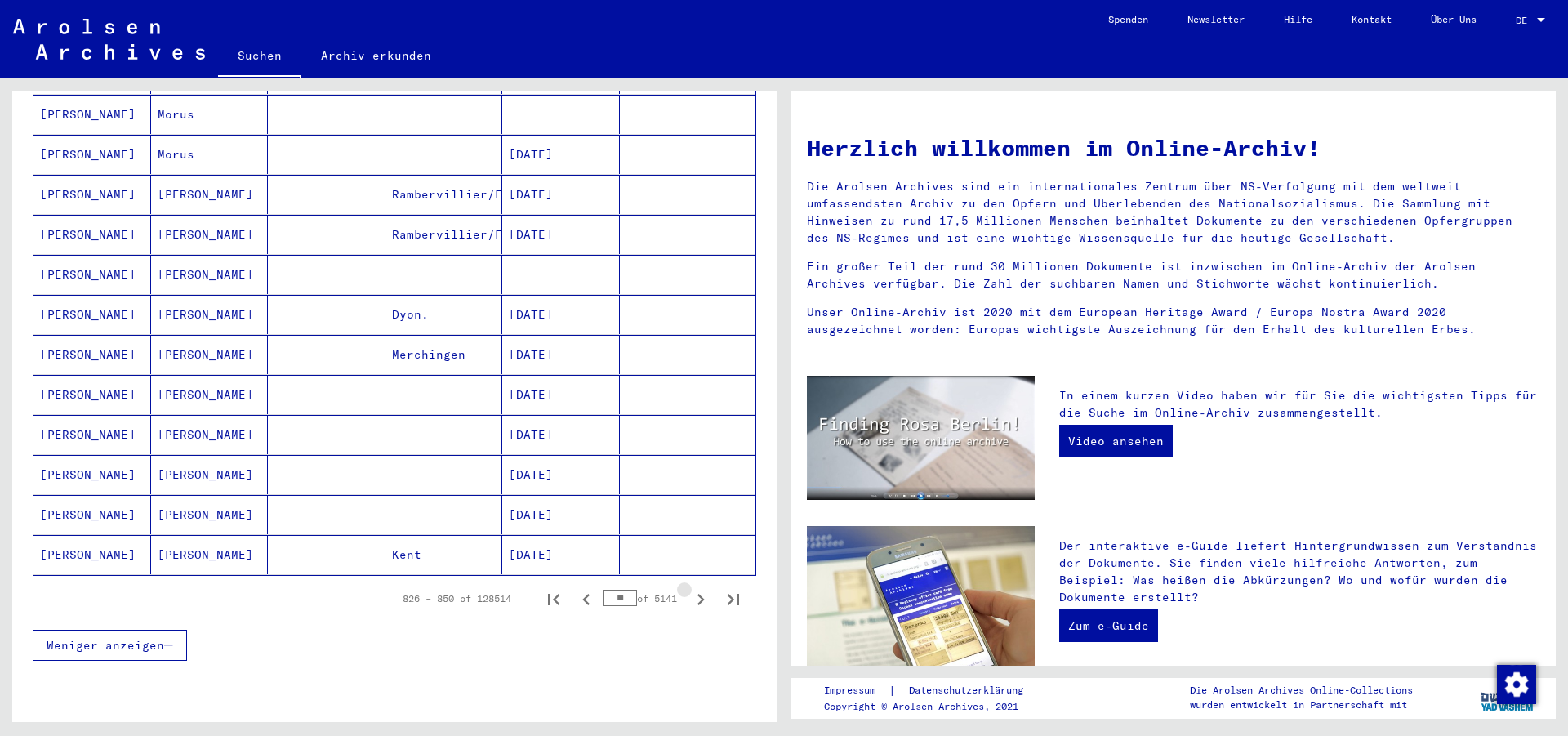
click at [689, 588] on icon "Next page" at bounding box center [701, 600] width 23 height 23
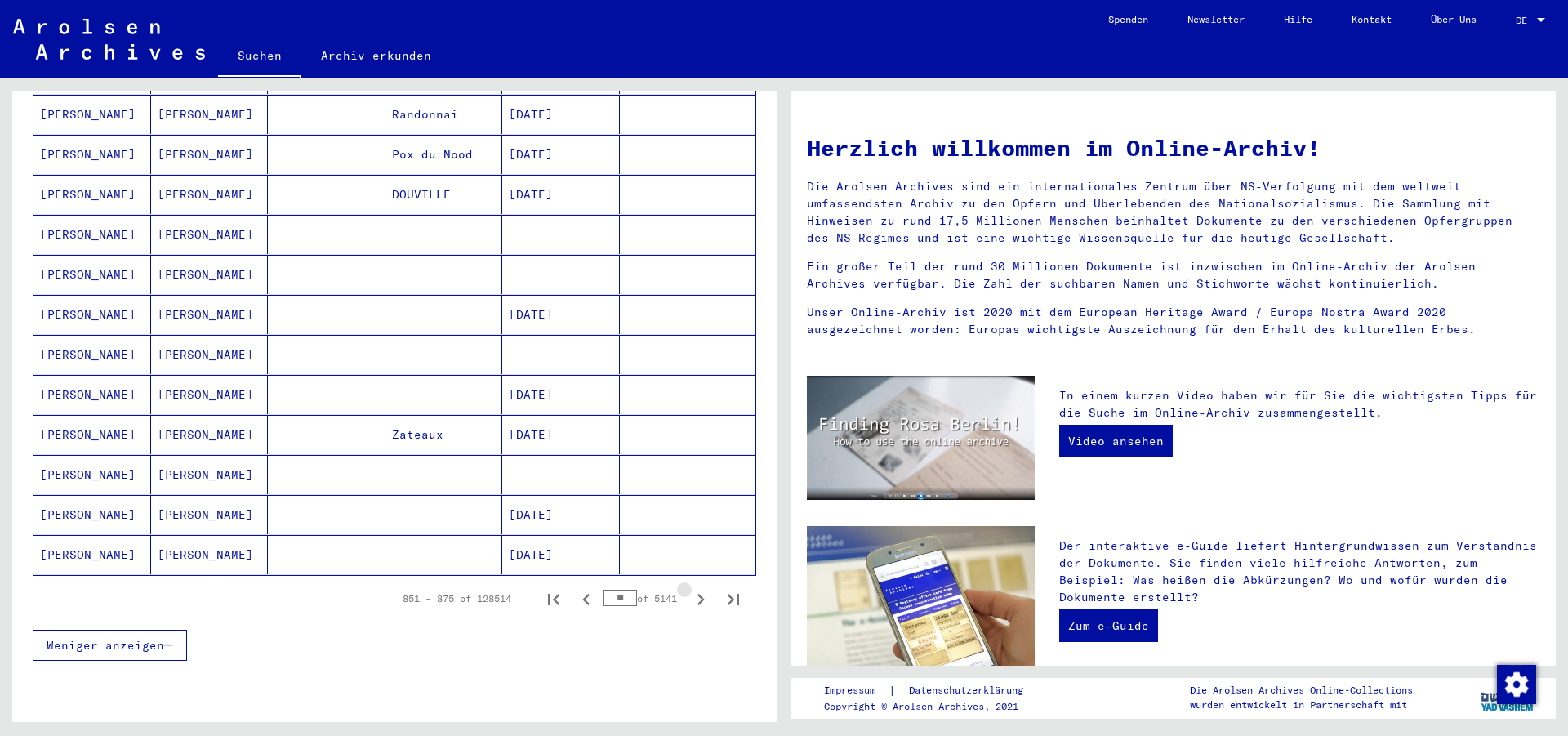
click at [689, 588] on icon "Next page" at bounding box center [701, 600] width 23 height 23
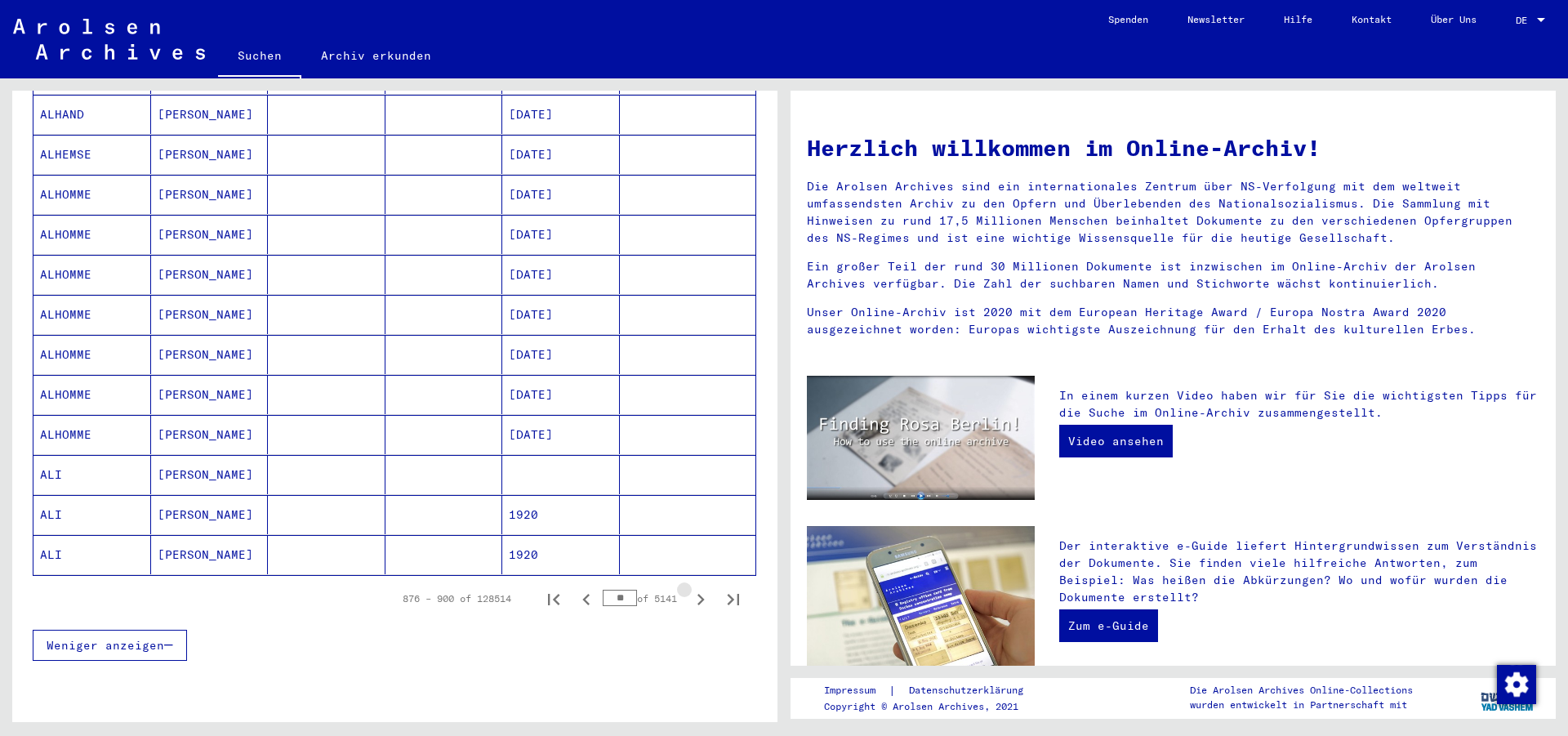
click at [689, 588] on icon "Next page" at bounding box center [701, 600] width 23 height 23
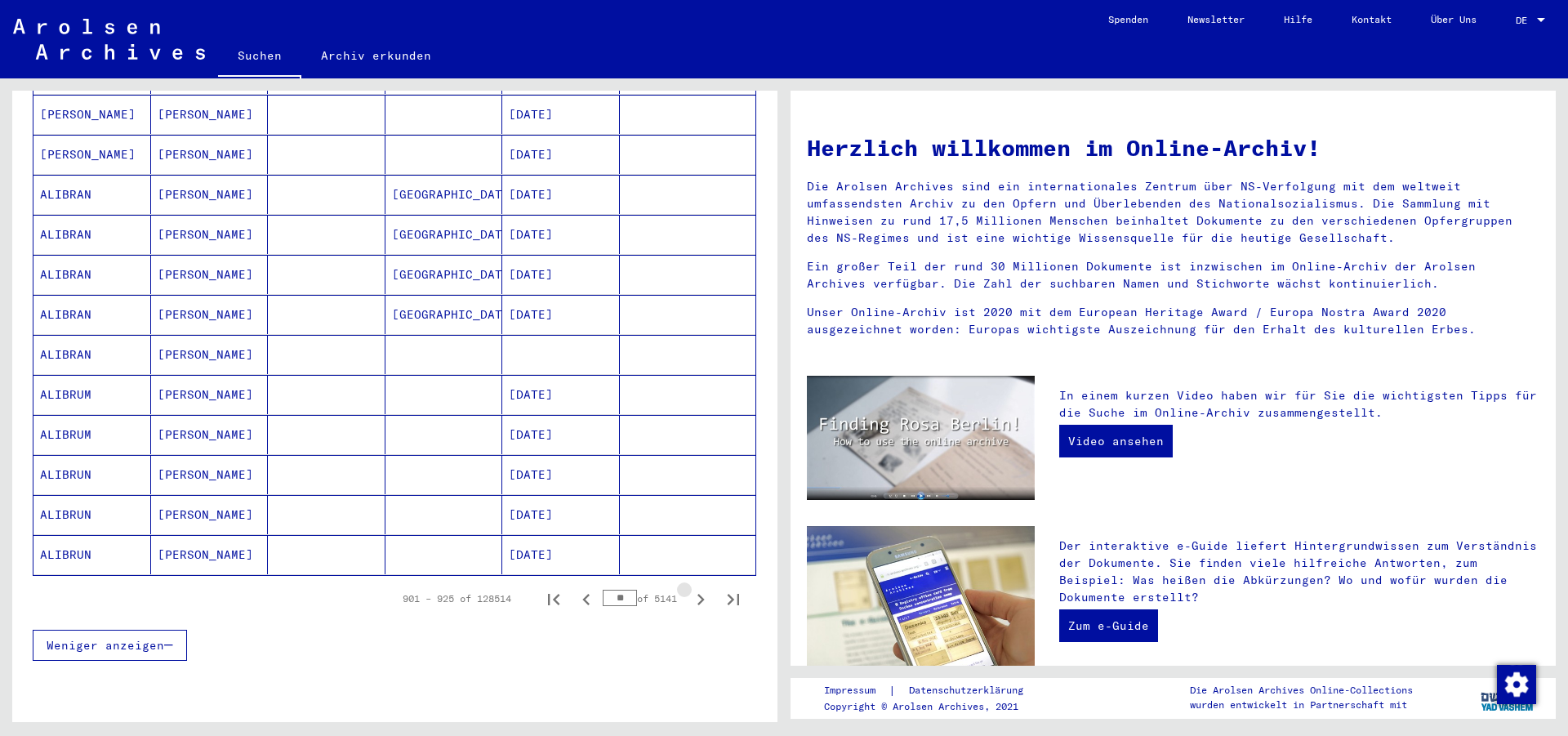
click at [689, 588] on icon "Next page" at bounding box center [701, 600] width 23 height 23
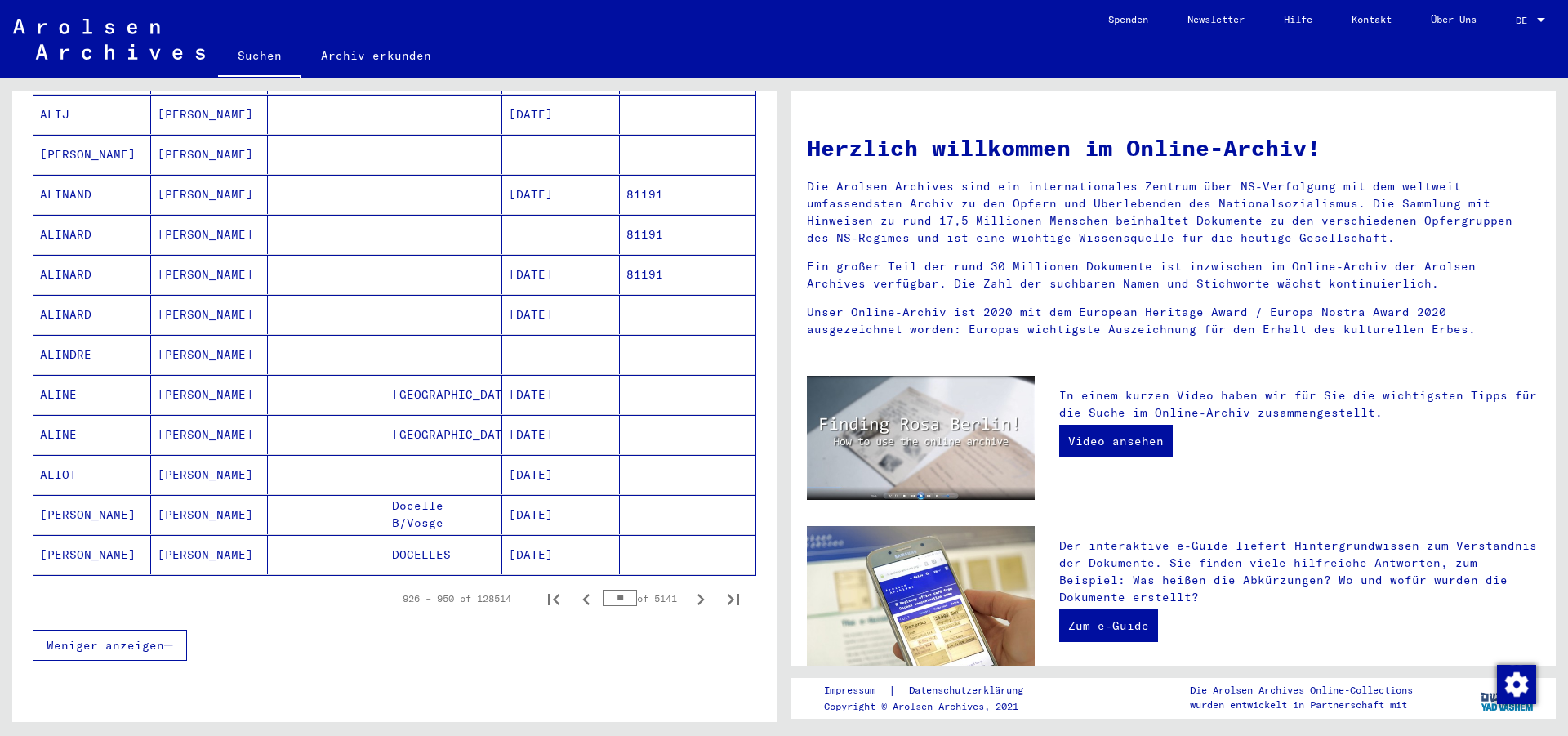
click at [689, 588] on icon "Next page" at bounding box center [701, 600] width 23 height 23
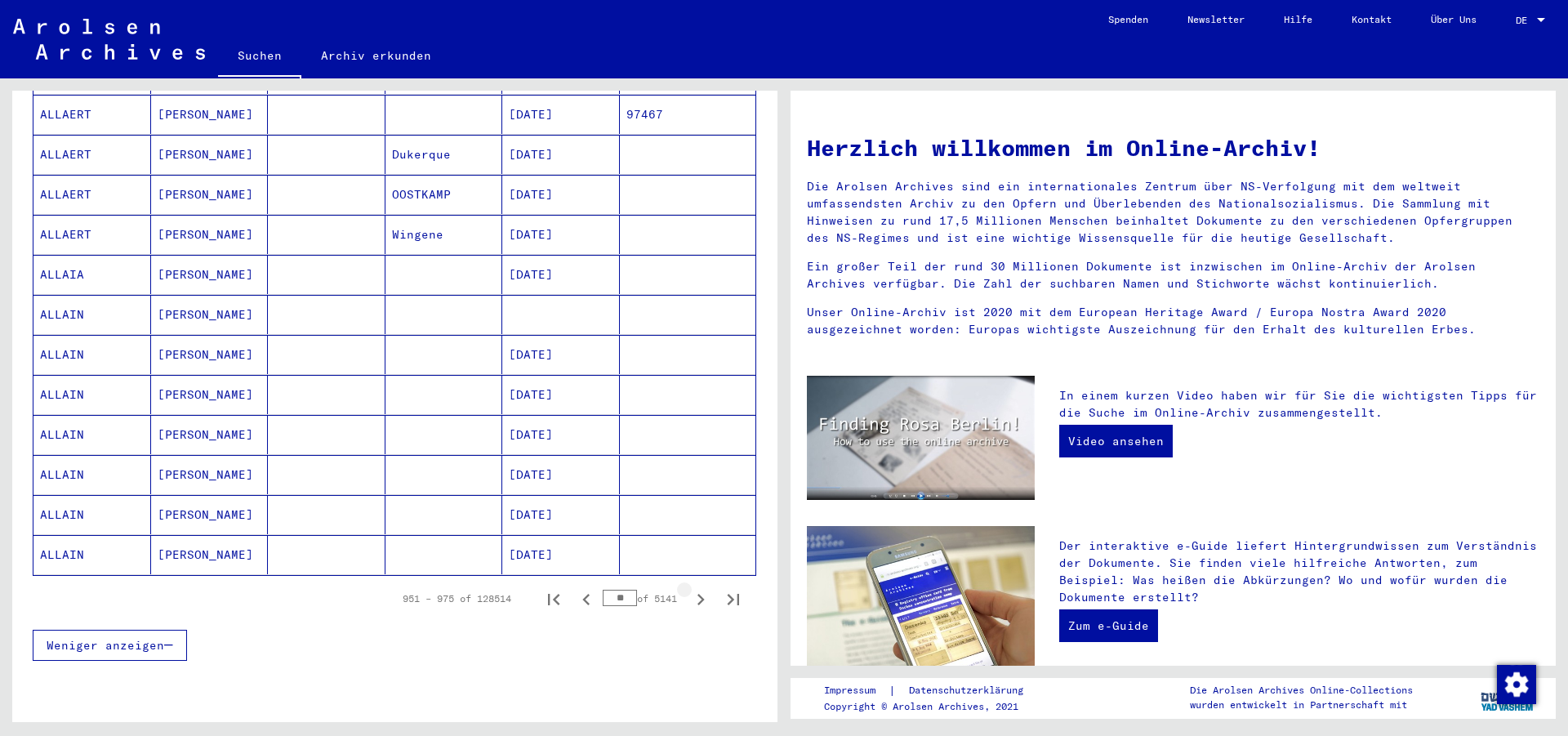
click at [689, 588] on icon "Next page" at bounding box center [701, 600] width 23 height 23
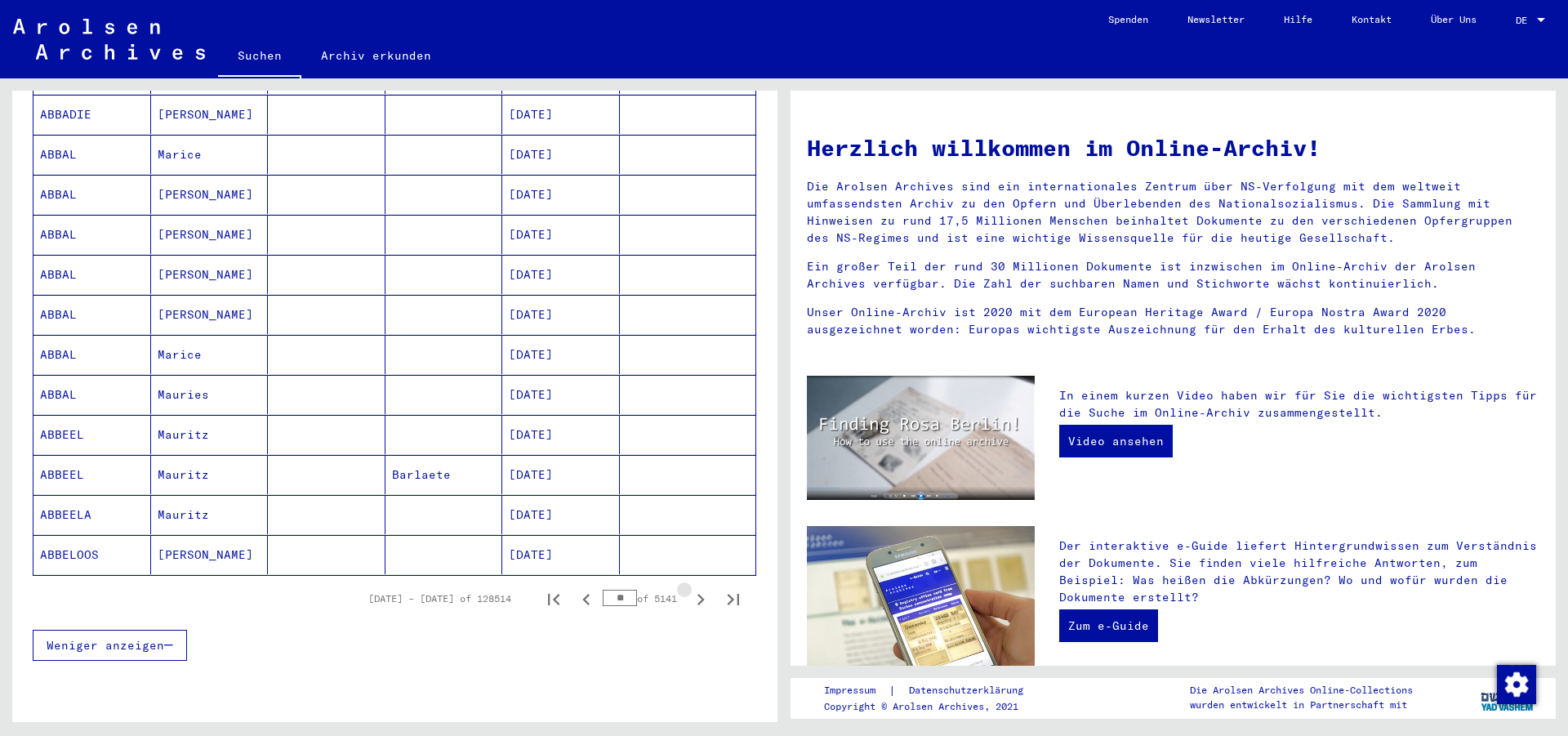
click at [689, 588] on icon "Next page" at bounding box center [701, 600] width 23 height 23
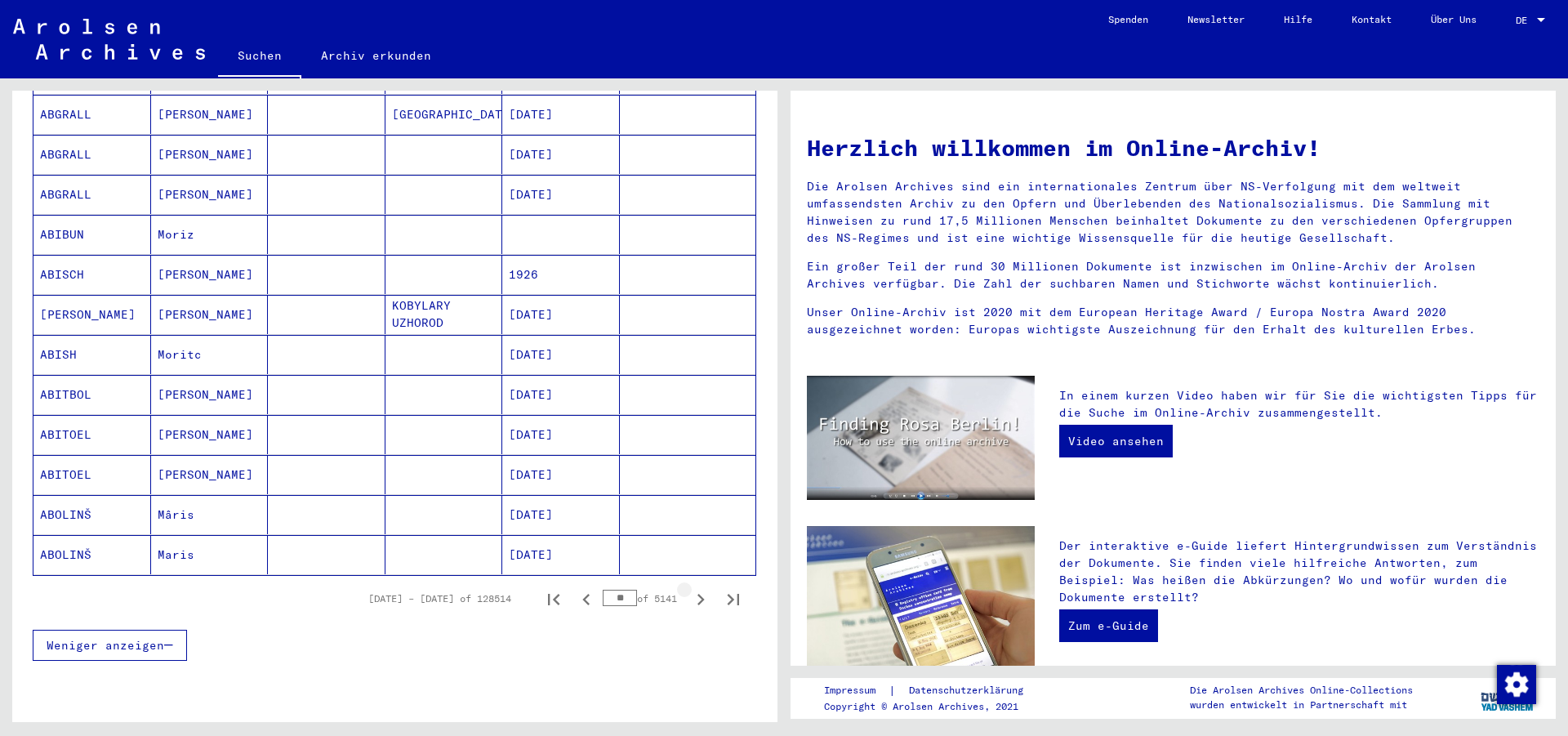
click at [689, 588] on icon "Next page" at bounding box center [701, 600] width 23 height 23
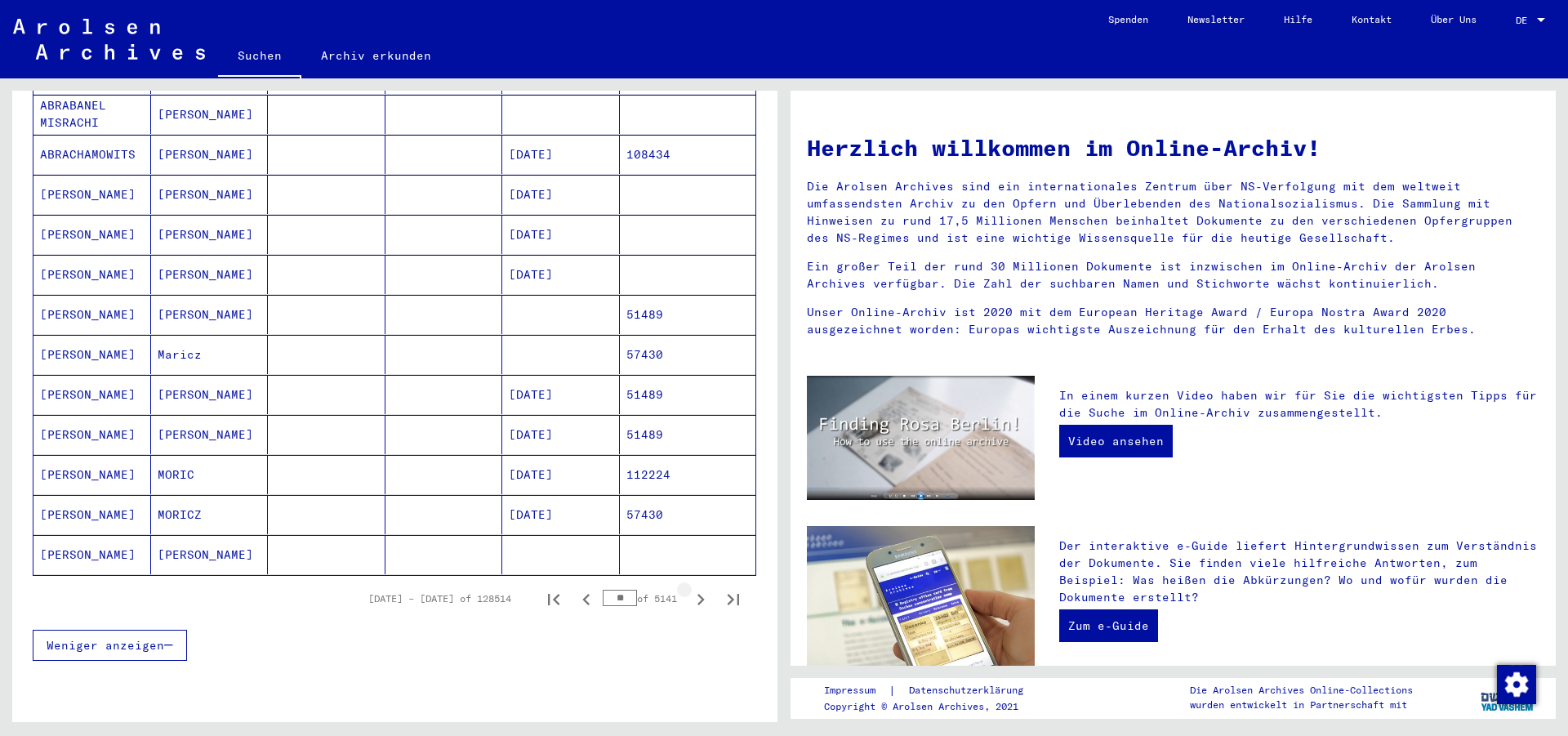
click at [689, 588] on icon "Next page" at bounding box center [701, 600] width 23 height 23
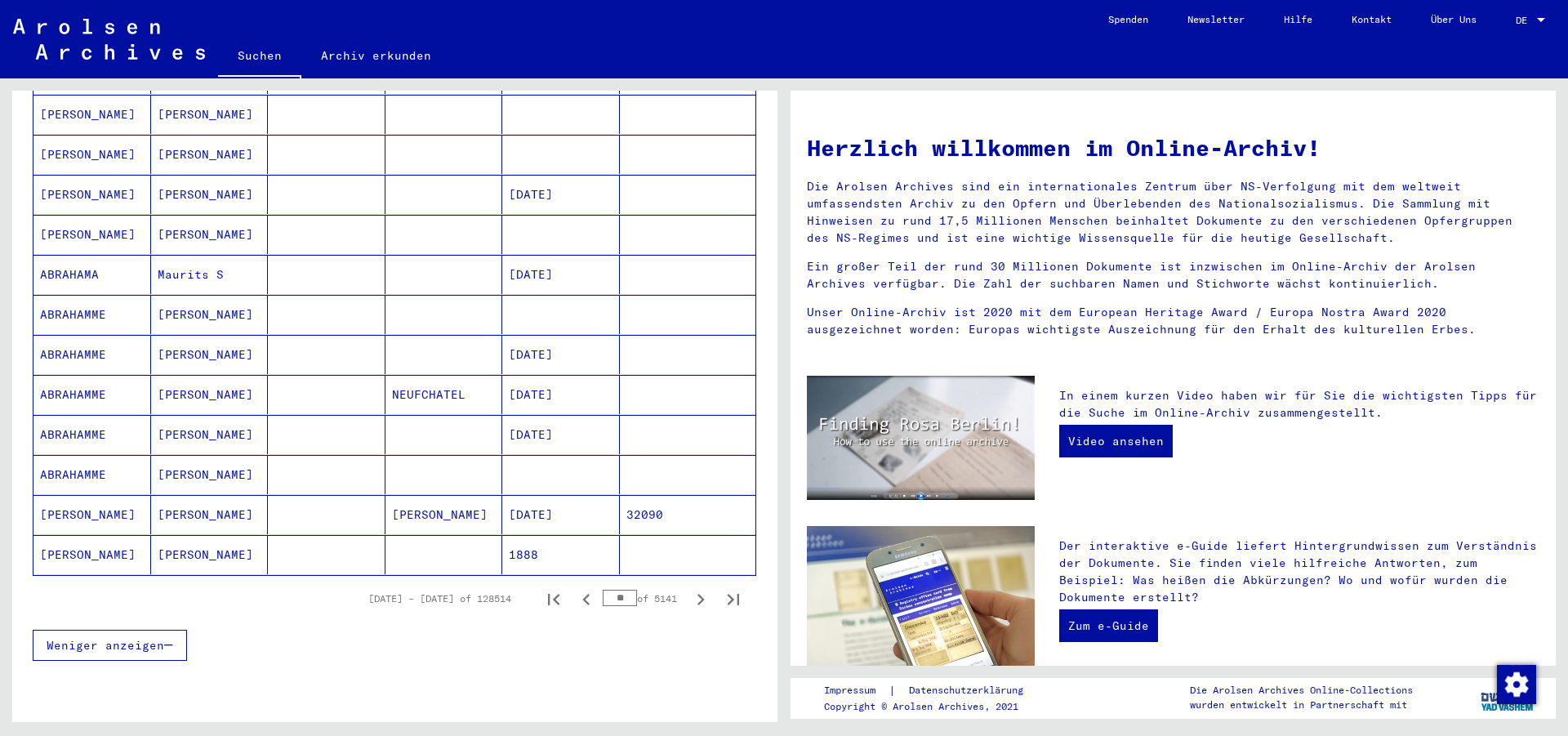
click at [689, 588] on icon "Next page" at bounding box center [701, 600] width 23 height 23
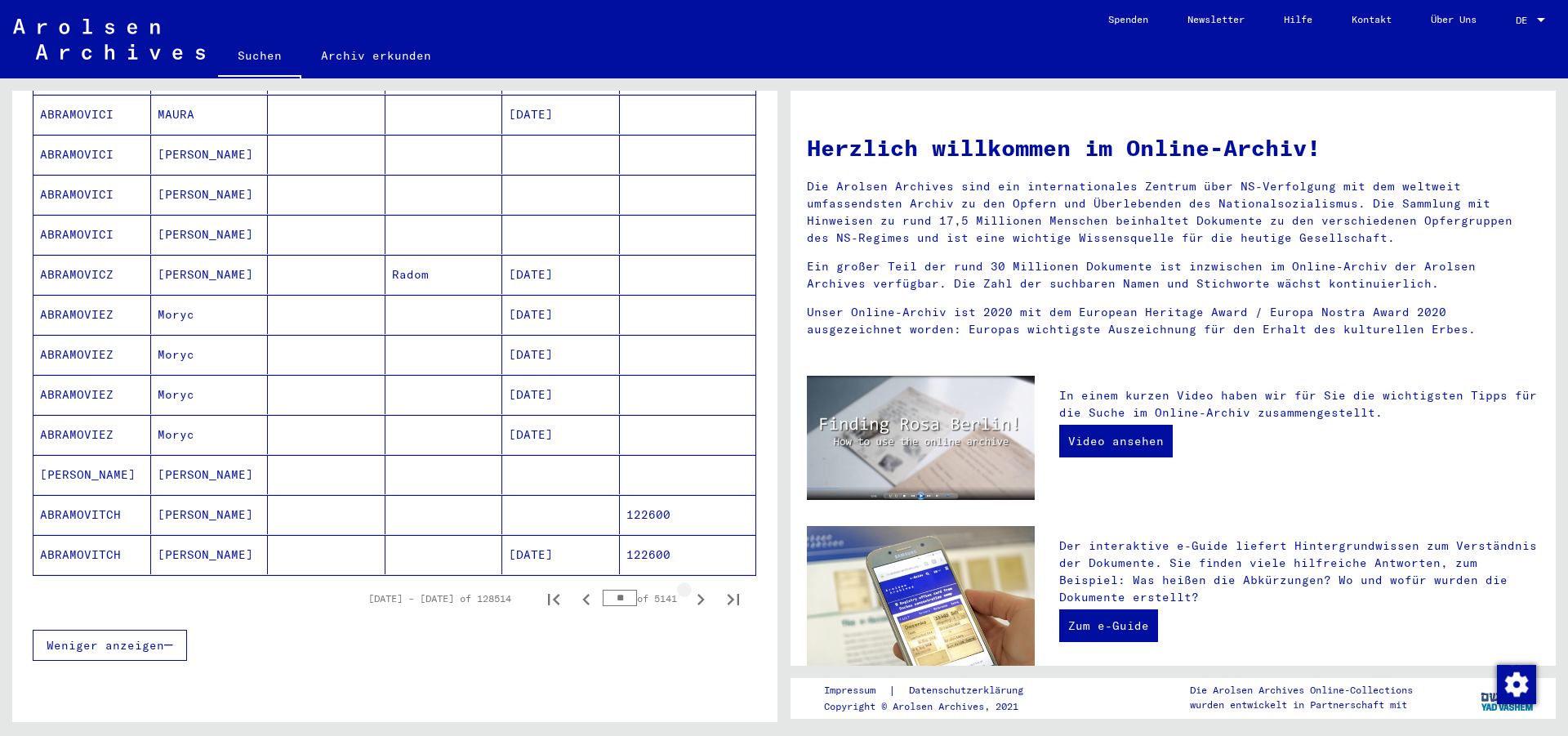
click at [689, 588] on icon "Next page" at bounding box center [701, 600] width 23 height 23
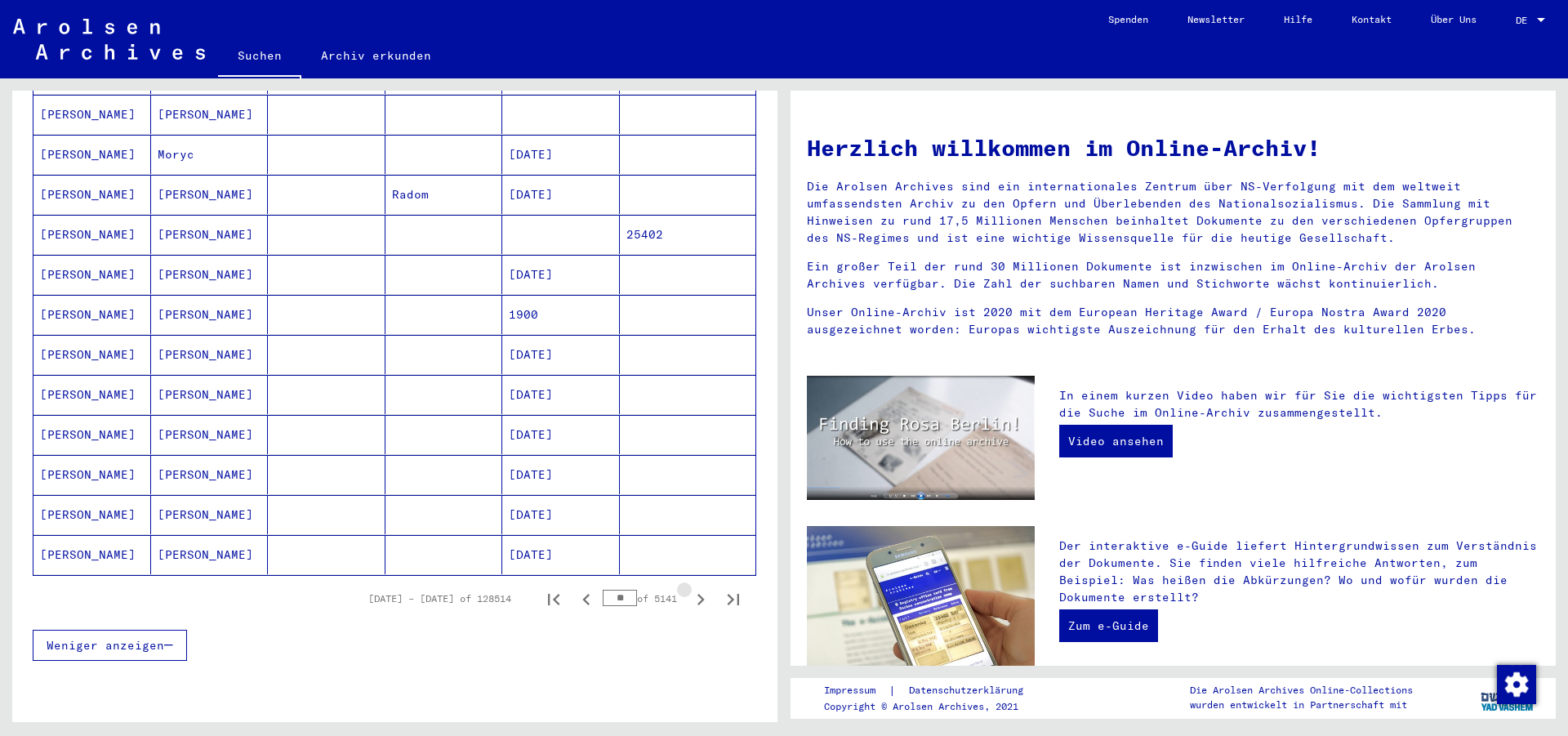
click at [689, 588] on icon "Next page" at bounding box center [701, 600] width 23 height 23
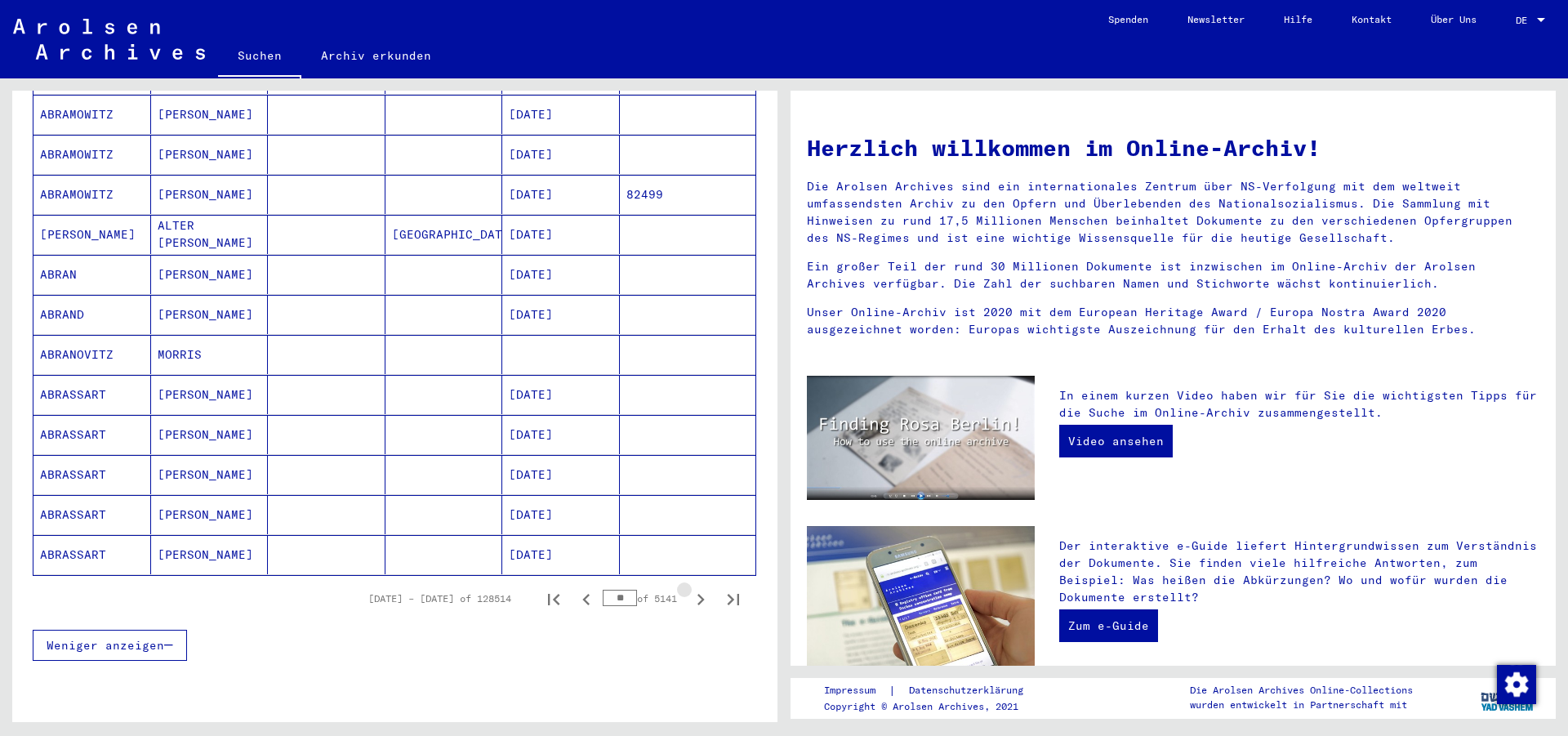
click at [689, 588] on icon "Next page" at bounding box center [701, 600] width 23 height 23
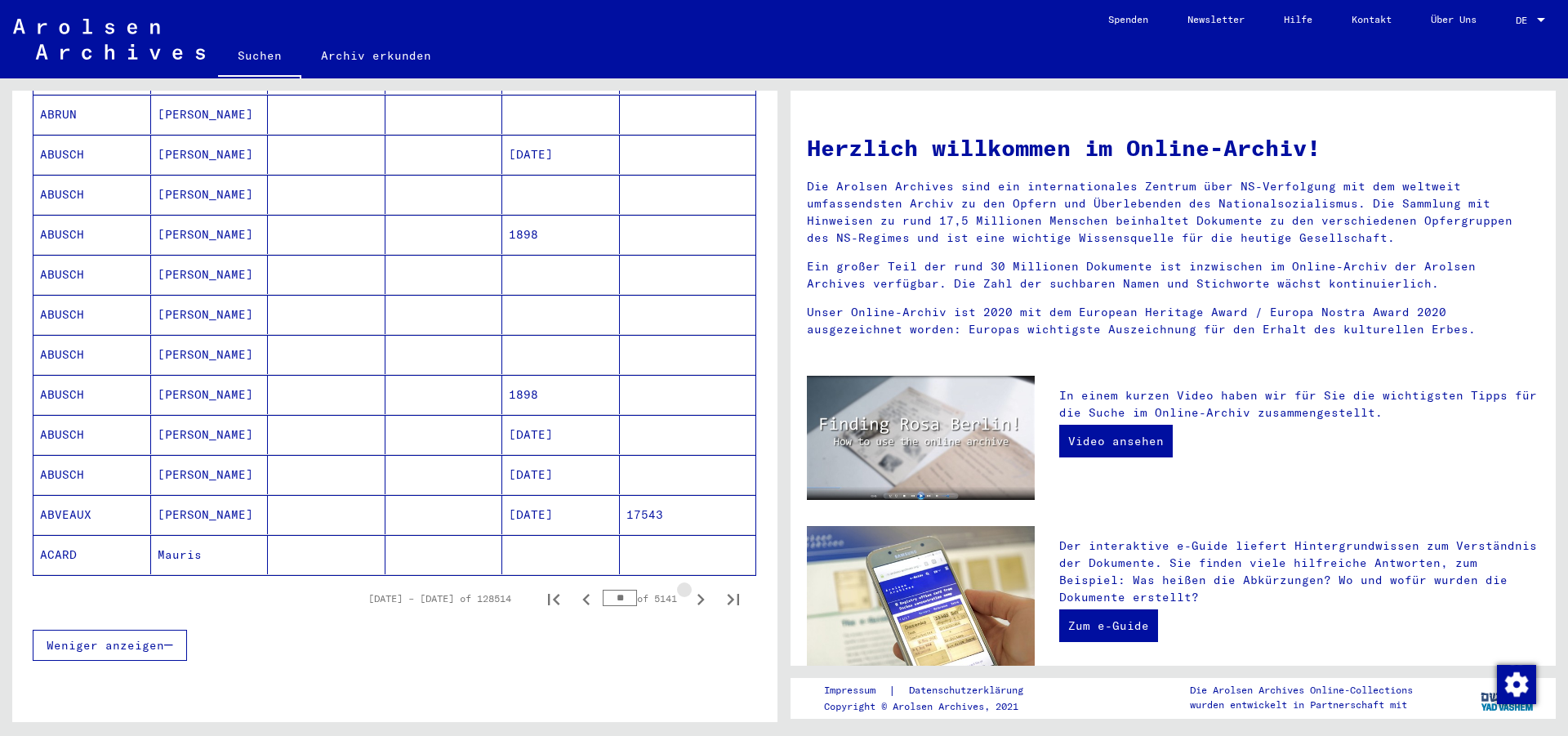
click at [689, 588] on icon "Next page" at bounding box center [701, 600] width 23 height 23
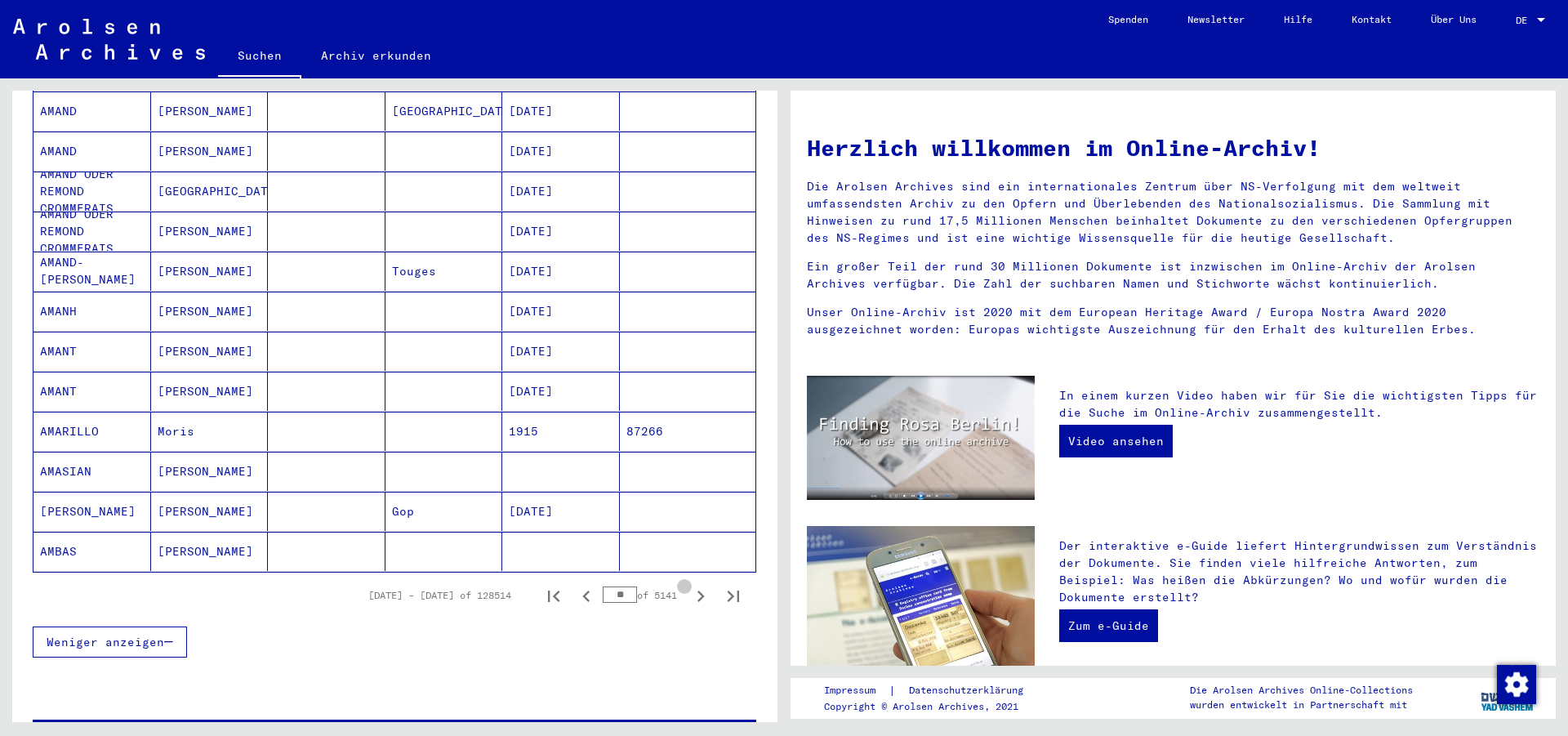
click at [689, 585] on icon "Next page" at bounding box center [701, 596] width 23 height 23
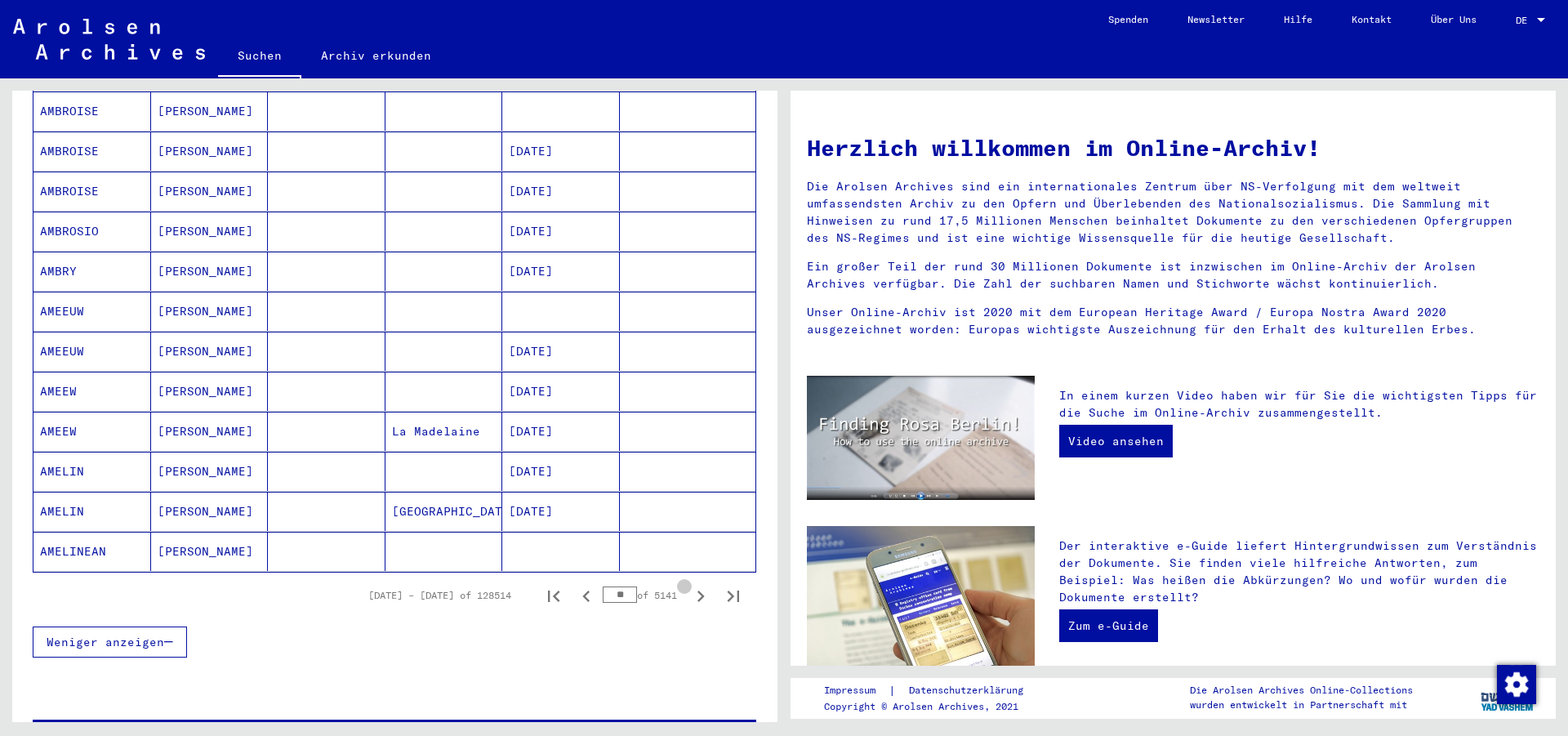
click at [689, 585] on icon "Next page" at bounding box center [701, 596] width 23 height 23
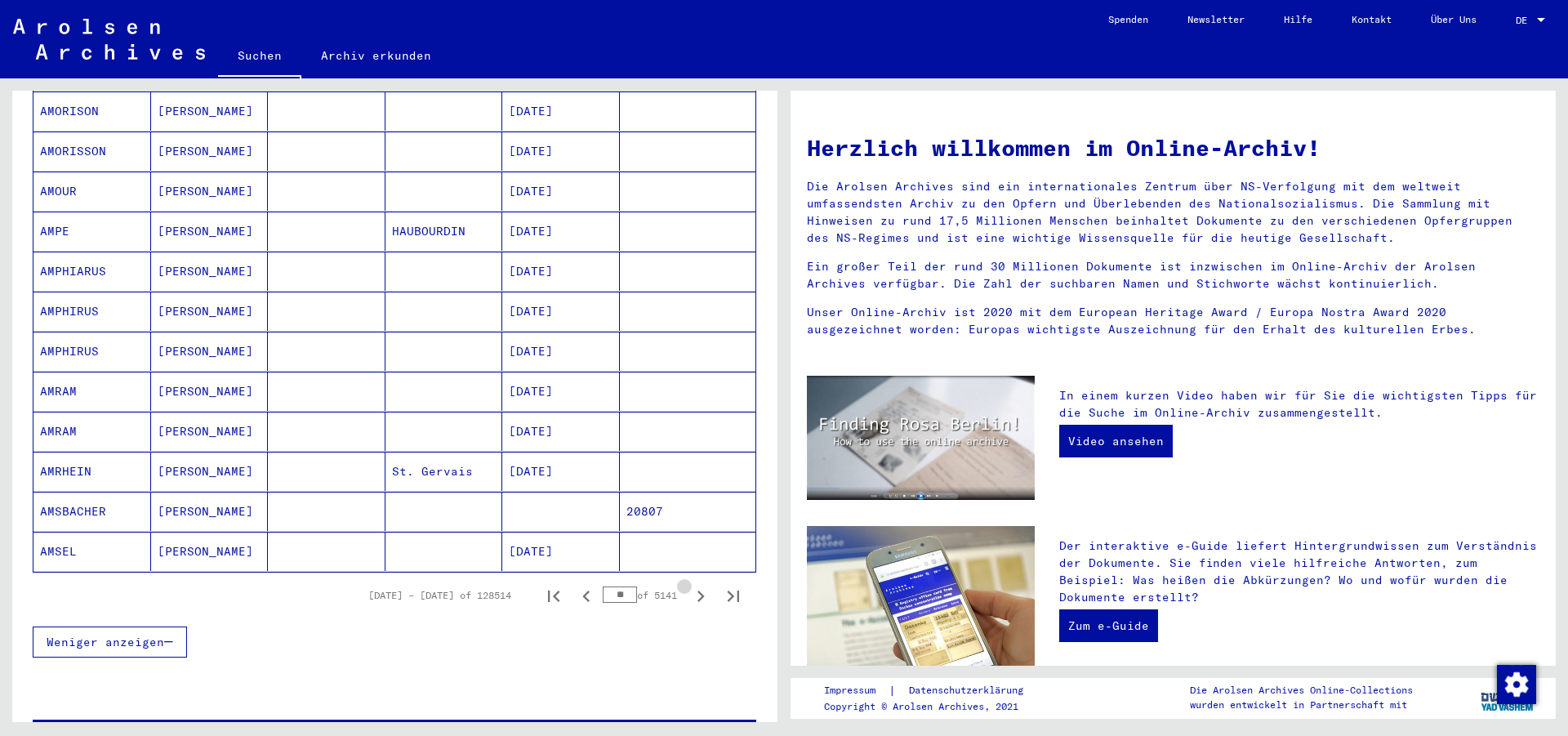
scroll to position [773, 0]
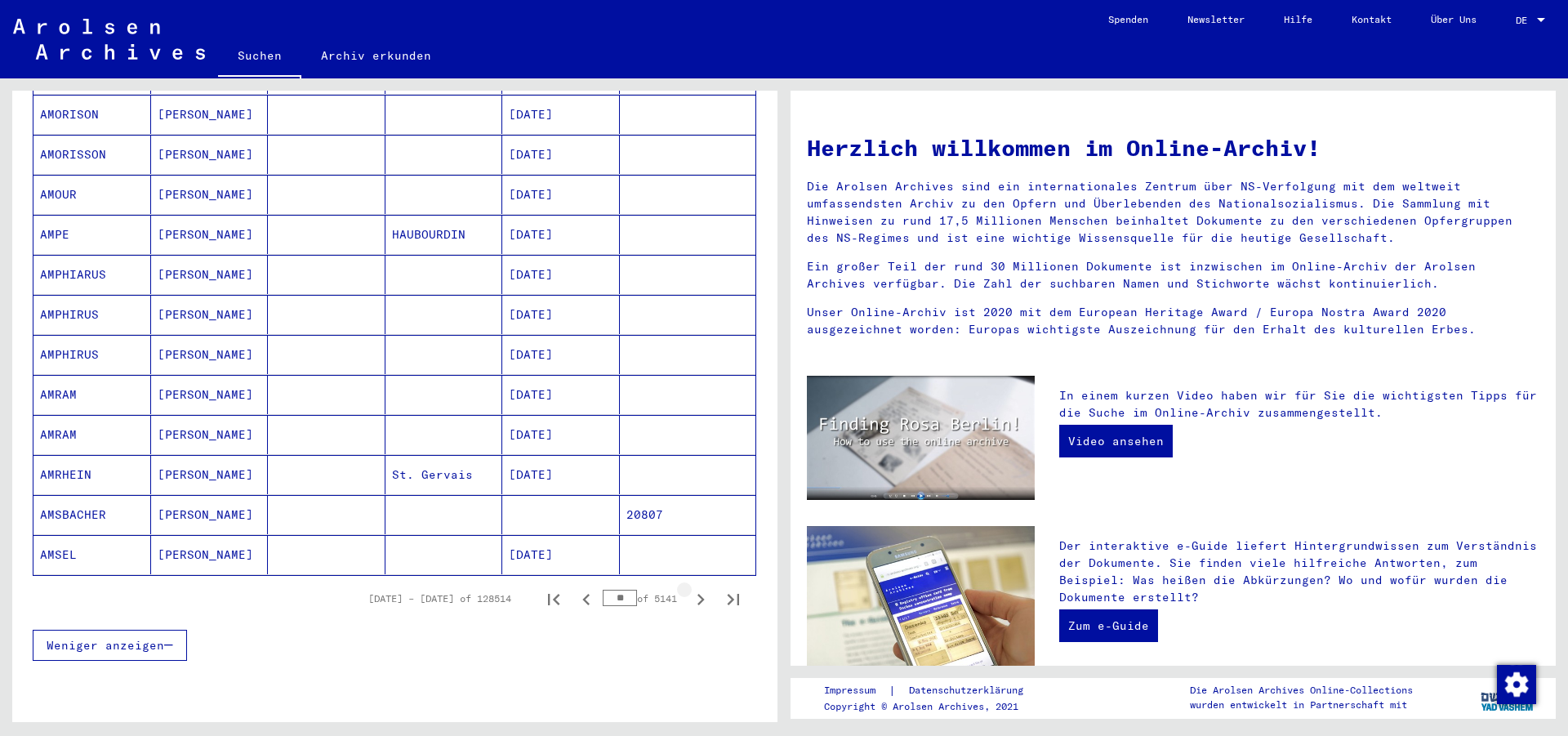
click at [689, 588] on icon "Next page" at bounding box center [701, 600] width 23 height 23
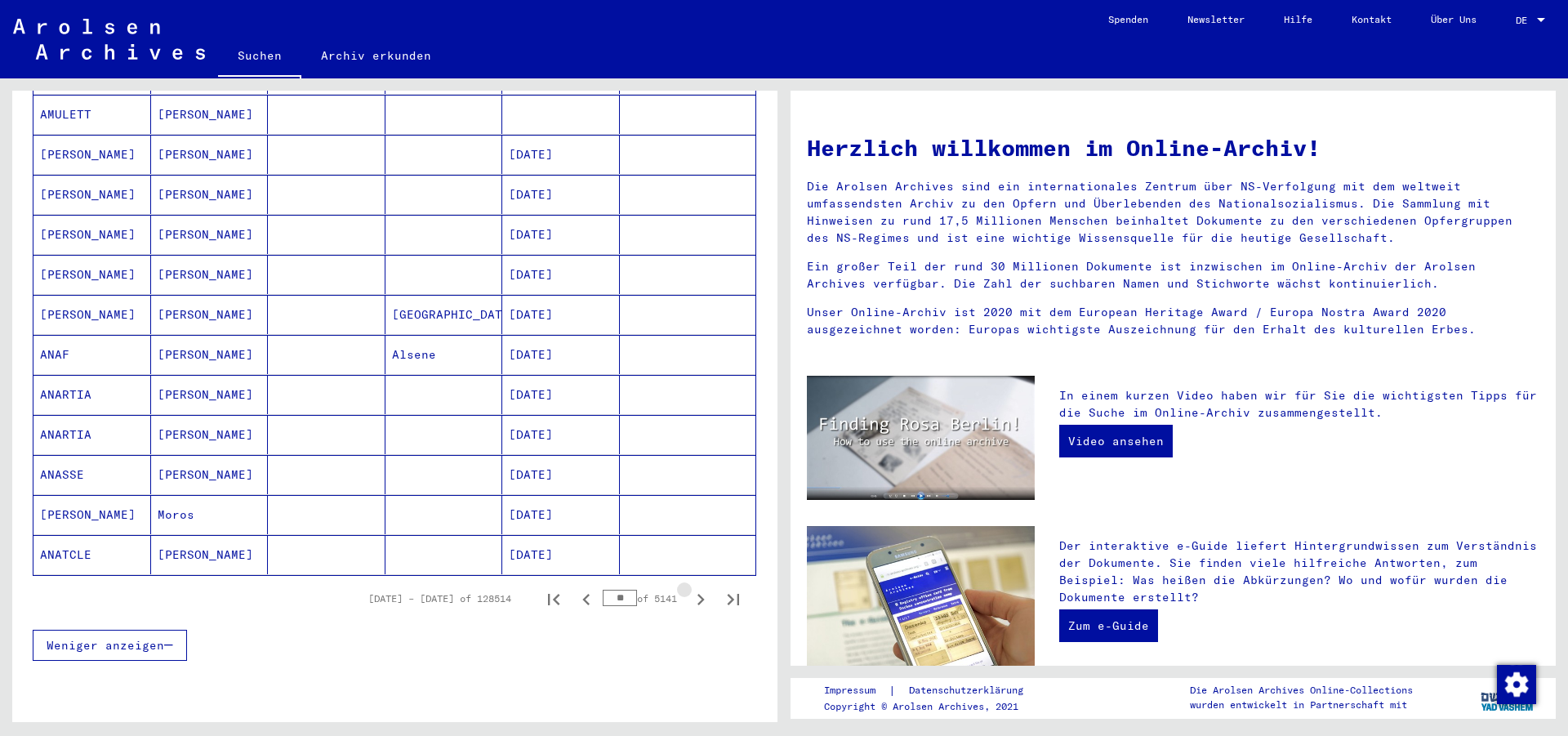
click at [689, 588] on icon "Next page" at bounding box center [701, 600] width 23 height 23
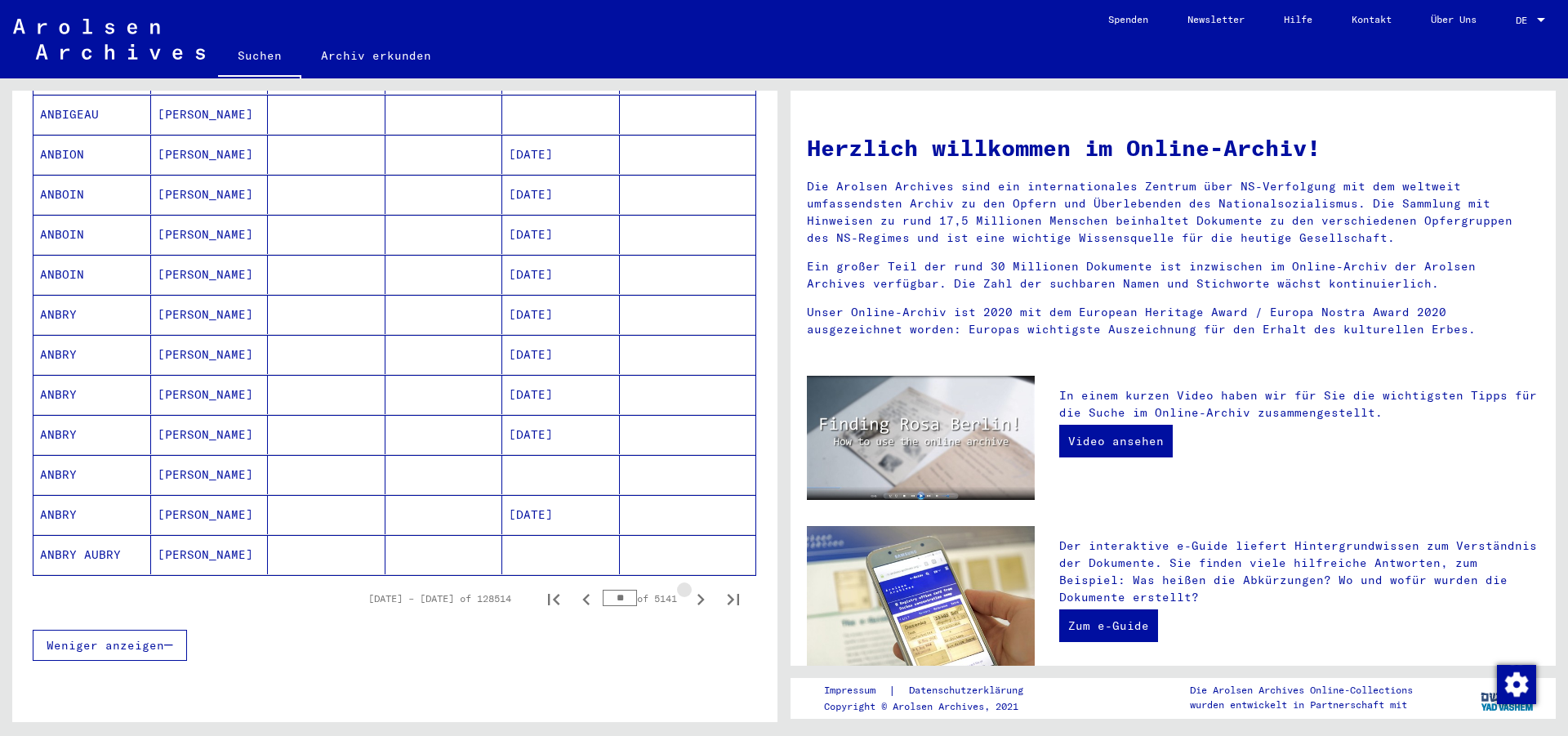
click at [689, 588] on icon "Next page" at bounding box center [701, 600] width 23 height 23
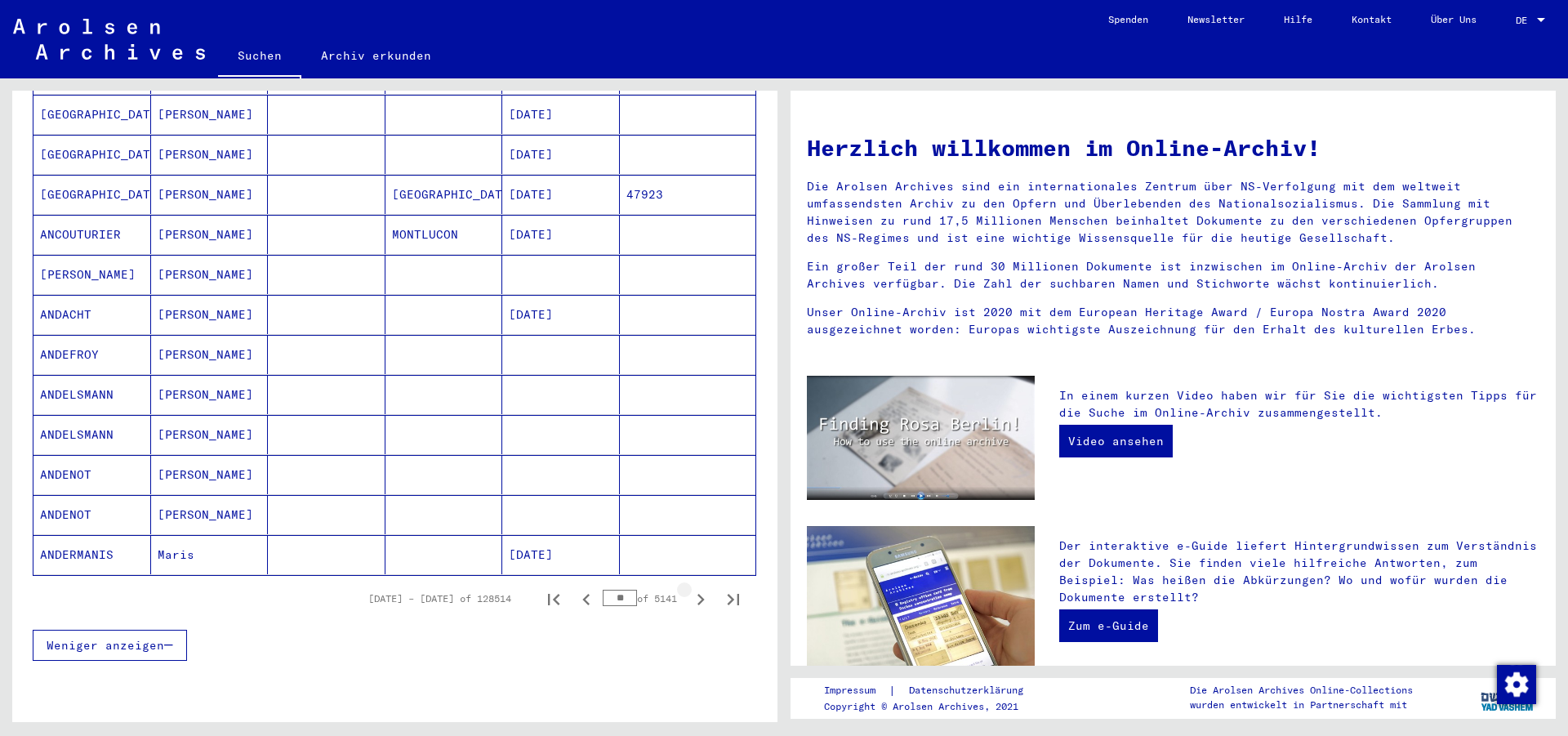
click at [689, 588] on icon "Next page" at bounding box center [701, 600] width 23 height 23
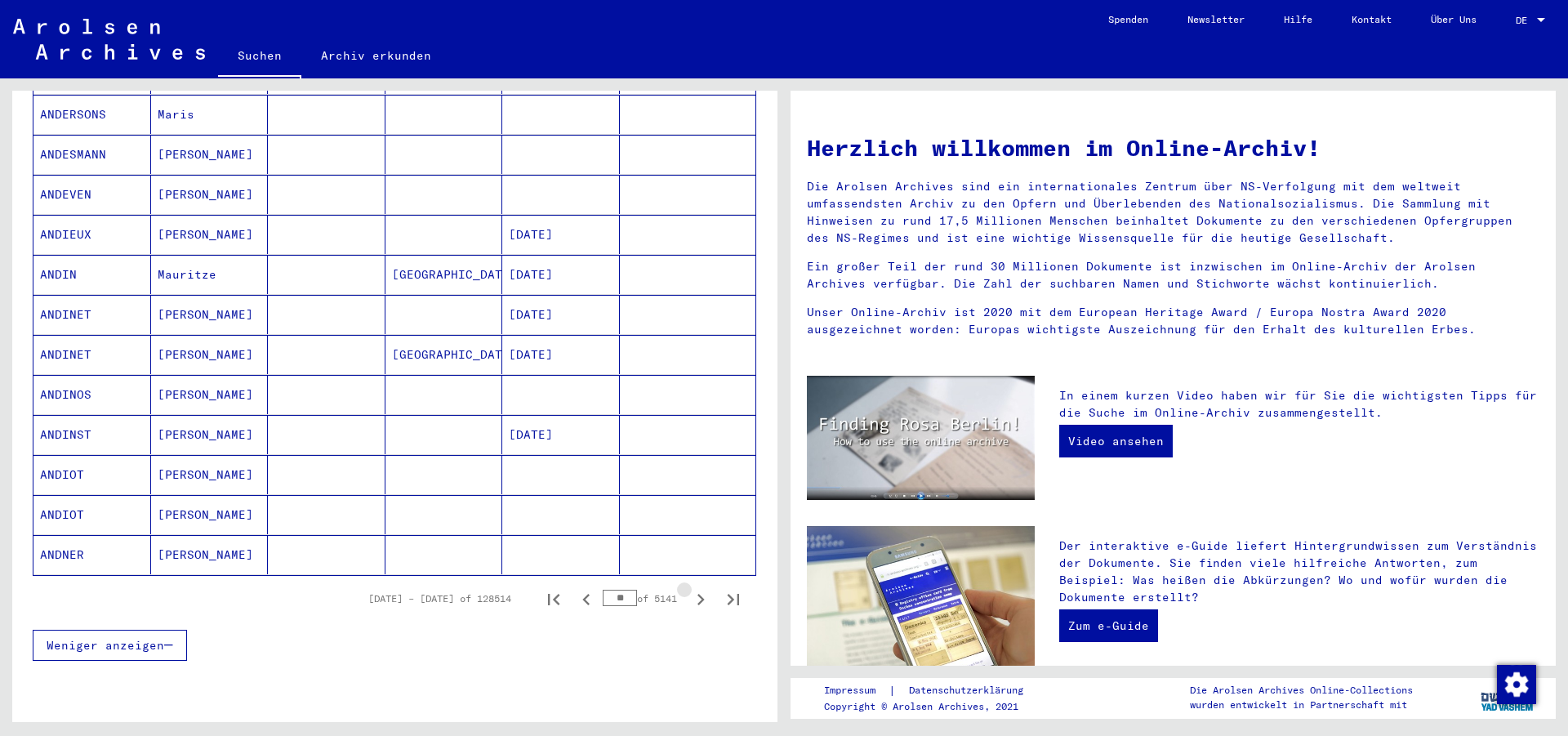
click at [689, 588] on icon "Next page" at bounding box center [701, 600] width 23 height 23
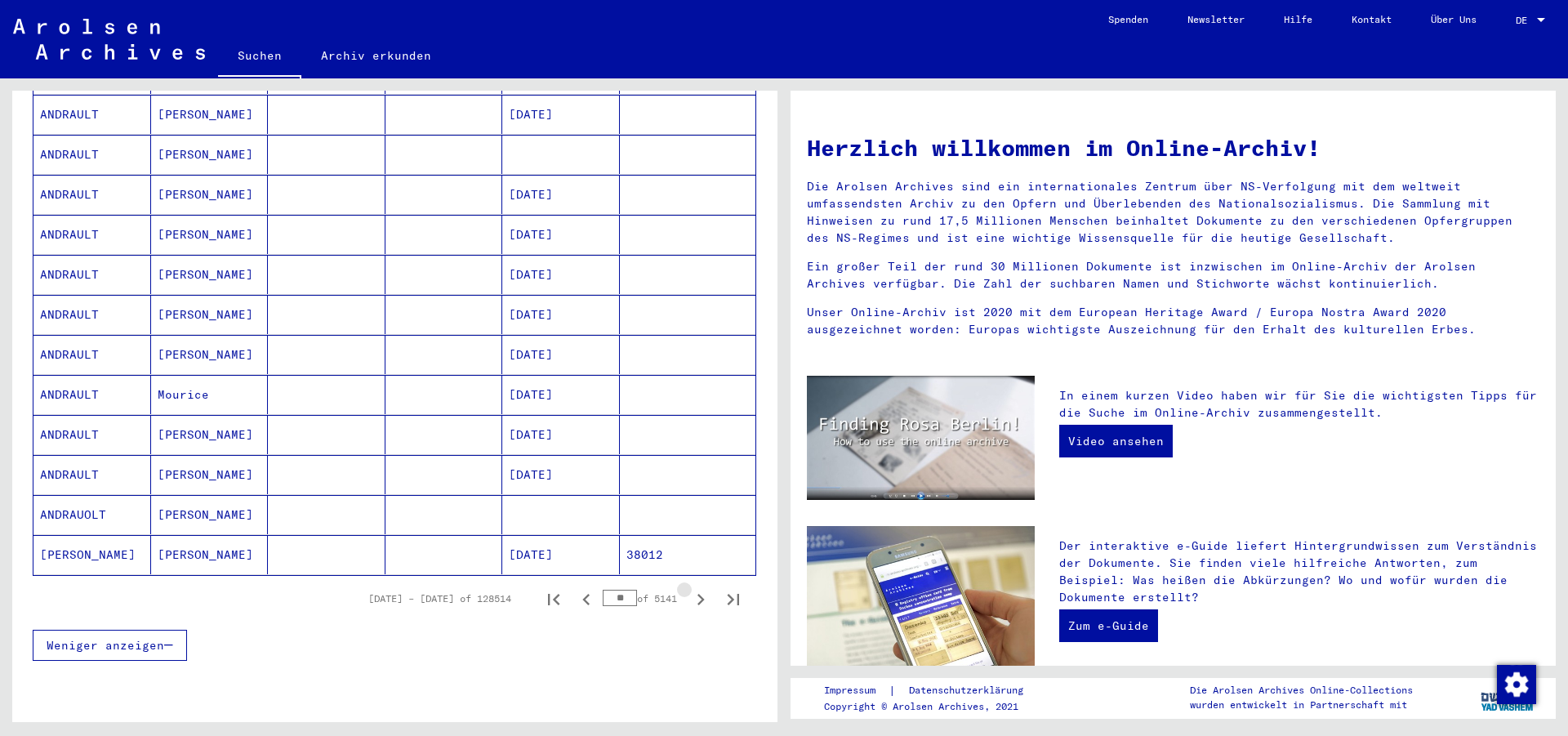
click at [689, 588] on icon "Next page" at bounding box center [701, 600] width 23 height 23
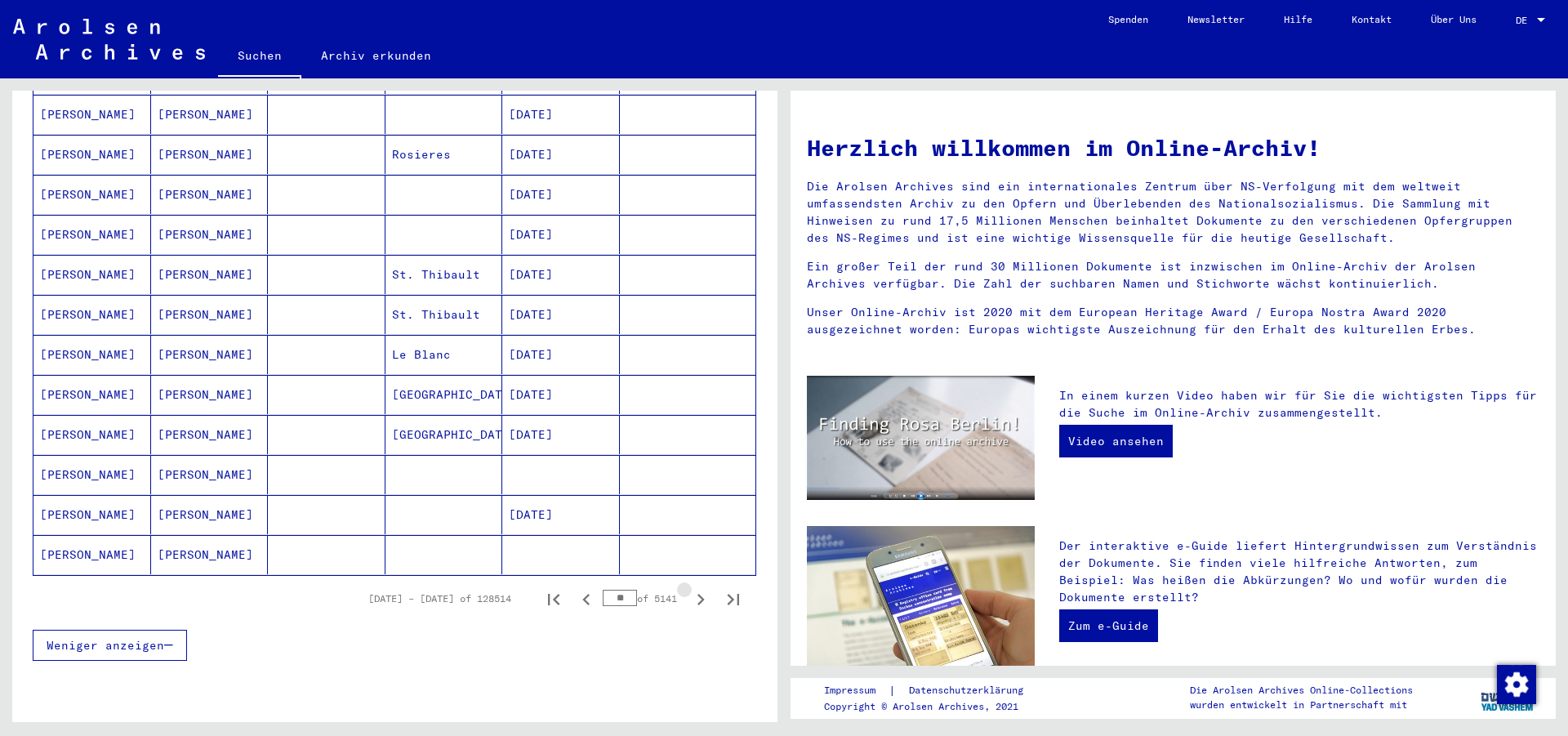
click at [689, 588] on icon "Next page" at bounding box center [701, 600] width 23 height 23
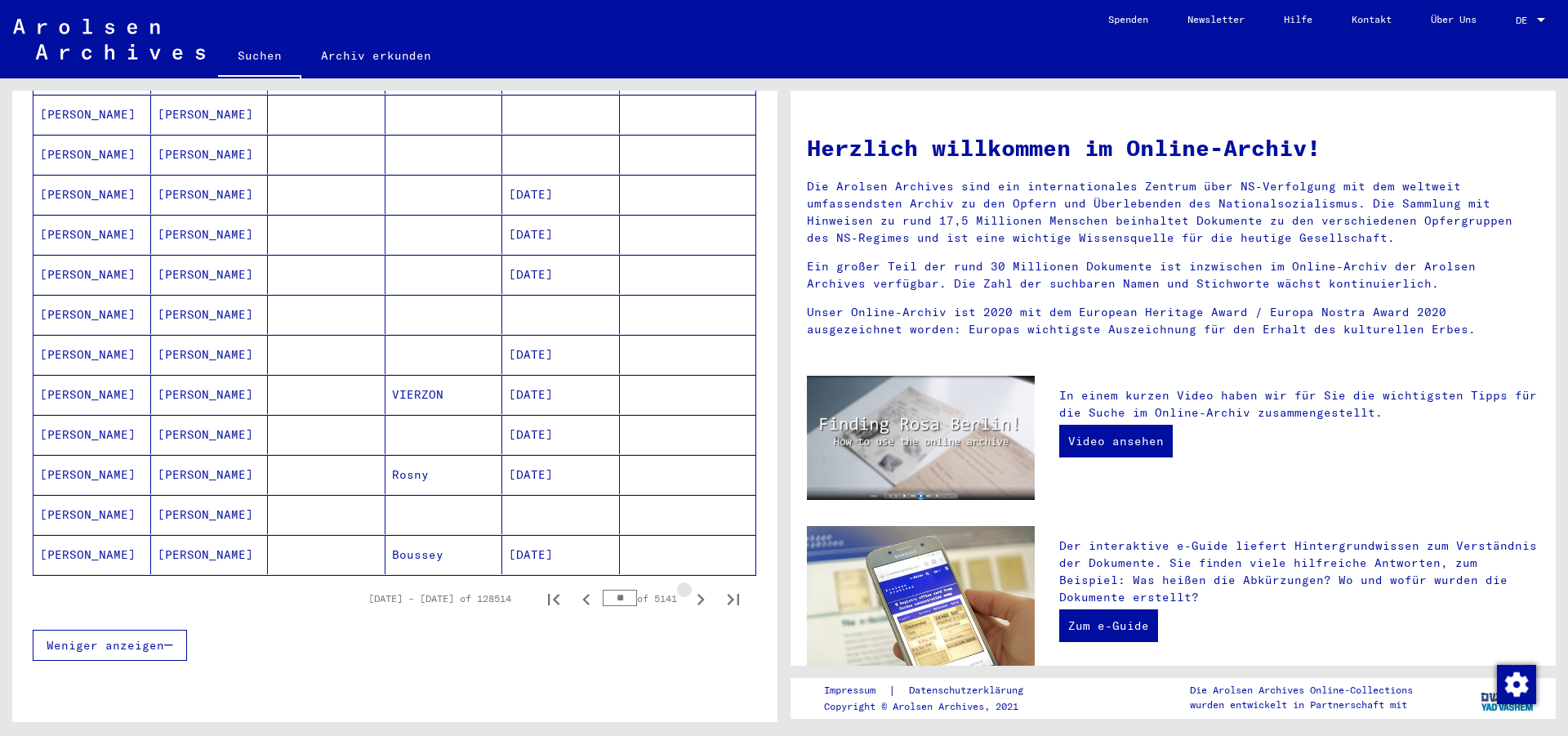
click at [689, 588] on icon "Next page" at bounding box center [701, 600] width 23 height 23
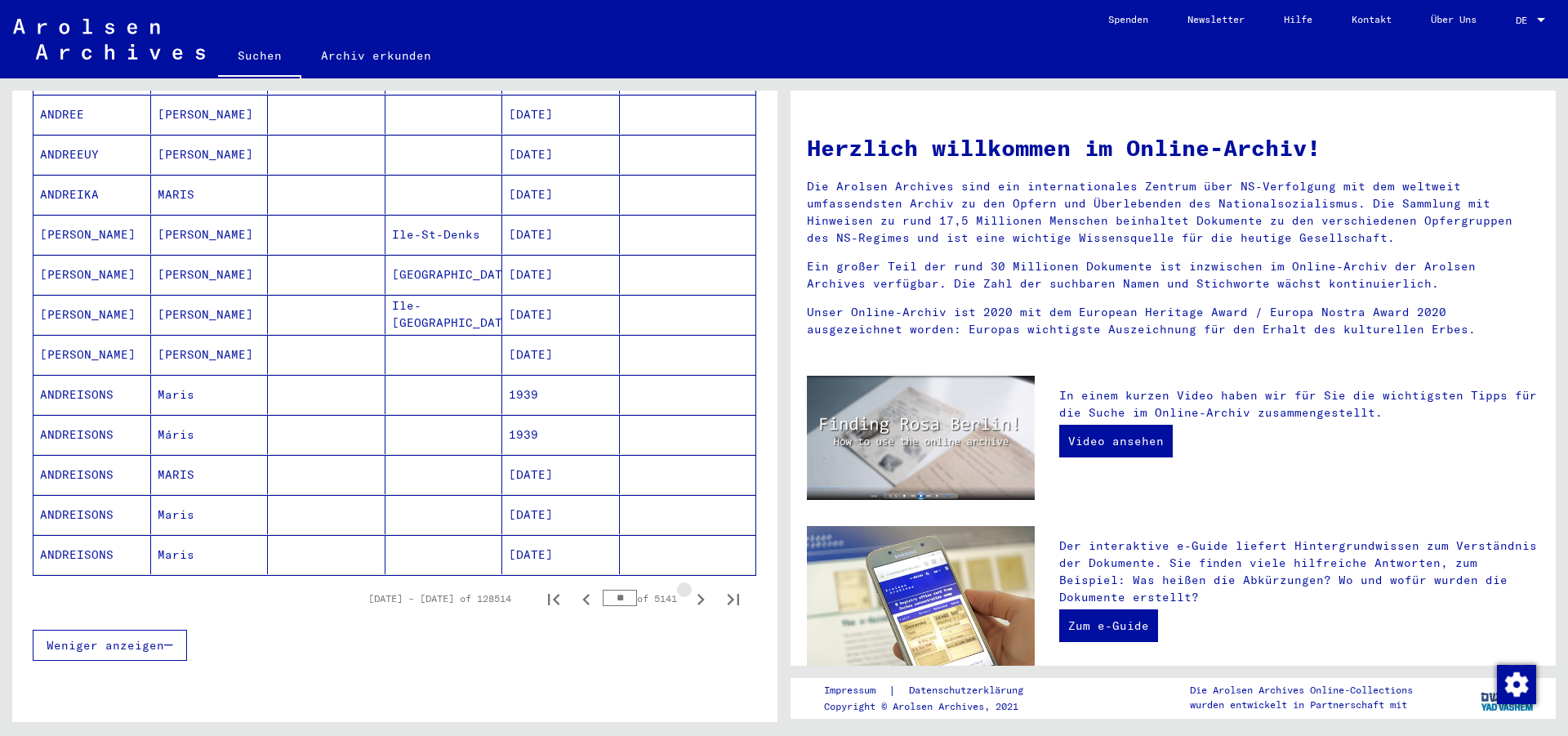
click at [689, 588] on icon "Next page" at bounding box center [701, 600] width 23 height 23
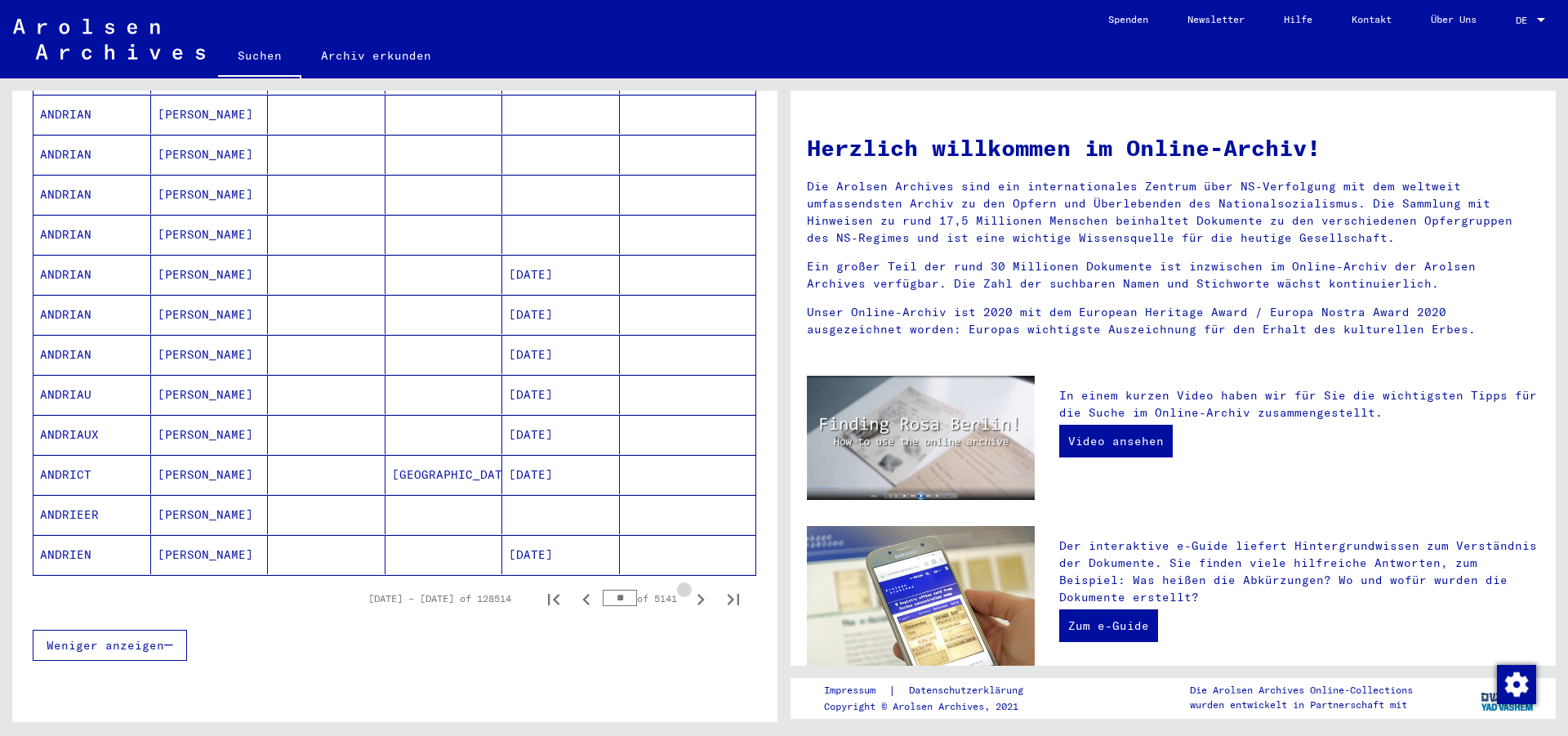
click at [689, 588] on icon "Next page" at bounding box center [701, 600] width 23 height 23
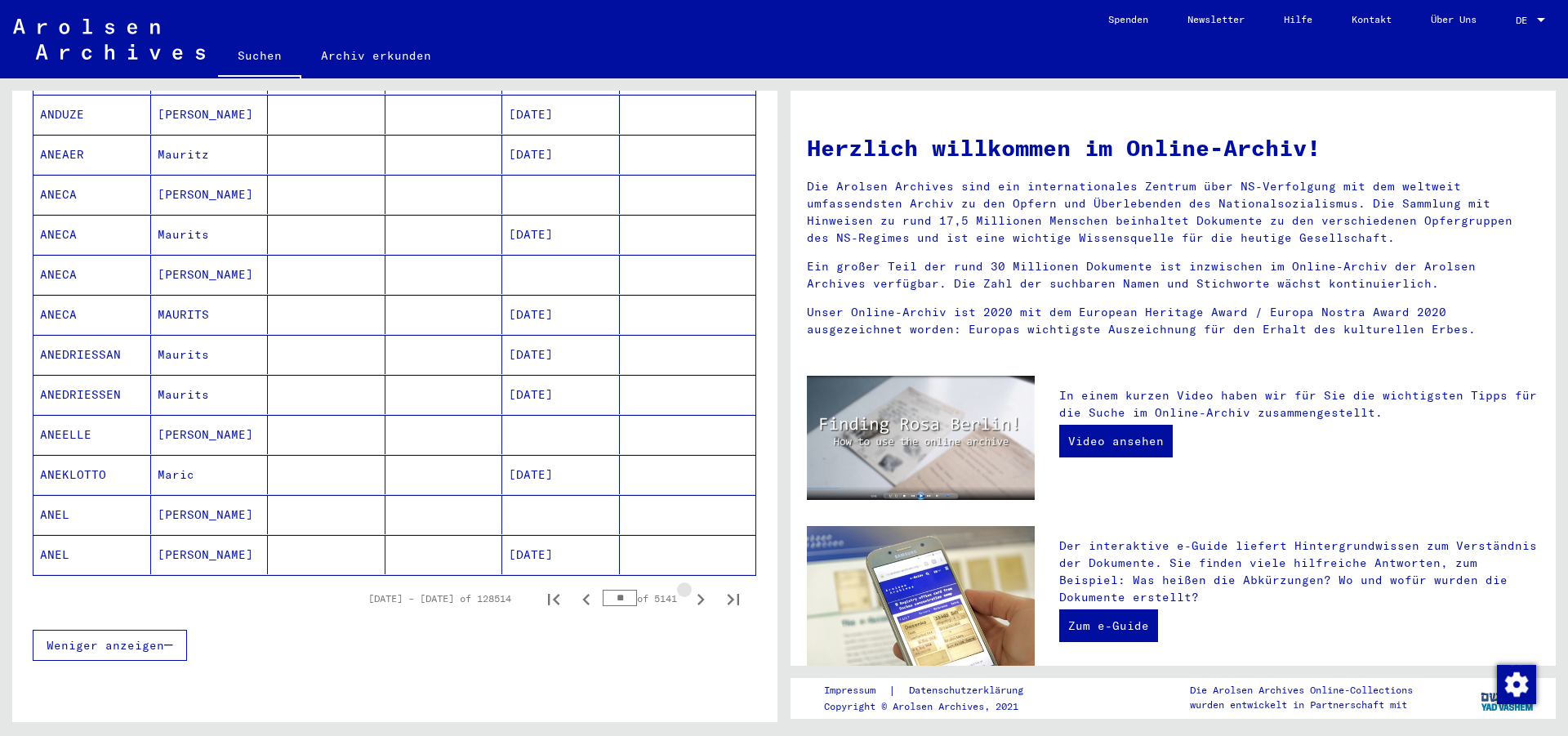
click at [689, 588] on icon "Next page" at bounding box center [701, 600] width 23 height 23
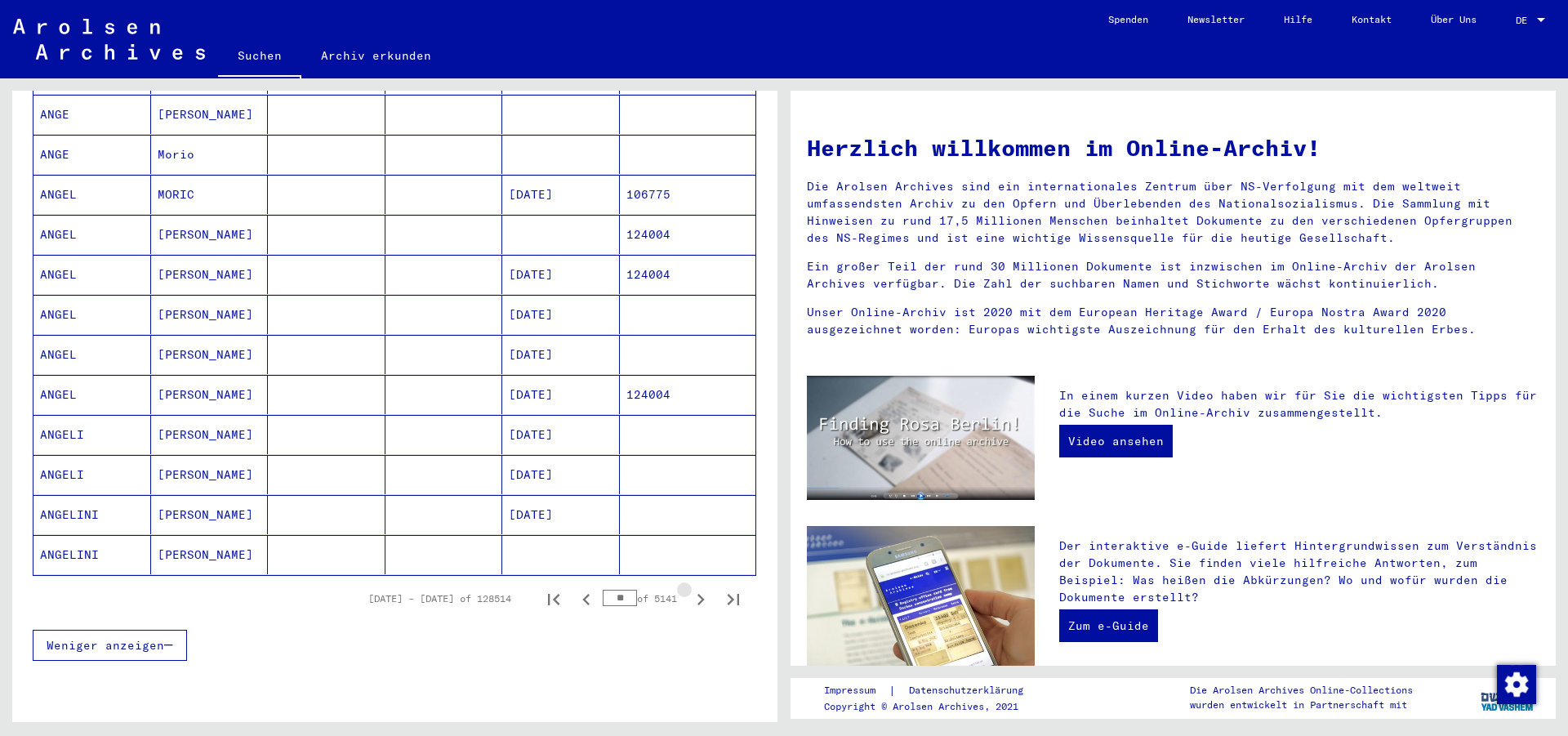
click at [689, 588] on icon "Next page" at bounding box center [701, 600] width 23 height 23
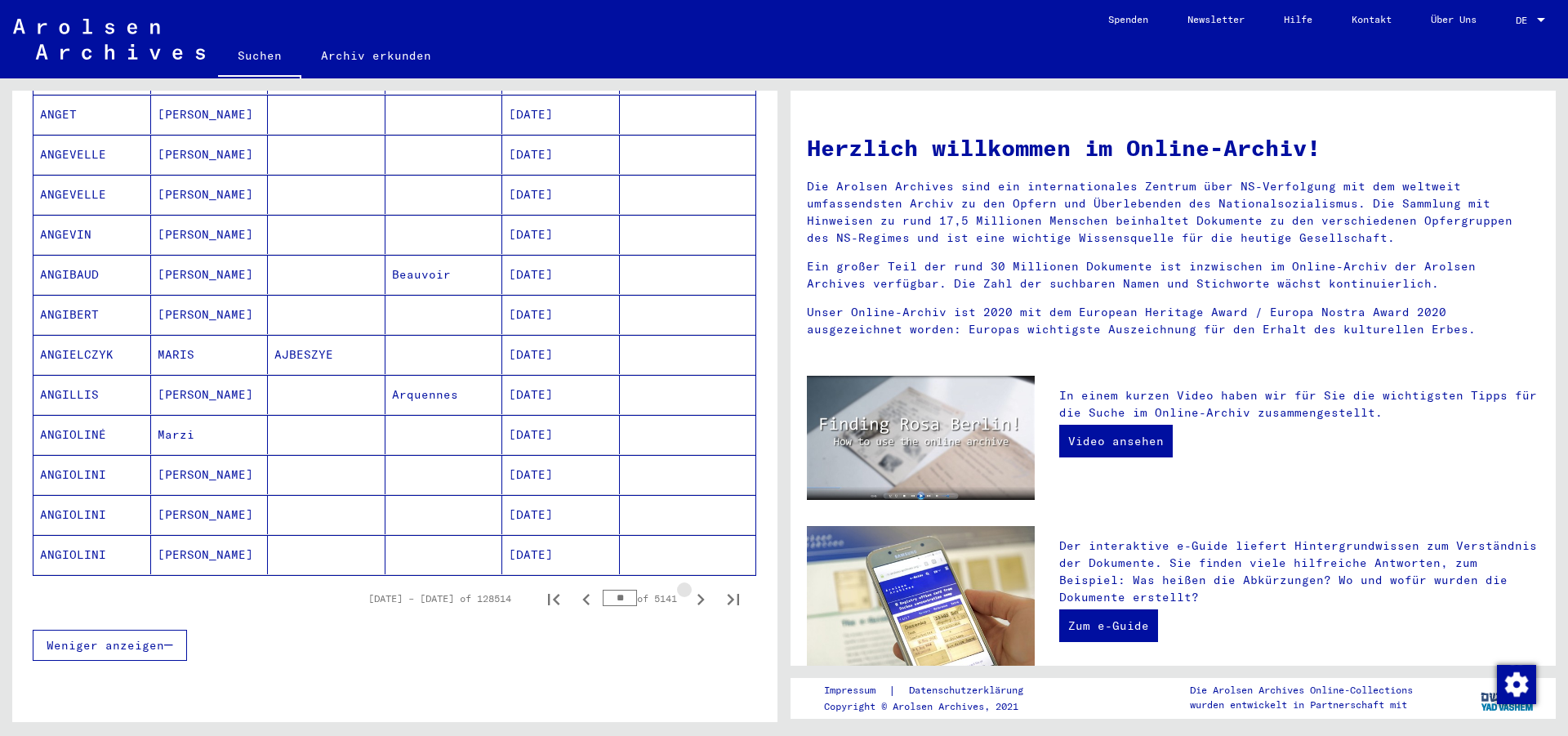
click at [689, 588] on icon "Next page" at bounding box center [701, 600] width 23 height 23
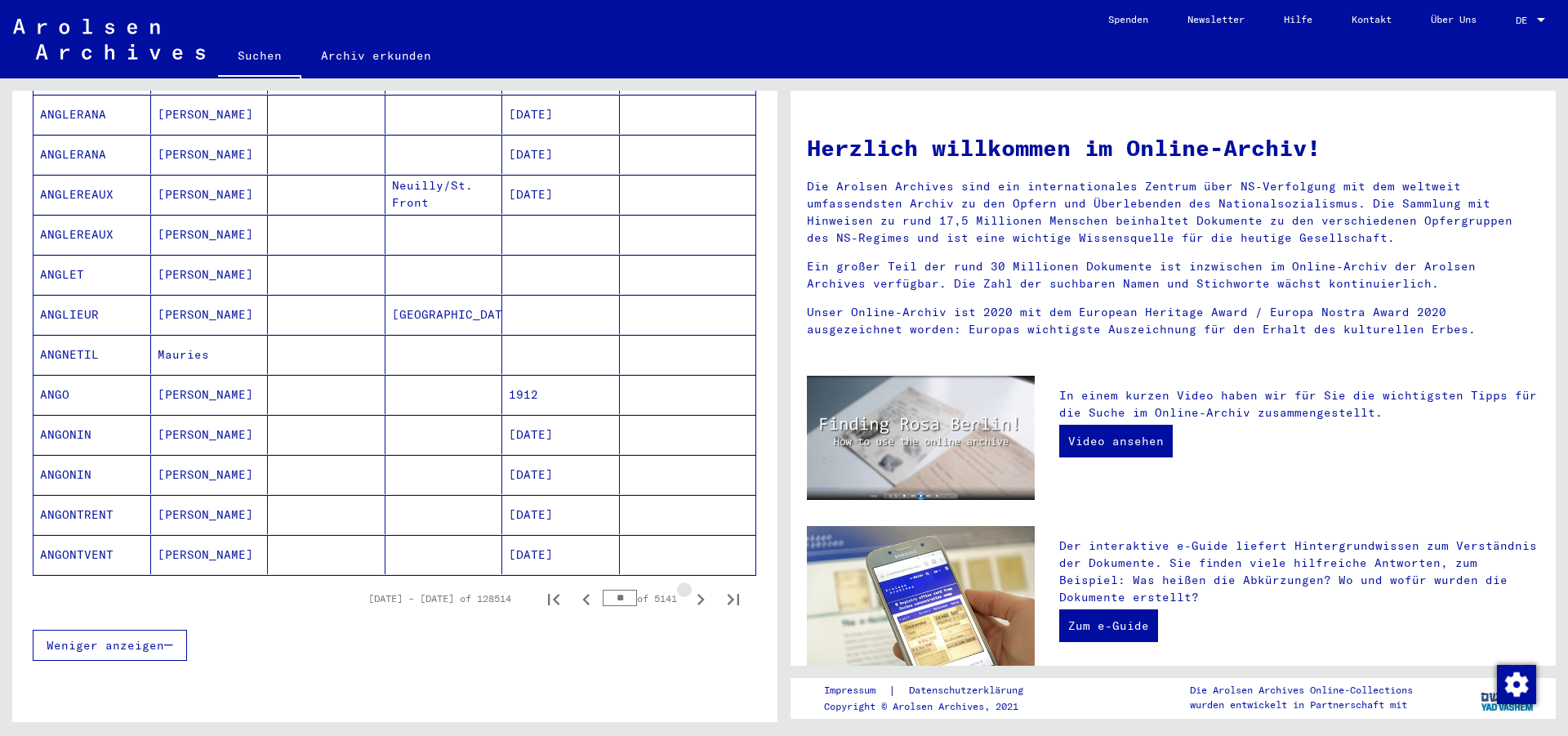
click at [689, 588] on icon "Next page" at bounding box center [701, 600] width 23 height 23
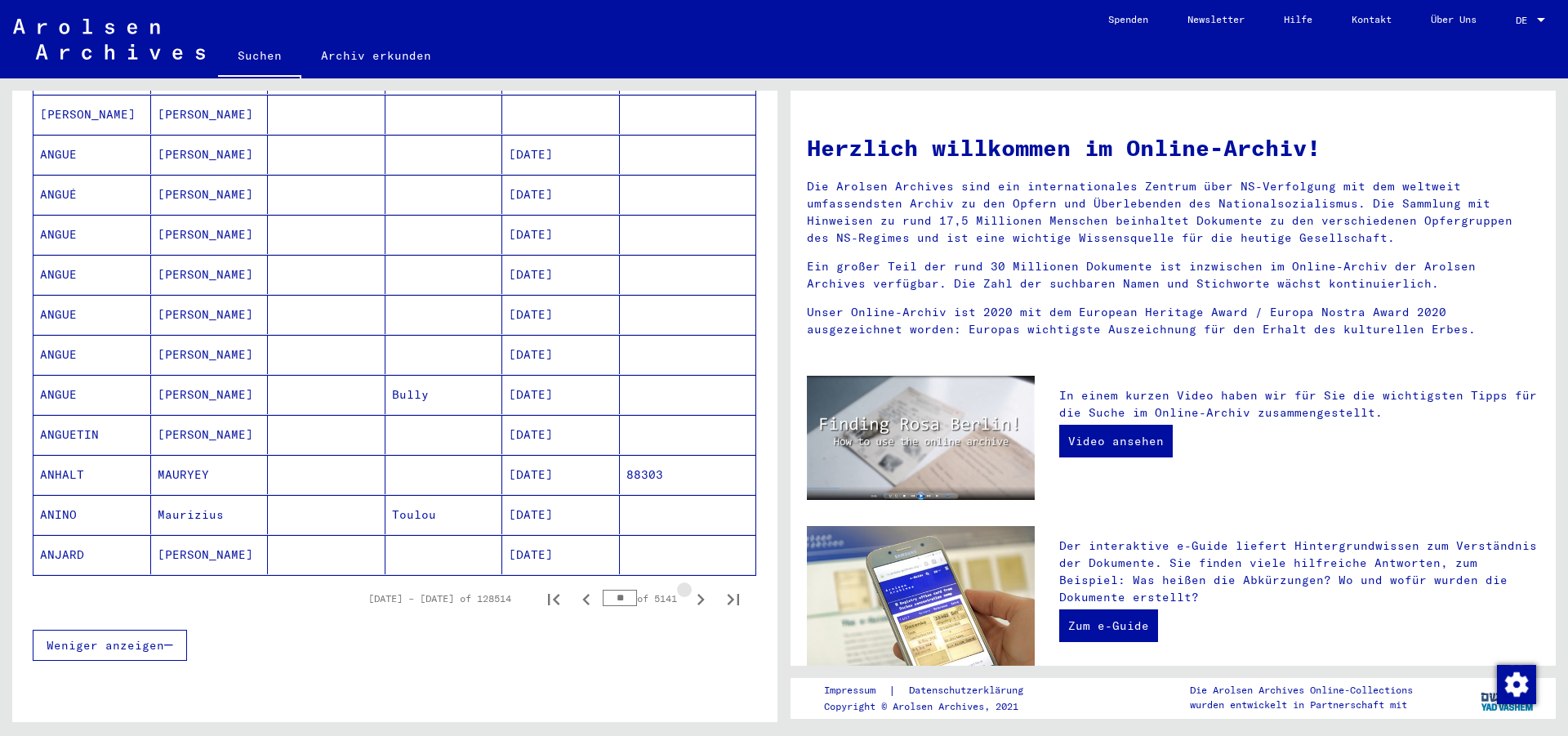
click at [689, 588] on icon "Next page" at bounding box center [701, 600] width 23 height 23
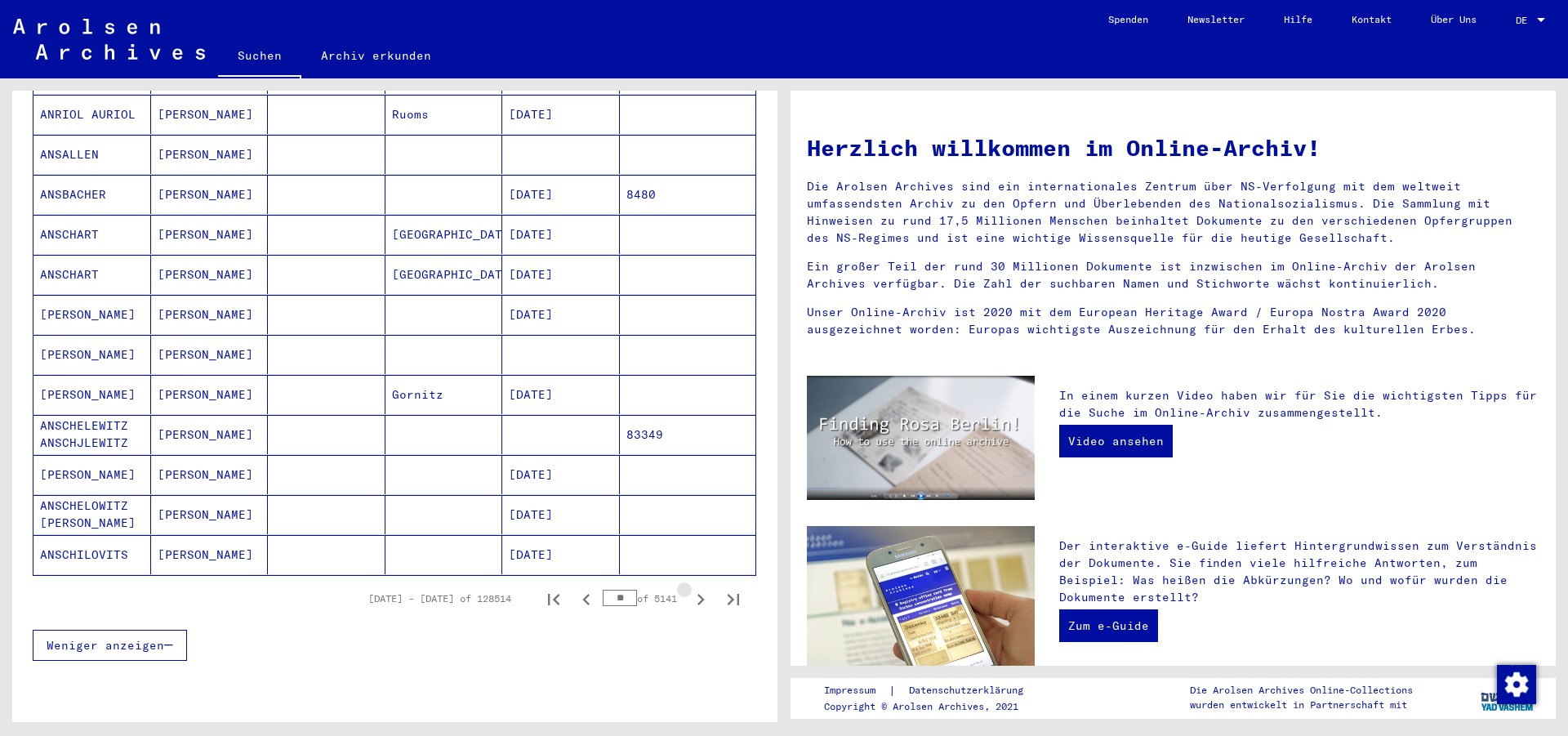
click at [689, 588] on icon "Next page" at bounding box center [701, 600] width 23 height 23
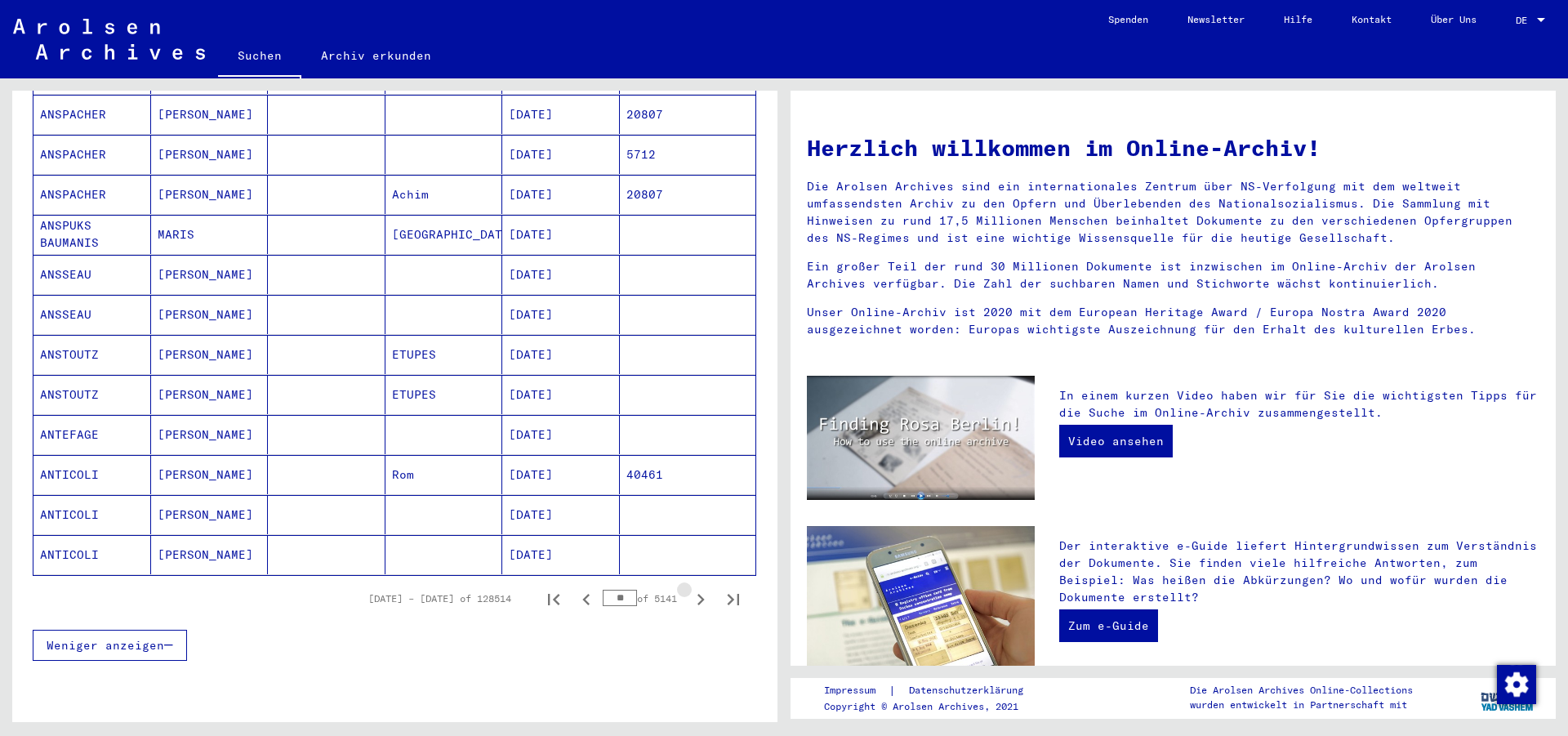
click at [689, 588] on icon "Next page" at bounding box center [701, 600] width 23 height 23
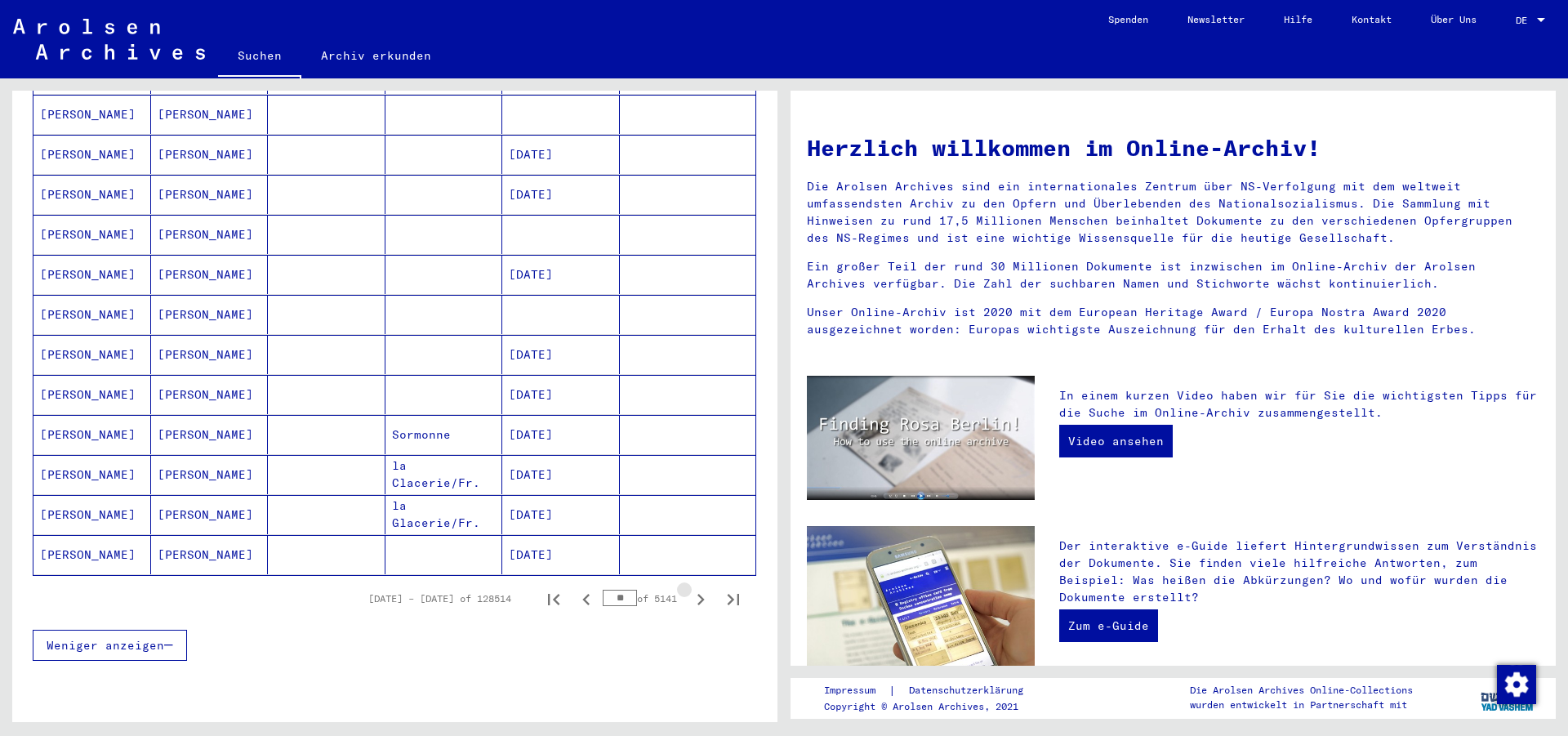
click at [689, 588] on icon "Next page" at bounding box center [701, 600] width 23 height 23
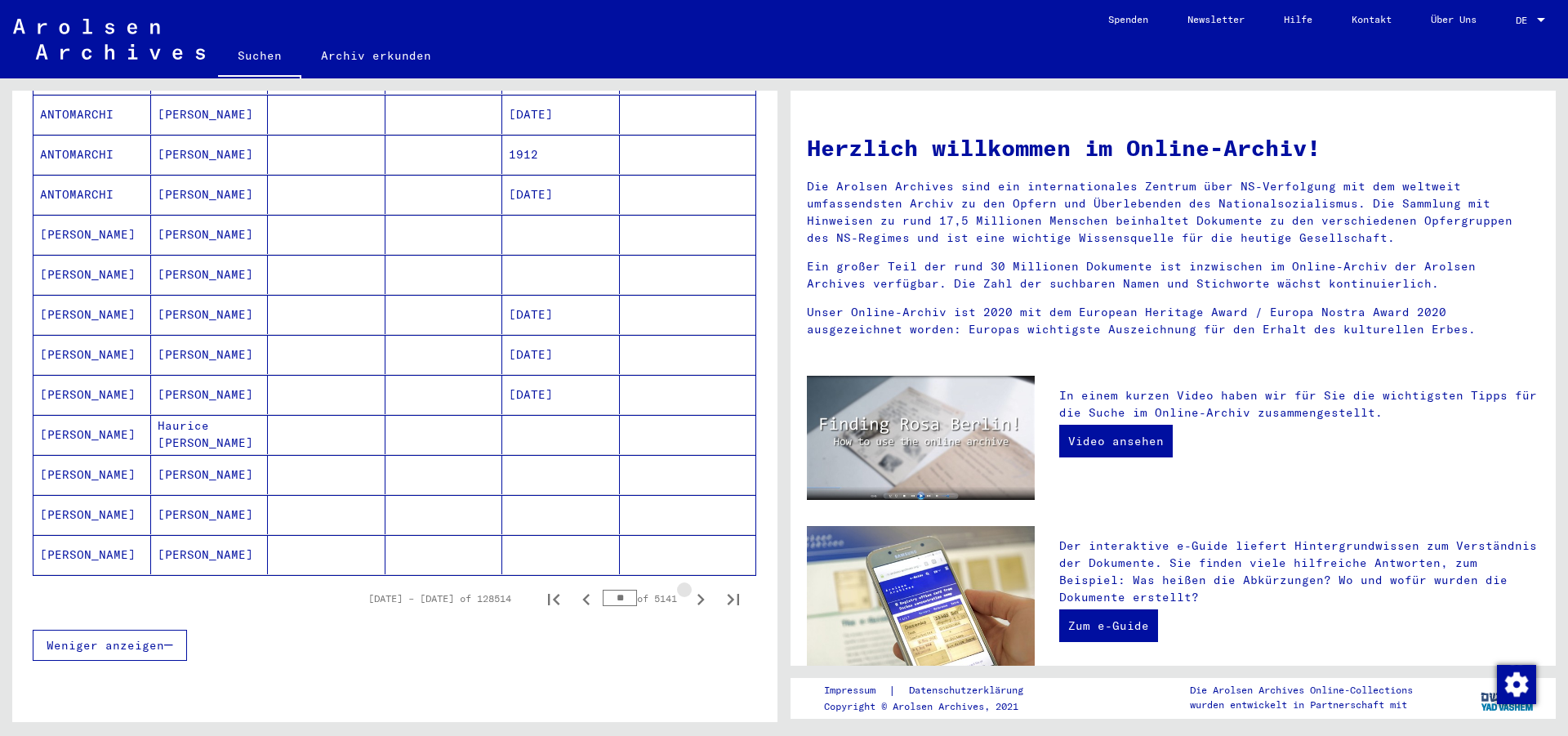
click at [689, 588] on icon "Next page" at bounding box center [701, 600] width 23 height 23
click at [722, 588] on icon "Last page" at bounding box center [734, 600] width 23 height 23
type input "****"
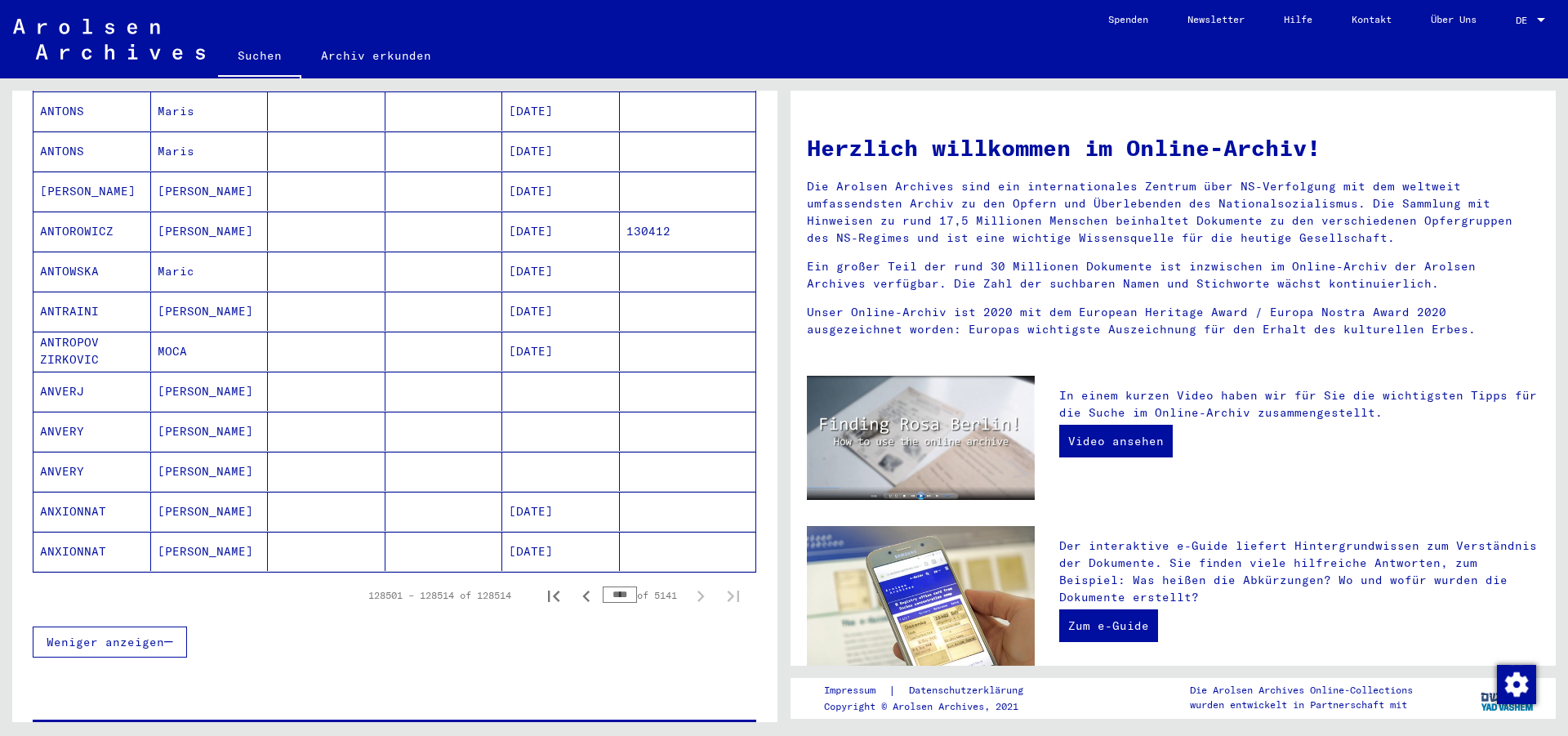
scroll to position [773, 0]
